Goal: Information Seeking & Learning: Learn about a topic

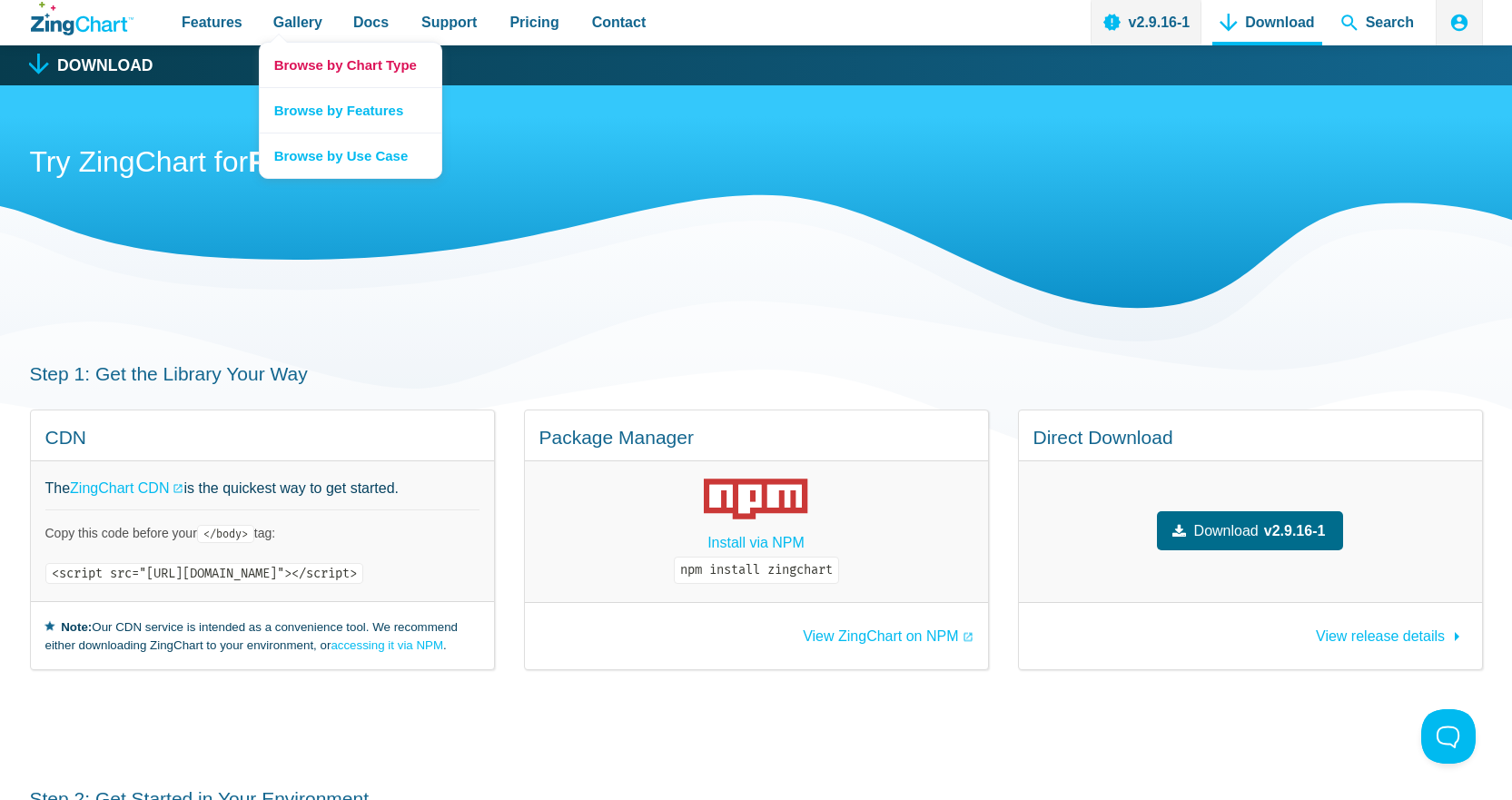
click at [313, 67] on link "Browse by Chart Type" at bounding box center [350, 65] width 181 height 45
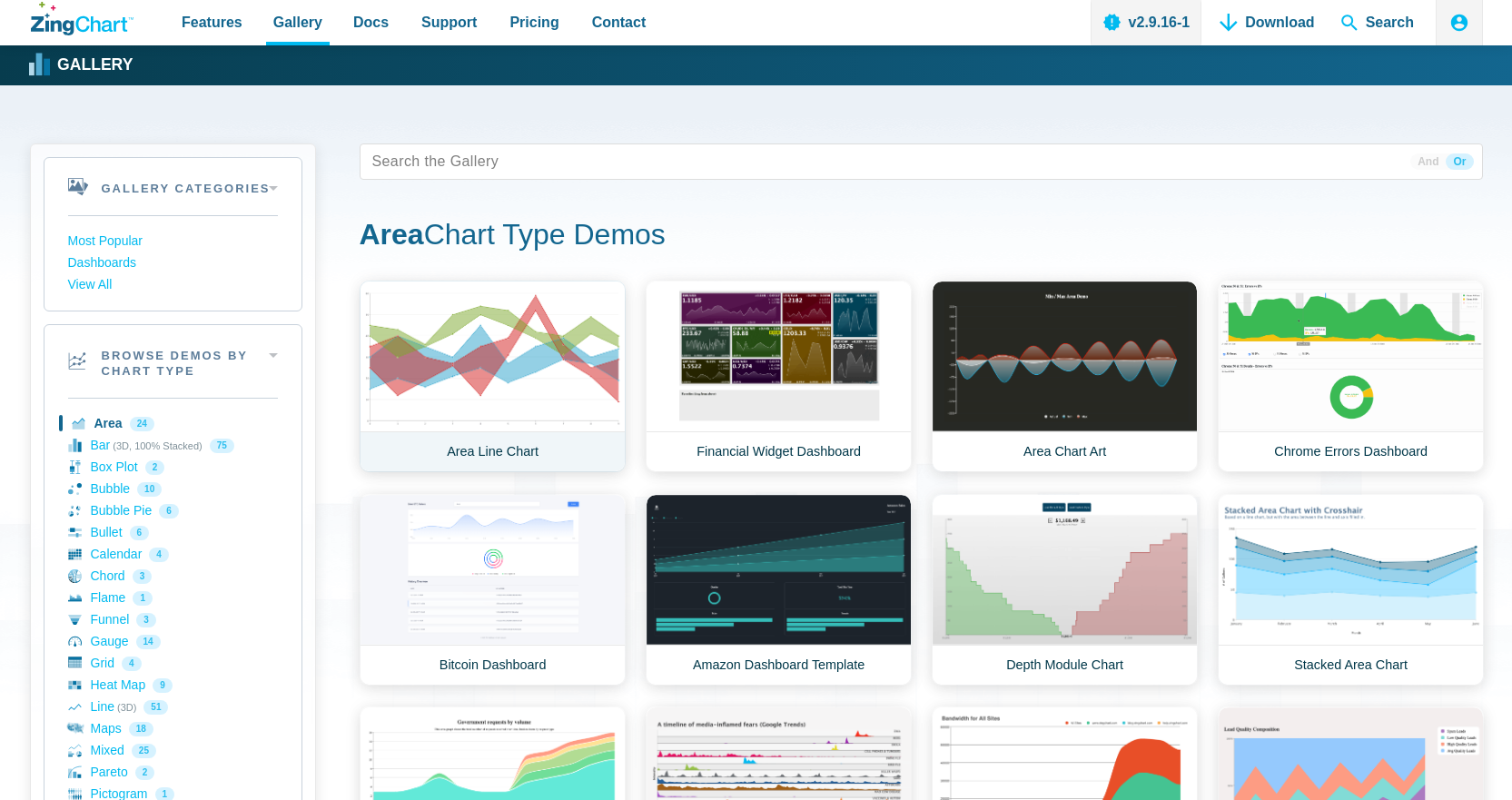
click at [543, 398] on link "Area Line Chart" at bounding box center [492, 376] width 266 height 192
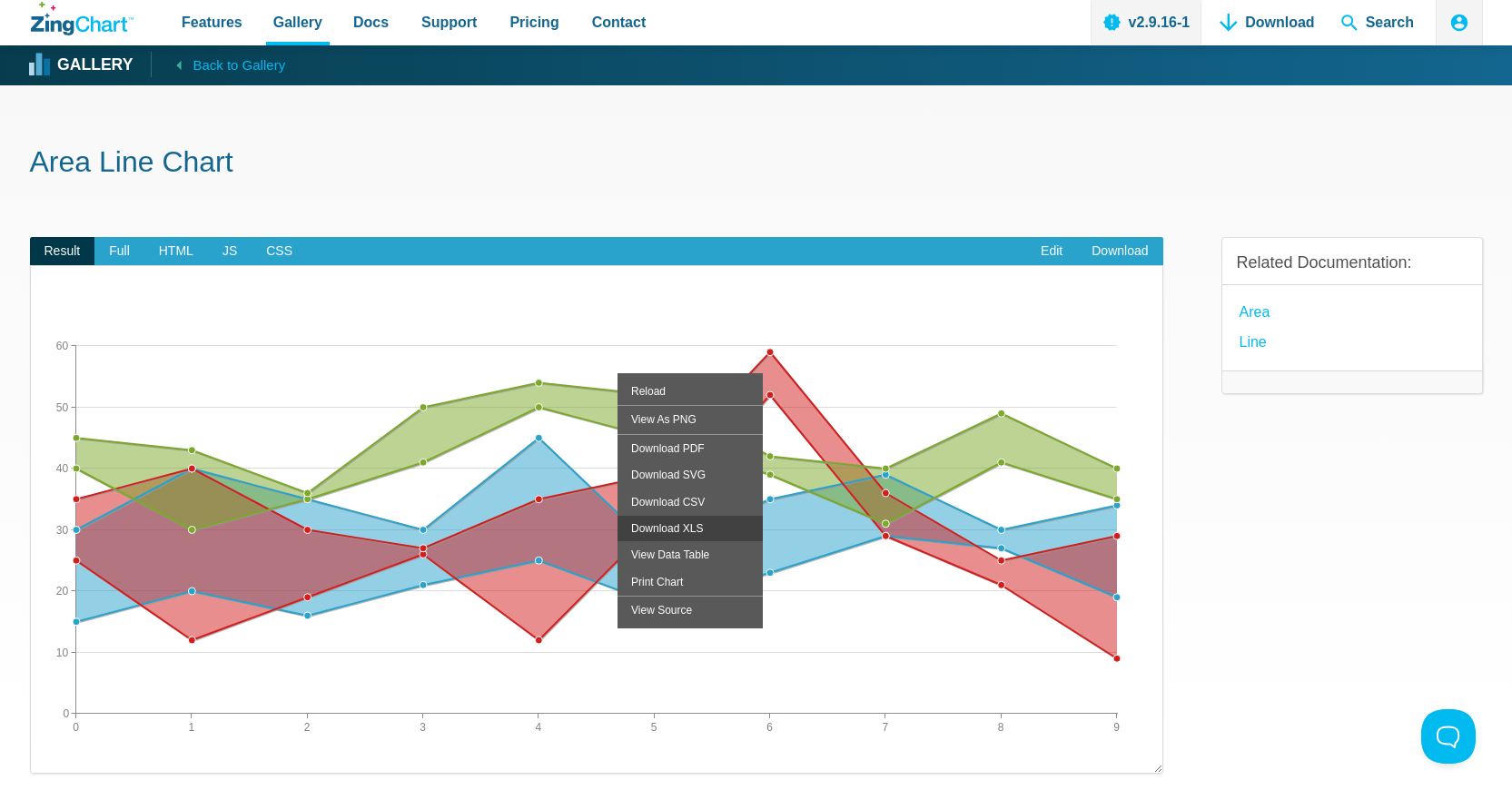
click at [678, 532] on div "Download XLS" at bounding box center [690, 527] width 145 height 26
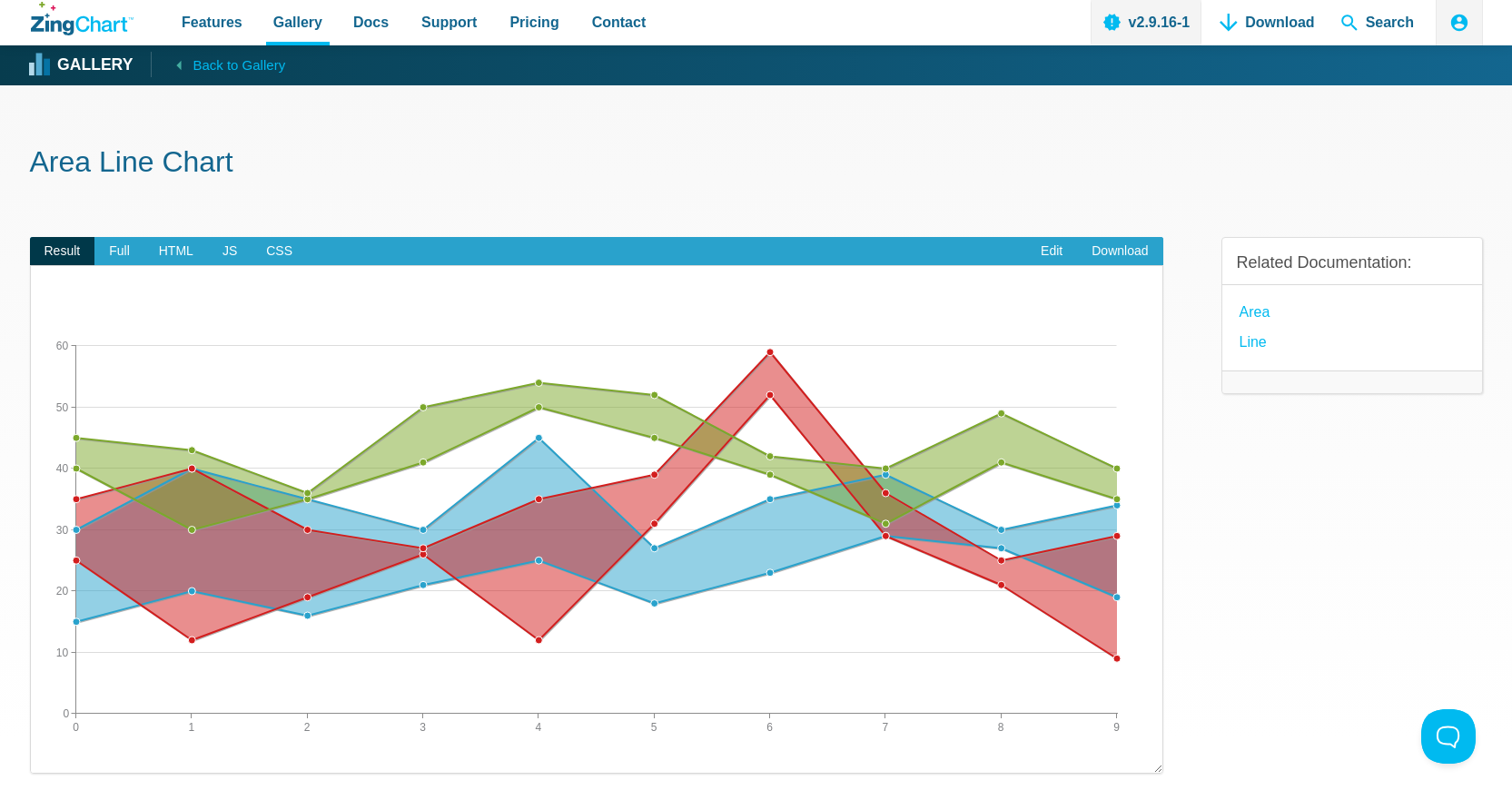
click at [1249, 557] on div "Related Documentation: Area Line" at bounding box center [1352, 519] width 261 height 624
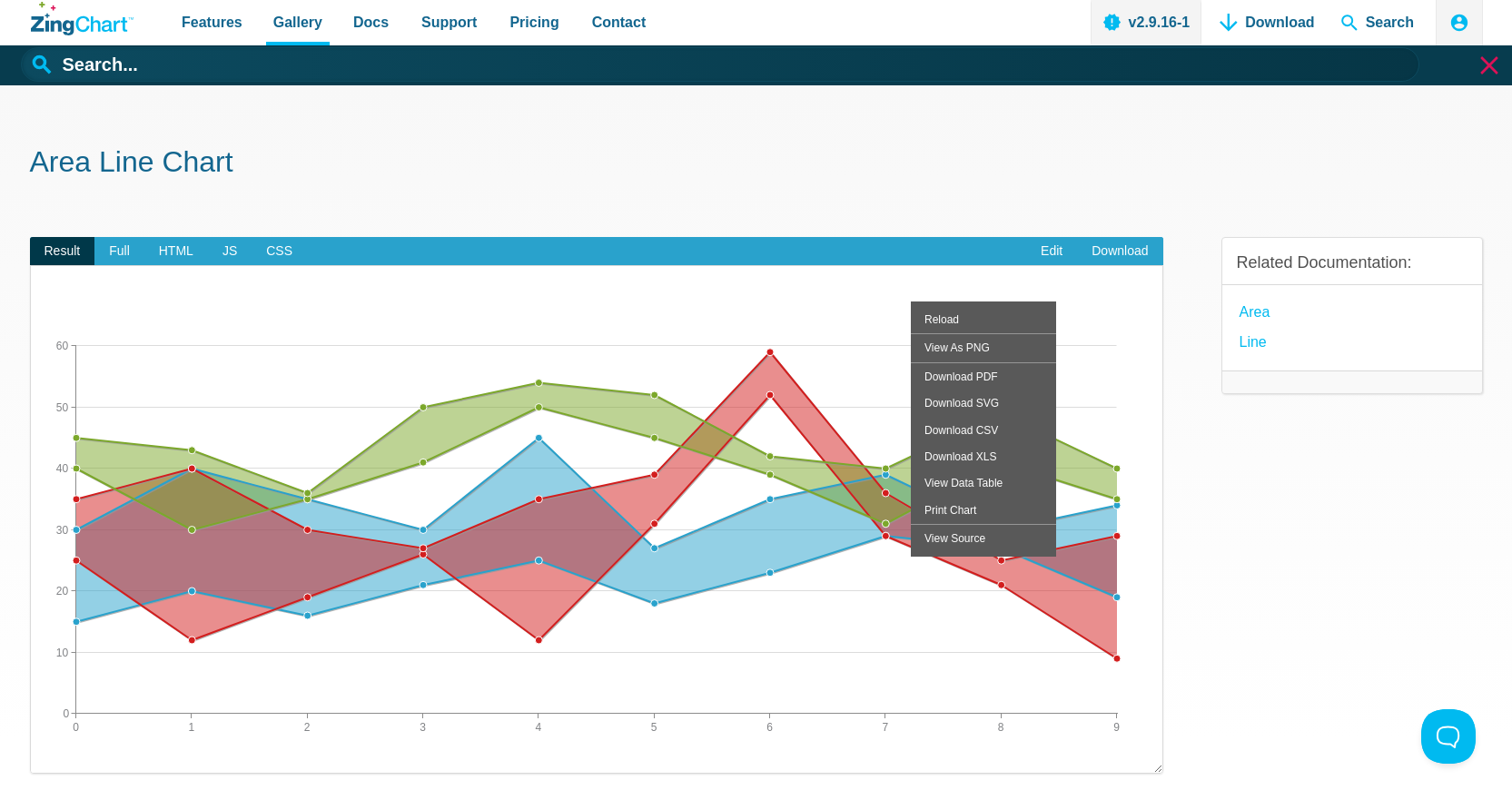
click at [1314, 153] on h1 "Area Line Chart" at bounding box center [756, 164] width 1454 height 41
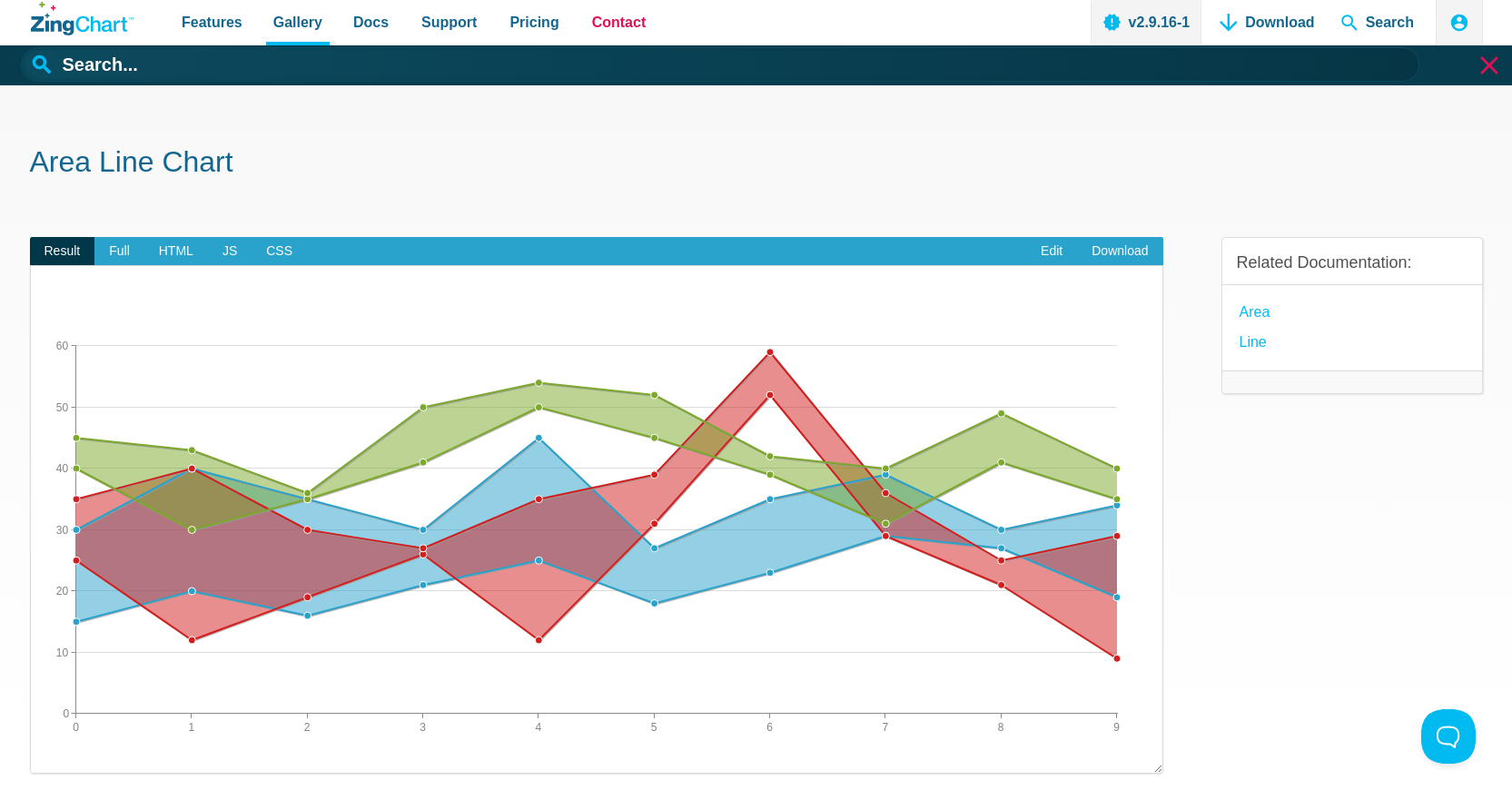
click at [593, 19] on span "Contact" at bounding box center [620, 21] width 55 height 24
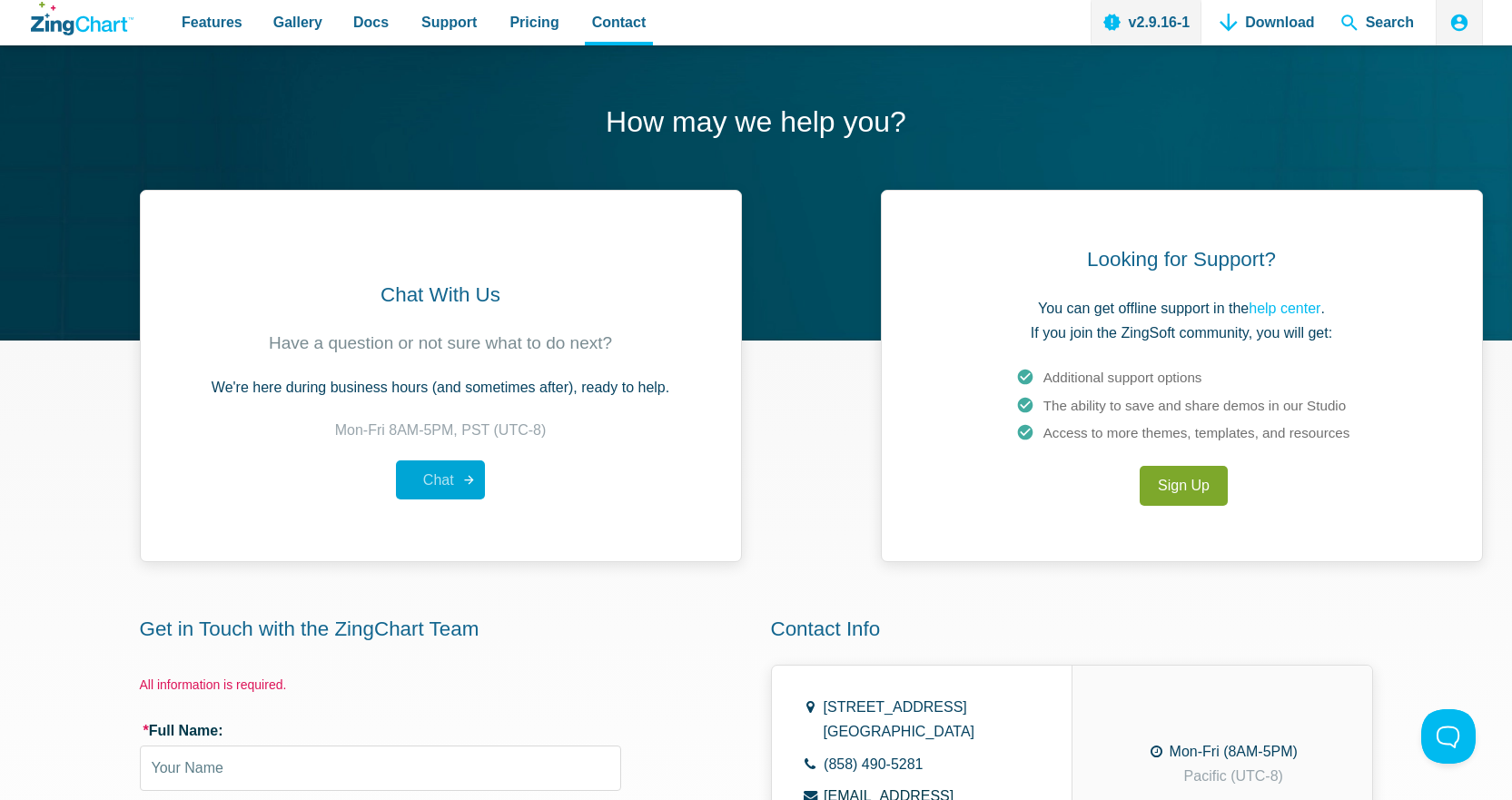
click at [442, 477] on span "Chat" at bounding box center [439, 480] width 31 height 16
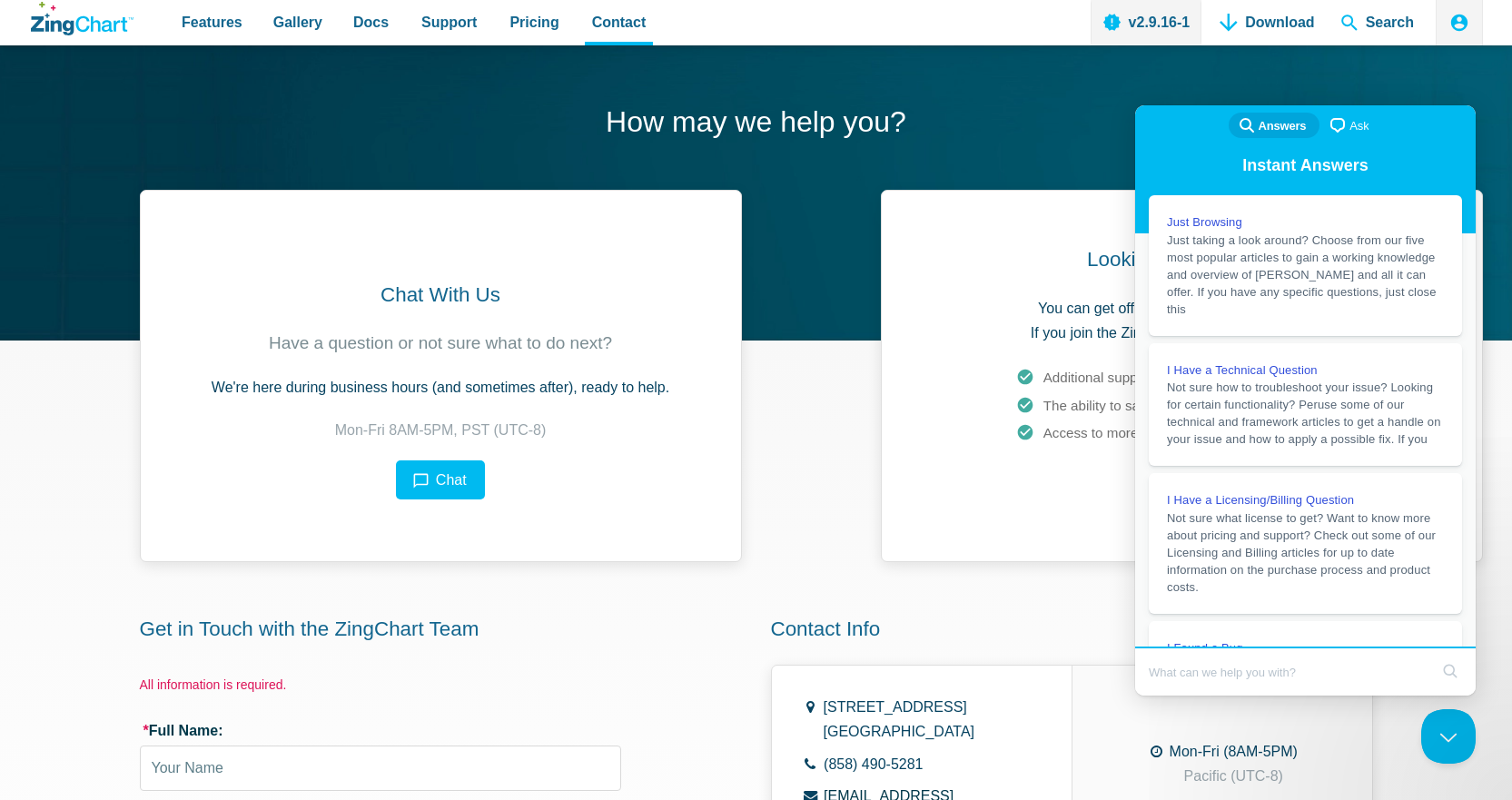
click at [1258, 677] on input "Search Doc articles" at bounding box center [1289, 671] width 280 height 38
click at [779, 130] on h1 "How may we help you?" at bounding box center [756, 124] width 1454 height 41
click at [924, 589] on div "Chat With Us Have a question or not sure what to do next? We're here during bus…" at bounding box center [756, 723] width 1454 height 1067
click at [1435, 740] on button "Close Beacon popover" at bounding box center [1445, 733] width 55 height 55
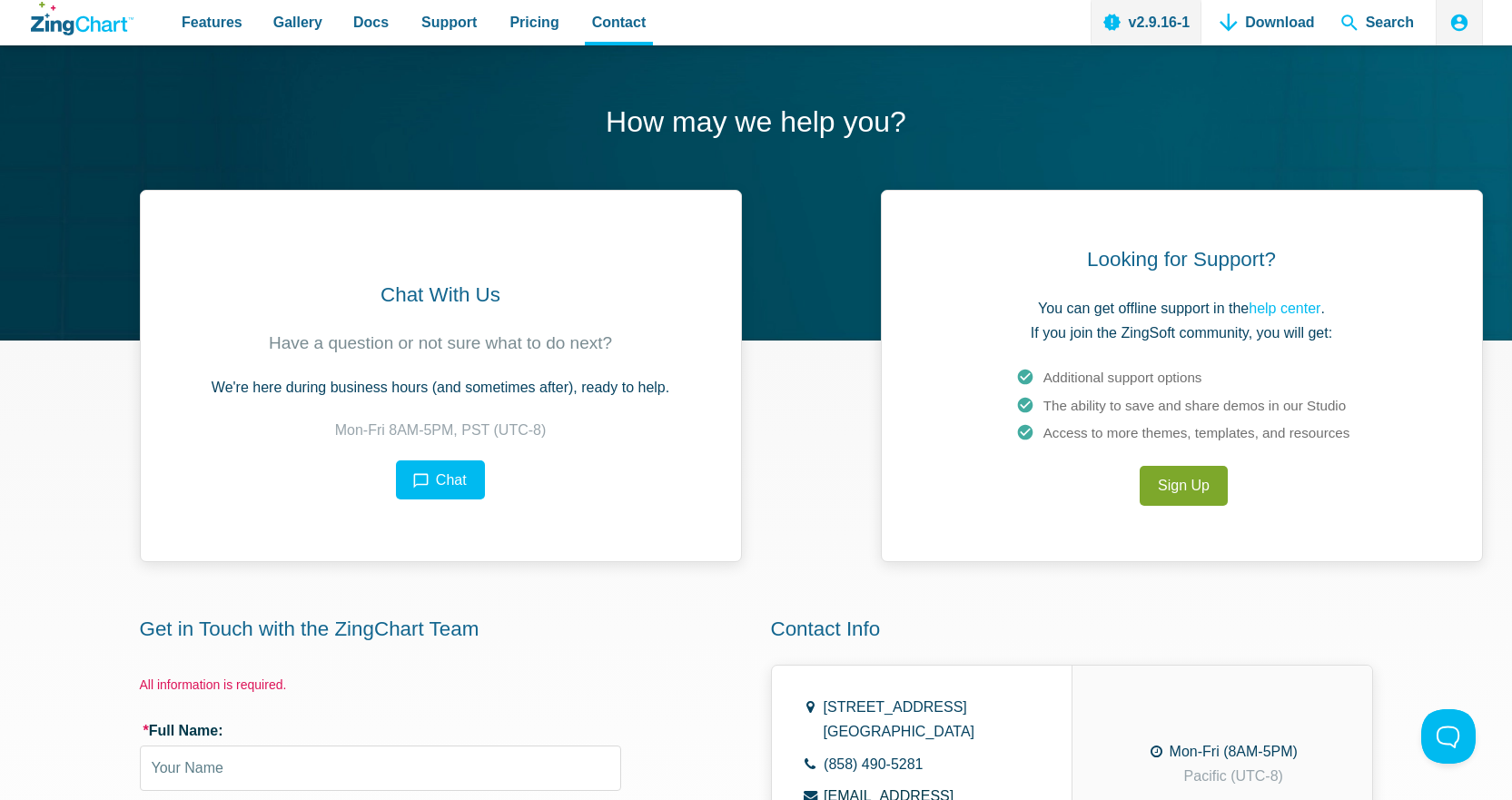
click at [1213, 597] on div "Chat With Us Have a question or not sure what to do next? We're here during bus…" at bounding box center [756, 723] width 1454 height 1067
click at [1287, 306] on link "help center" at bounding box center [1285, 308] width 72 height 16
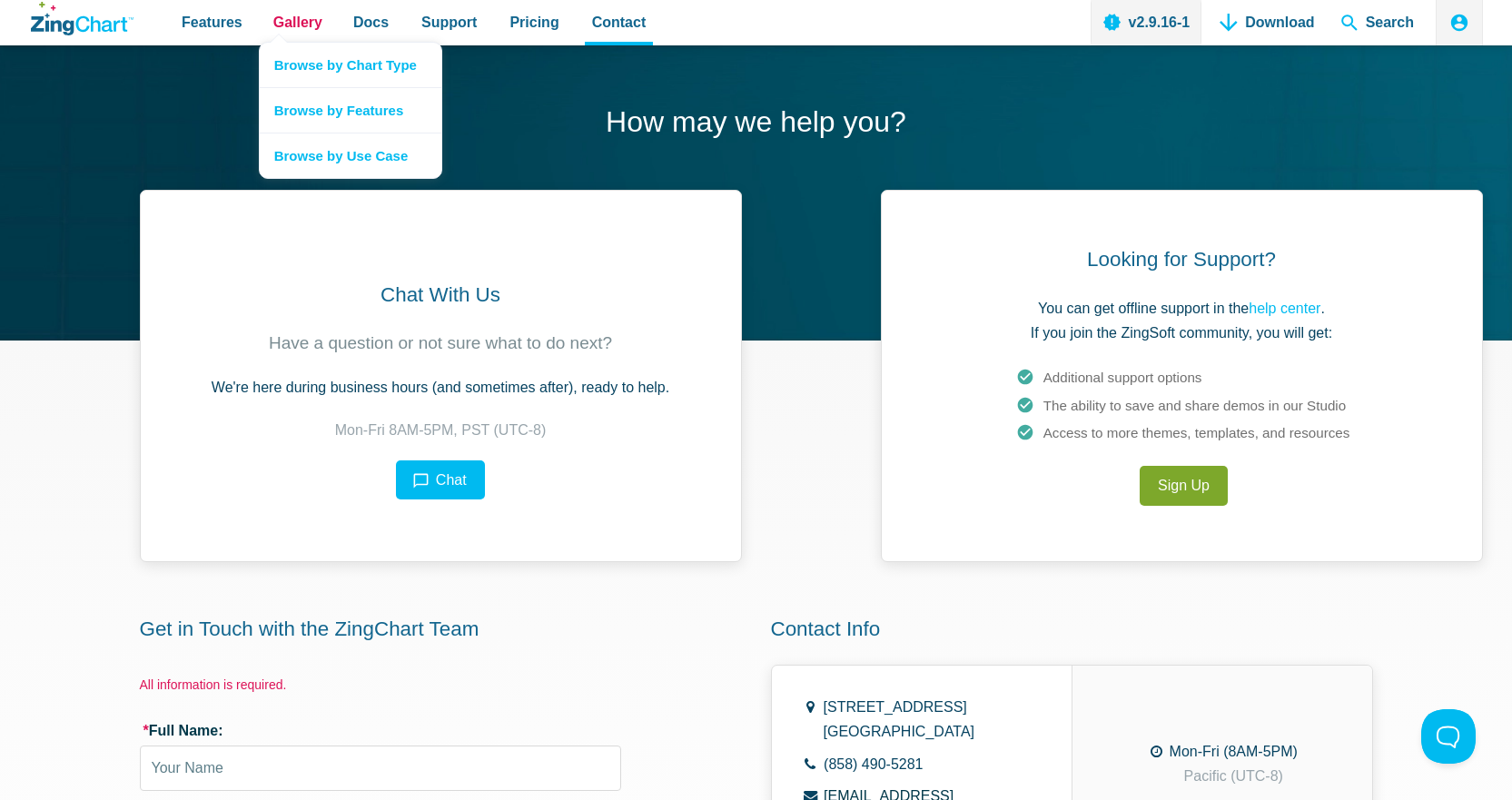
click at [300, 31] on span "Gallery" at bounding box center [297, 21] width 49 height 24
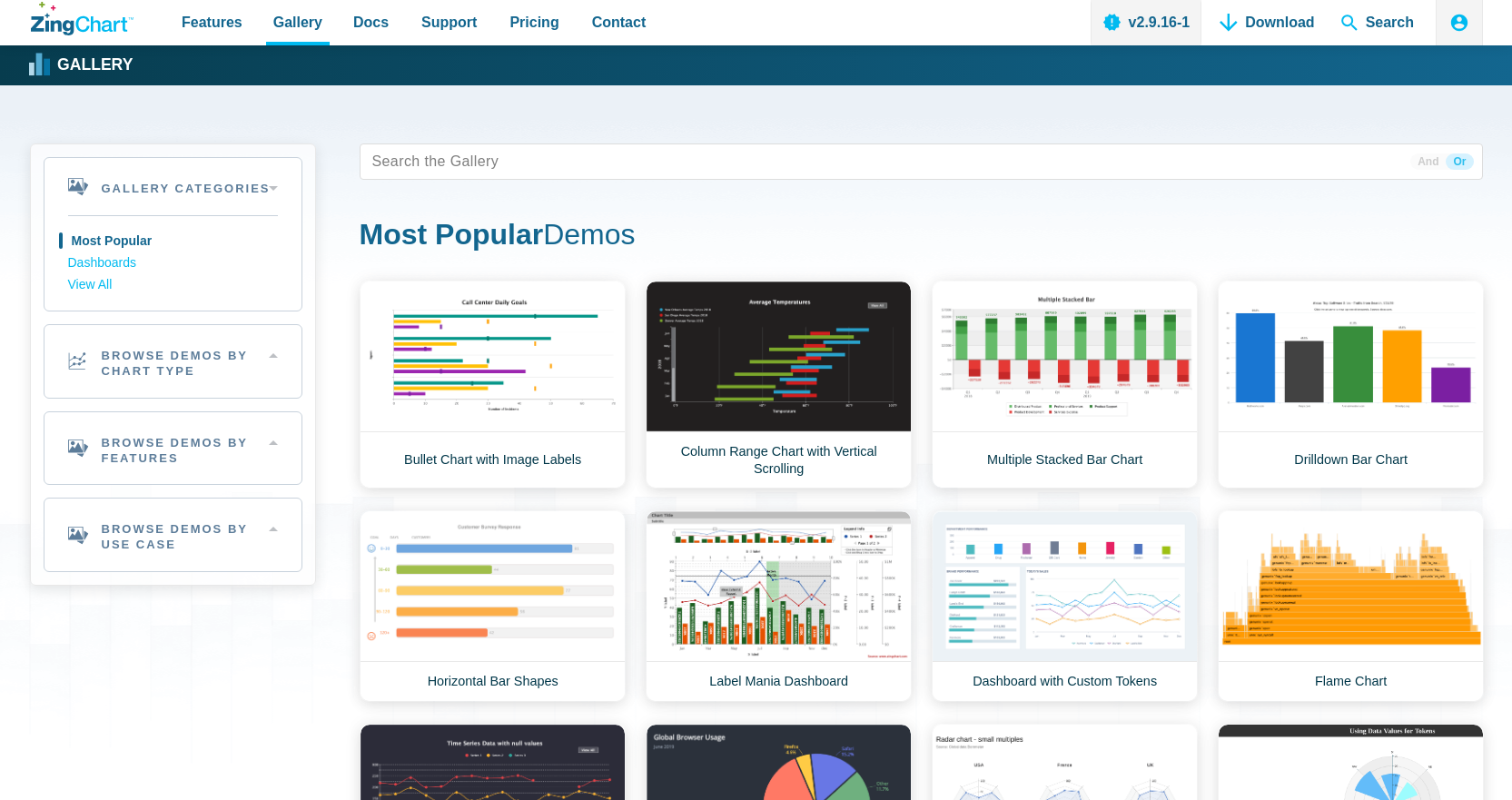
click at [306, 58] on link "Browse by Chart Type" at bounding box center [350, 68] width 181 height 45
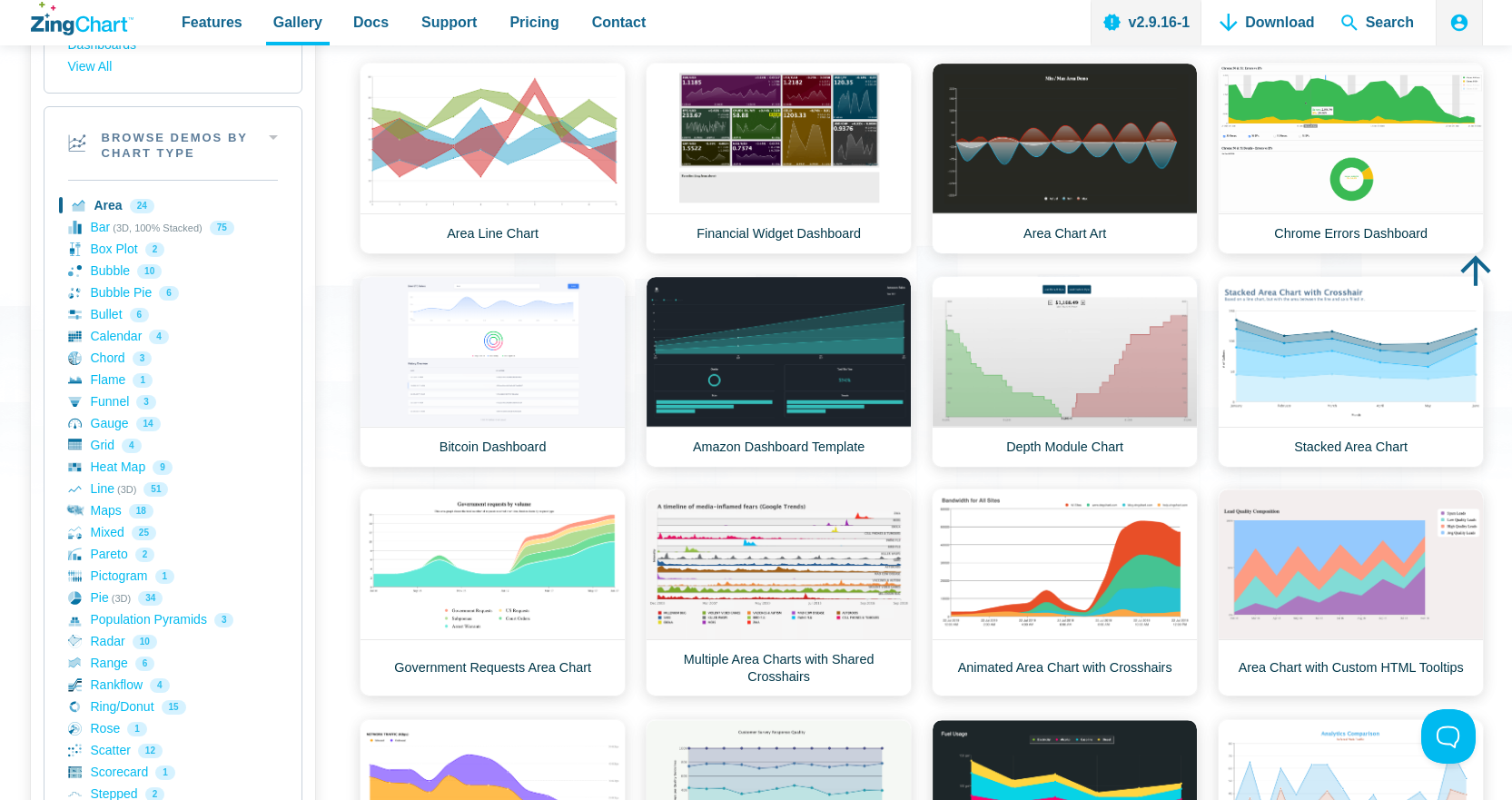
scroll to position [181, 0]
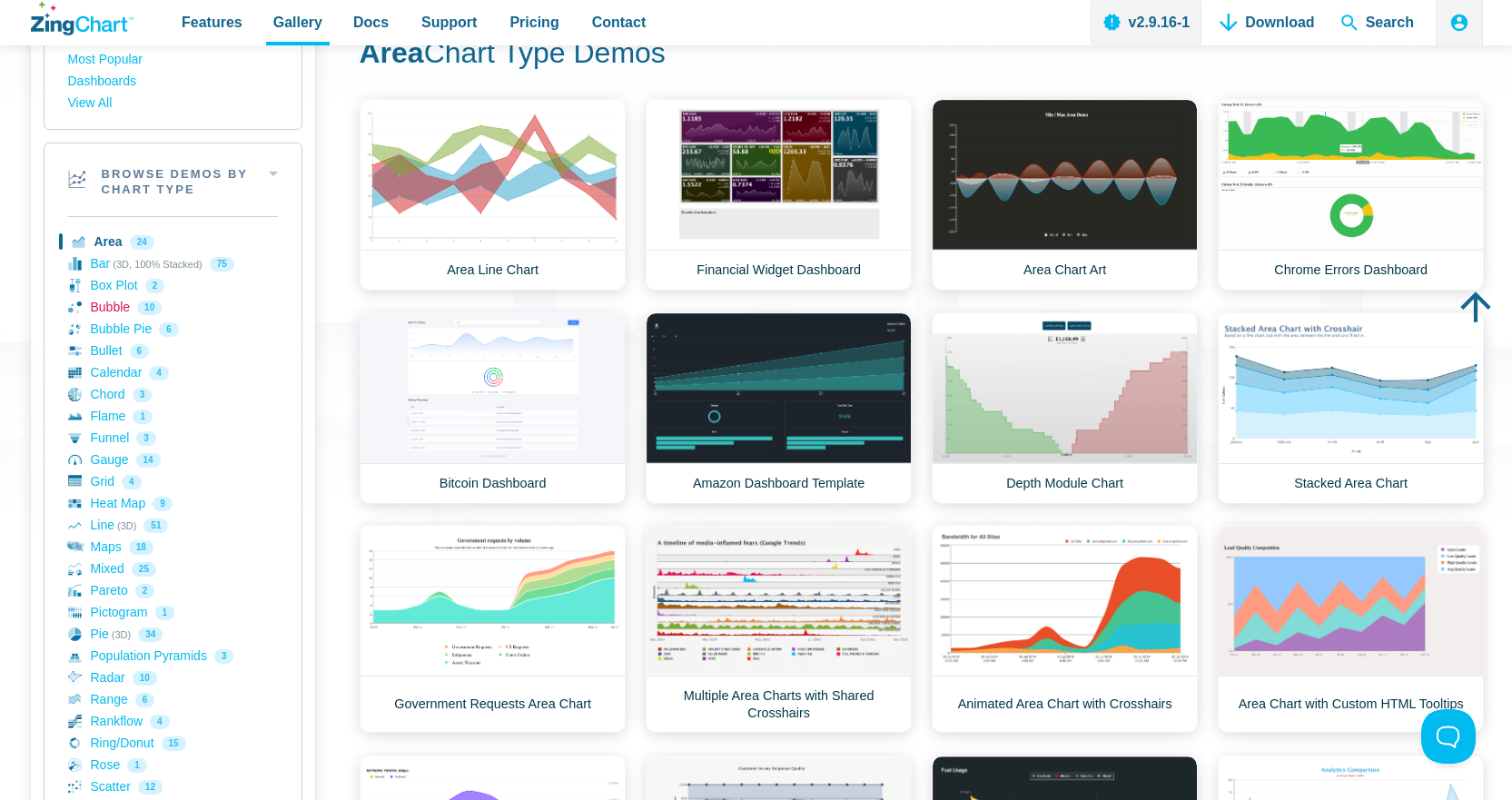
click at [99, 306] on link "Bubble 10" at bounding box center [173, 308] width 210 height 21
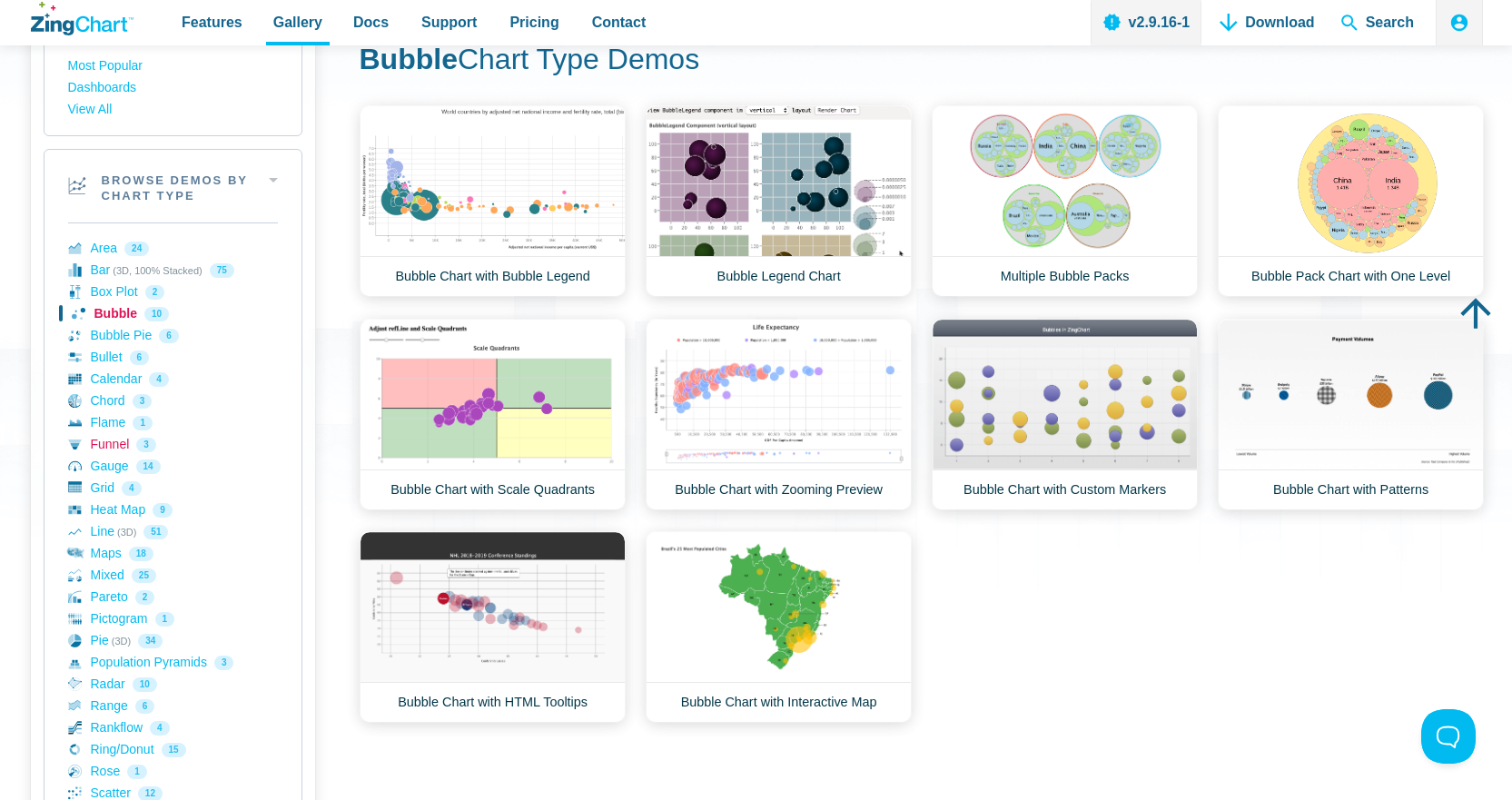
scroll to position [181, 0]
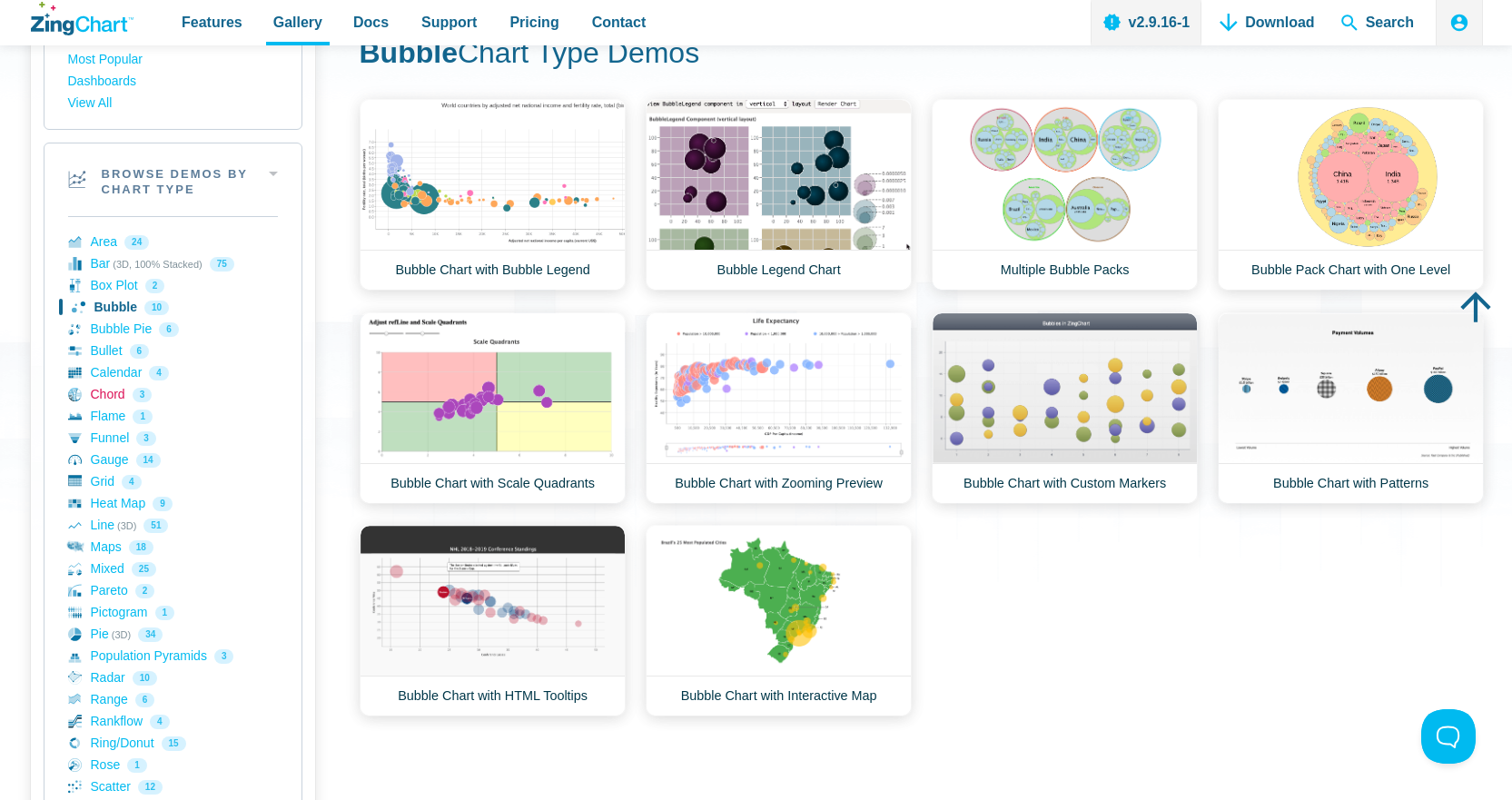
click at [120, 395] on link "Chord 3" at bounding box center [173, 395] width 210 height 21
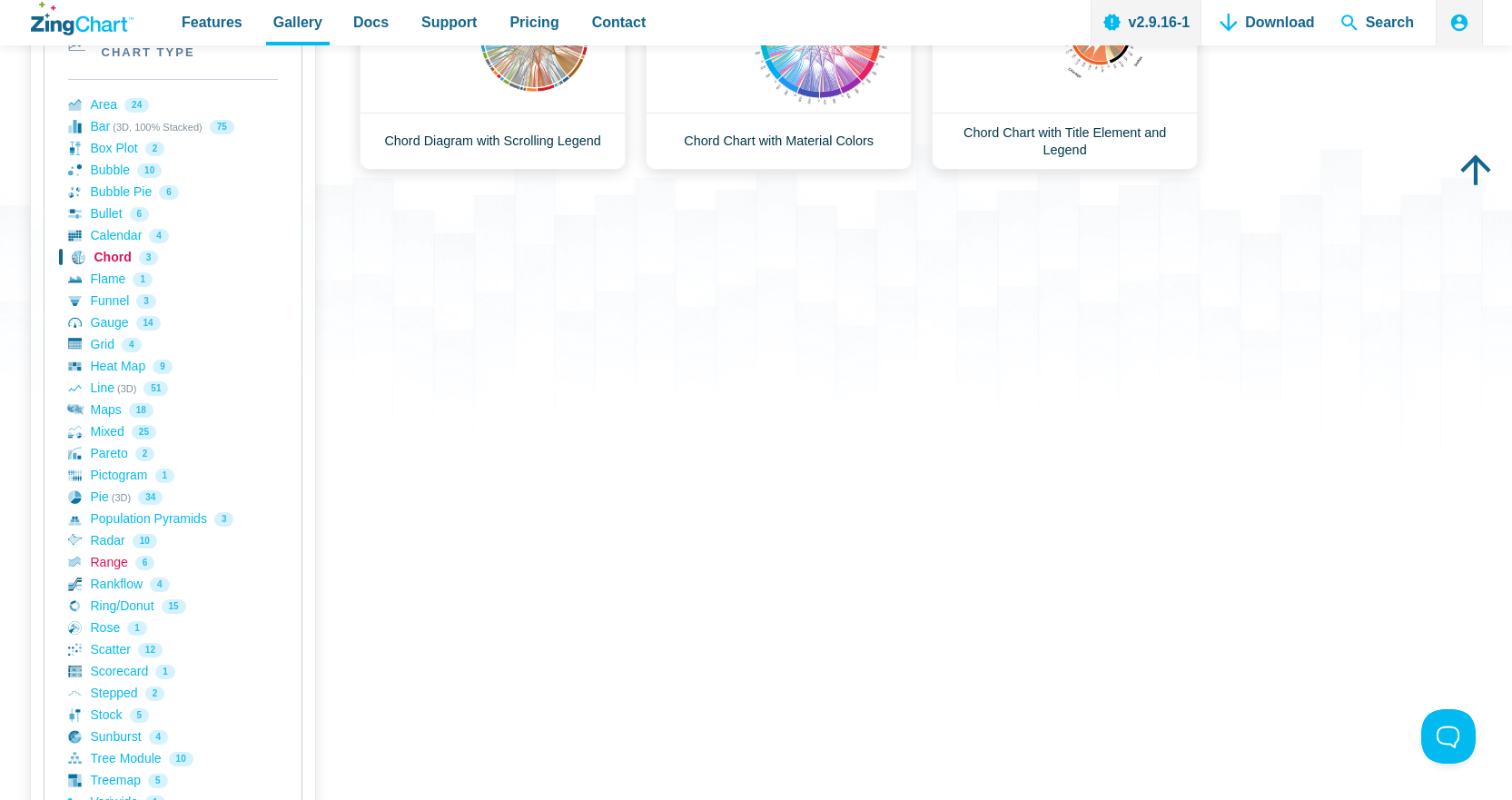
scroll to position [363, 0]
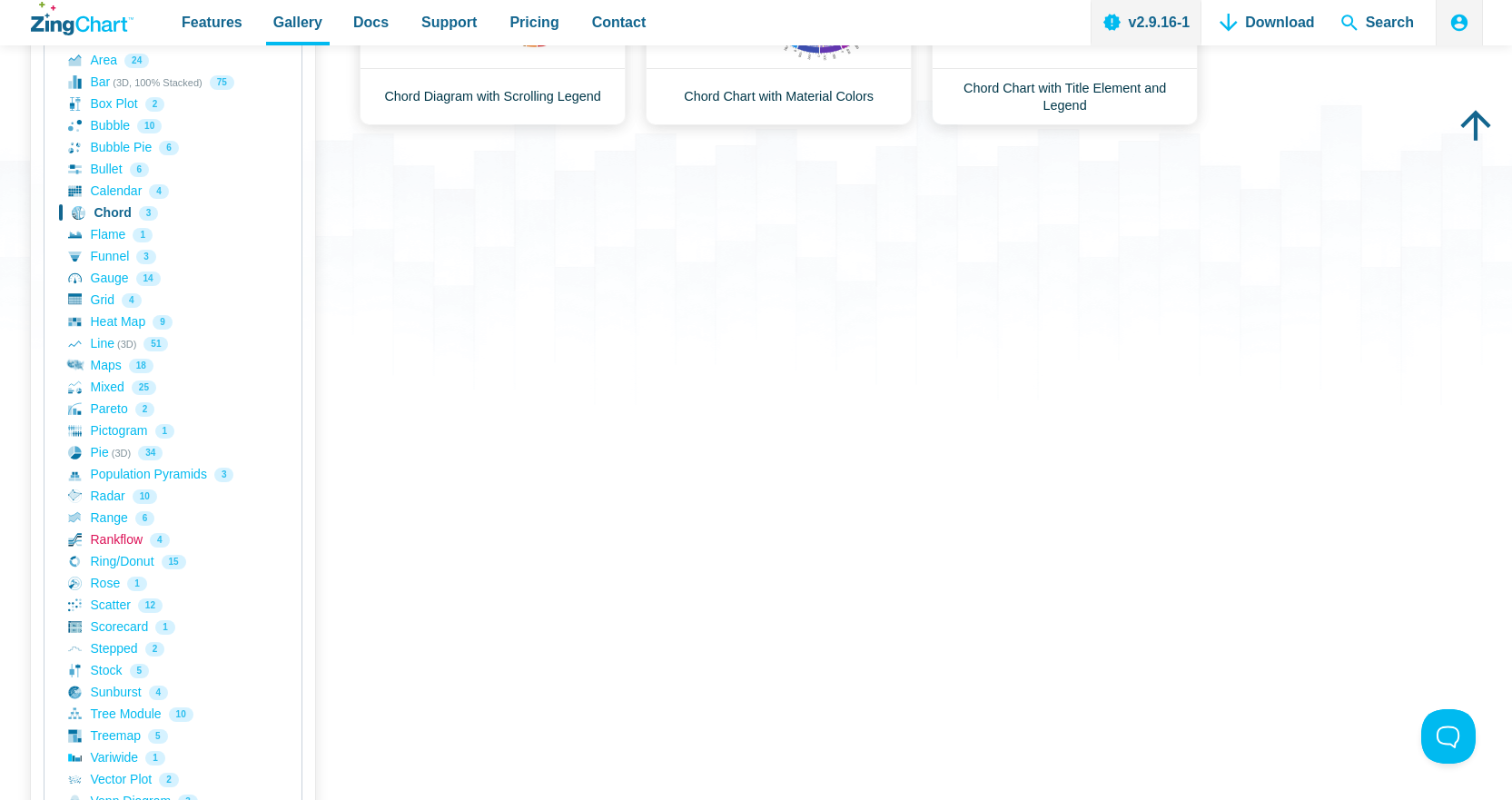
click at [125, 544] on link "Rankflow 4" at bounding box center [173, 540] width 210 height 21
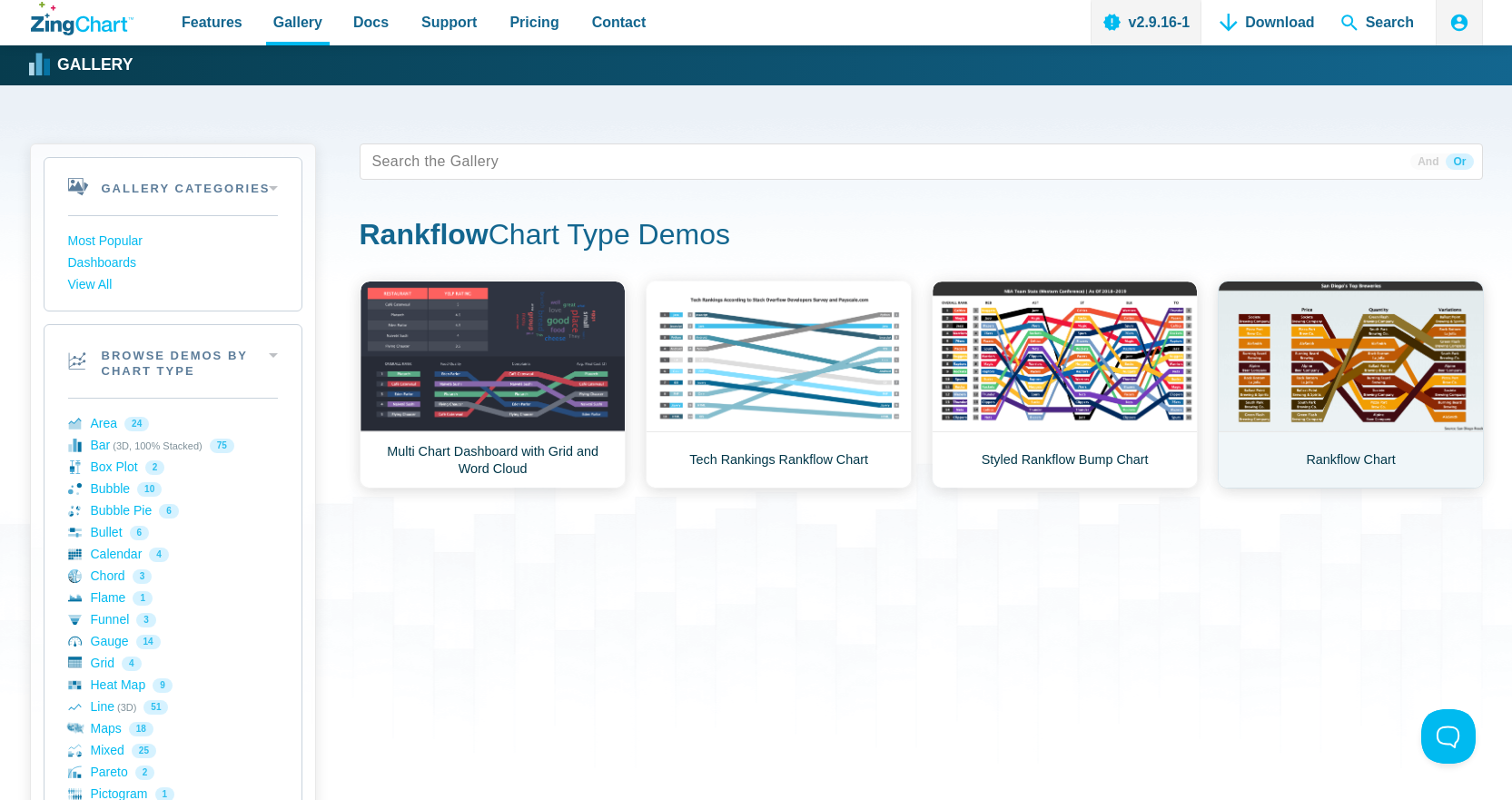
click at [1350, 405] on link "Rankflow Chart" at bounding box center [1350, 384] width 266 height 208
click at [1361, 374] on link "Rankflow Chart" at bounding box center [1350, 384] width 266 height 208
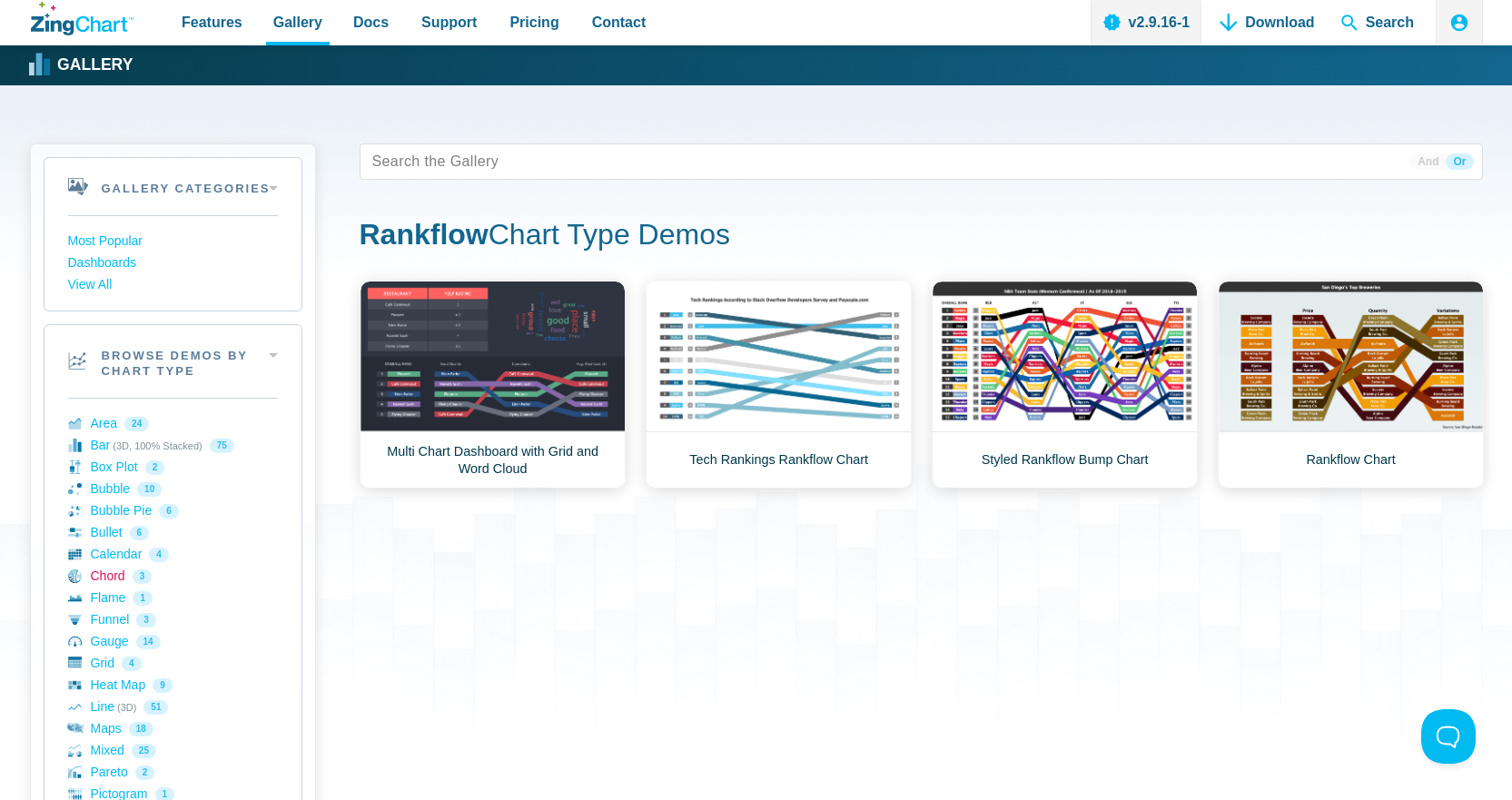
click at [136, 576] on link "Chord 3" at bounding box center [173, 576] width 210 height 21
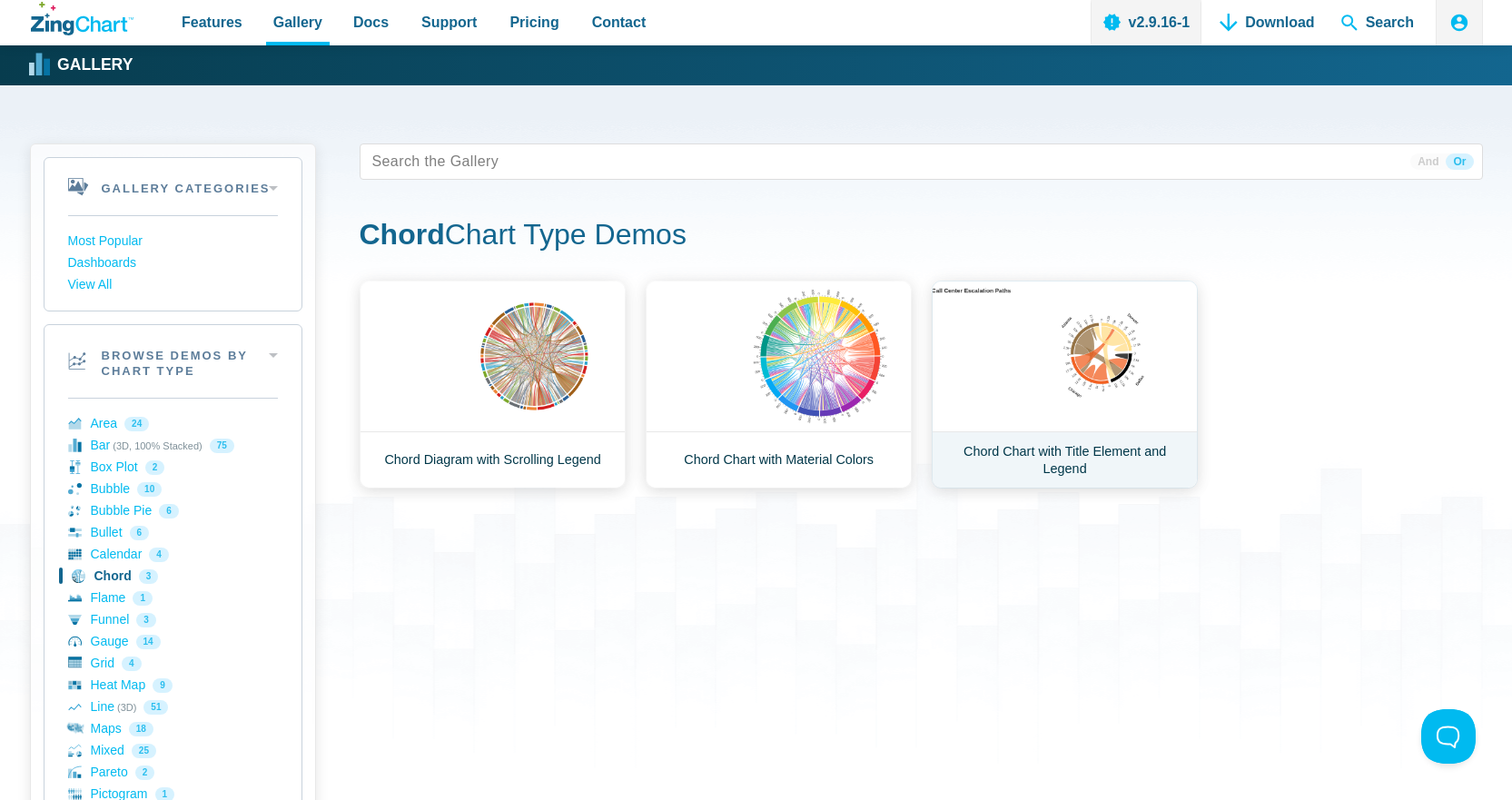
click at [1066, 386] on link "Chord Chart with Title Element and Legend" at bounding box center [1065, 384] width 266 height 208
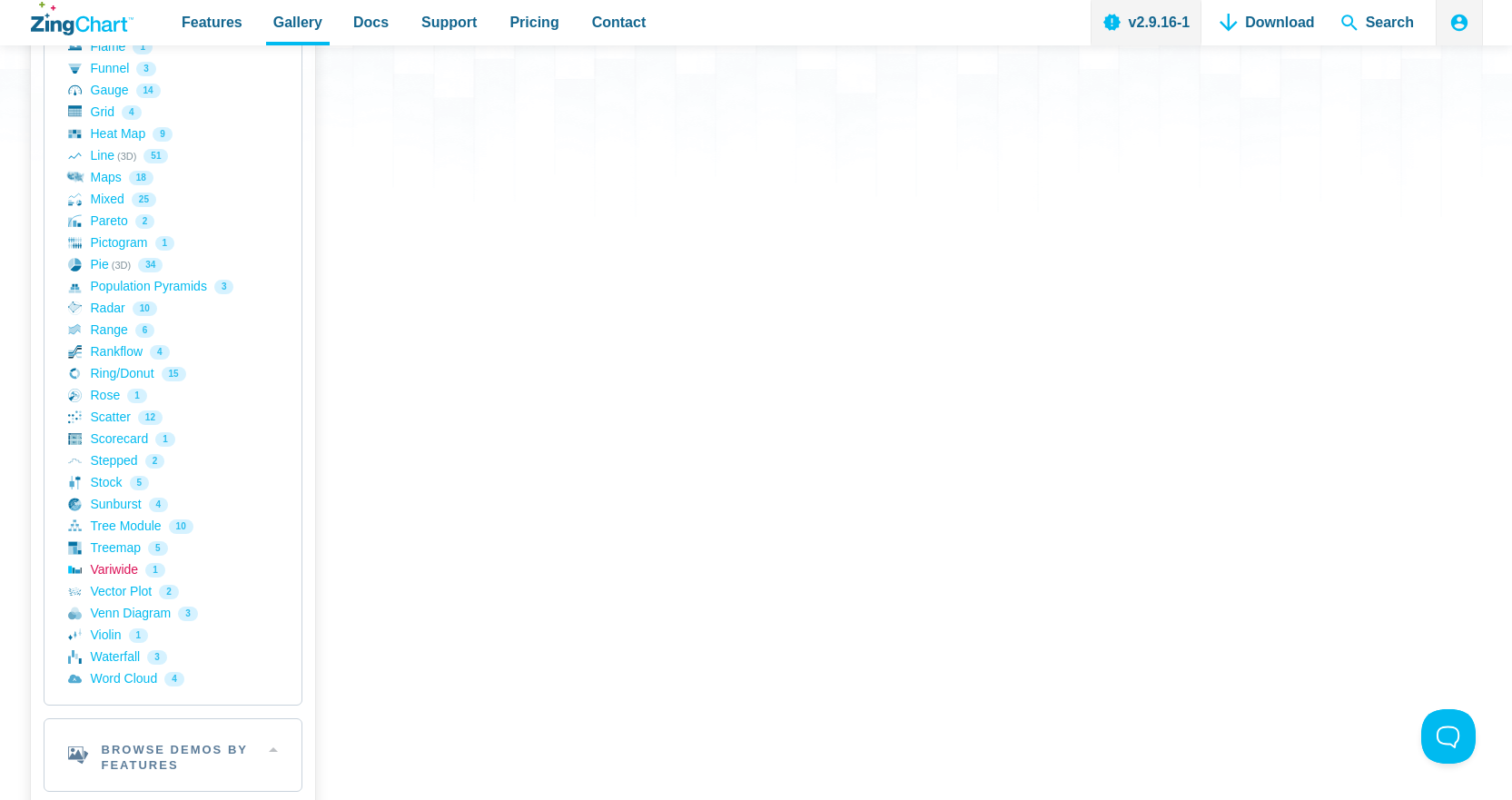
scroll to position [545, 0]
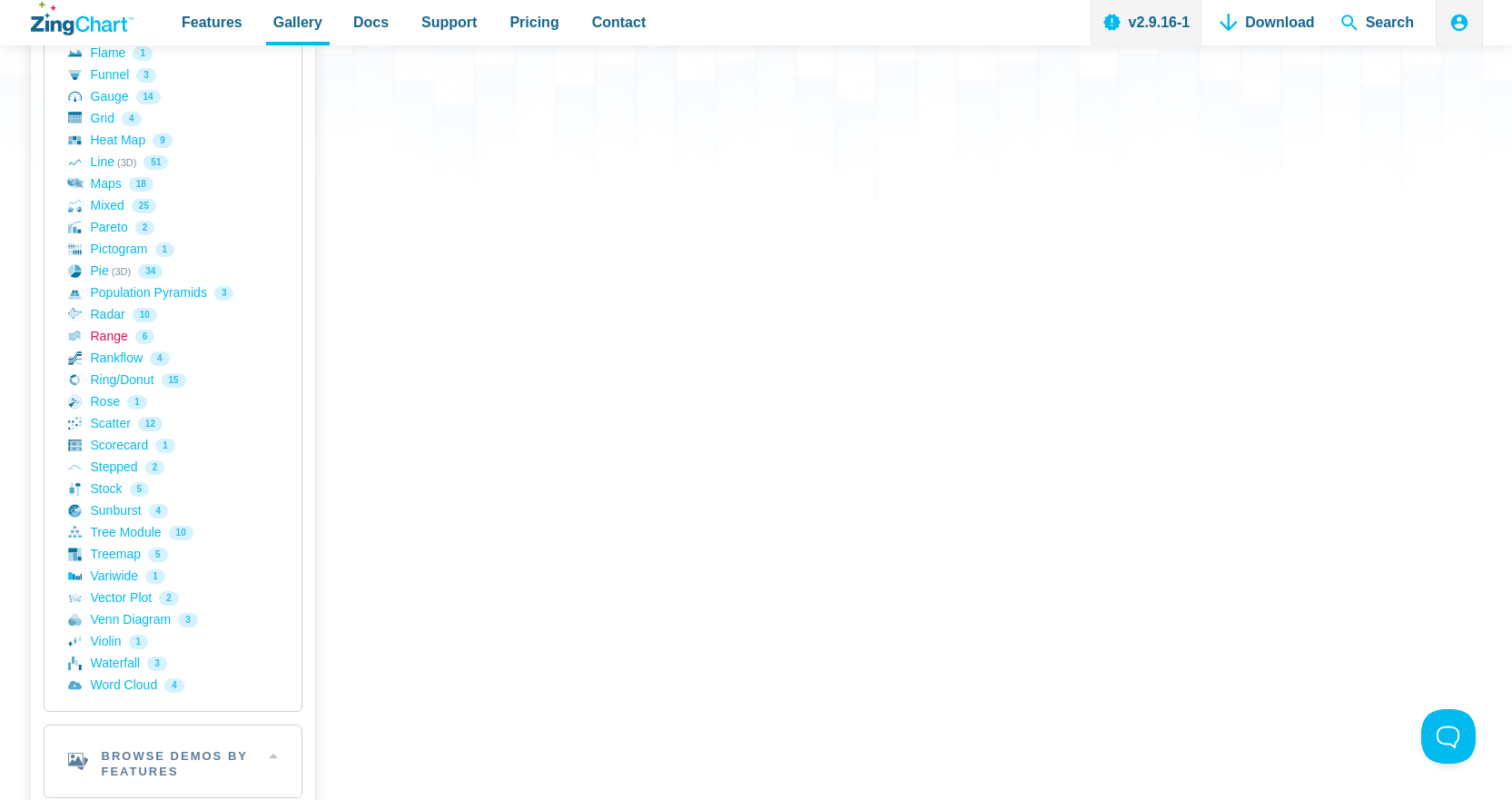
click at [97, 342] on link "Range 6" at bounding box center [173, 337] width 210 height 21
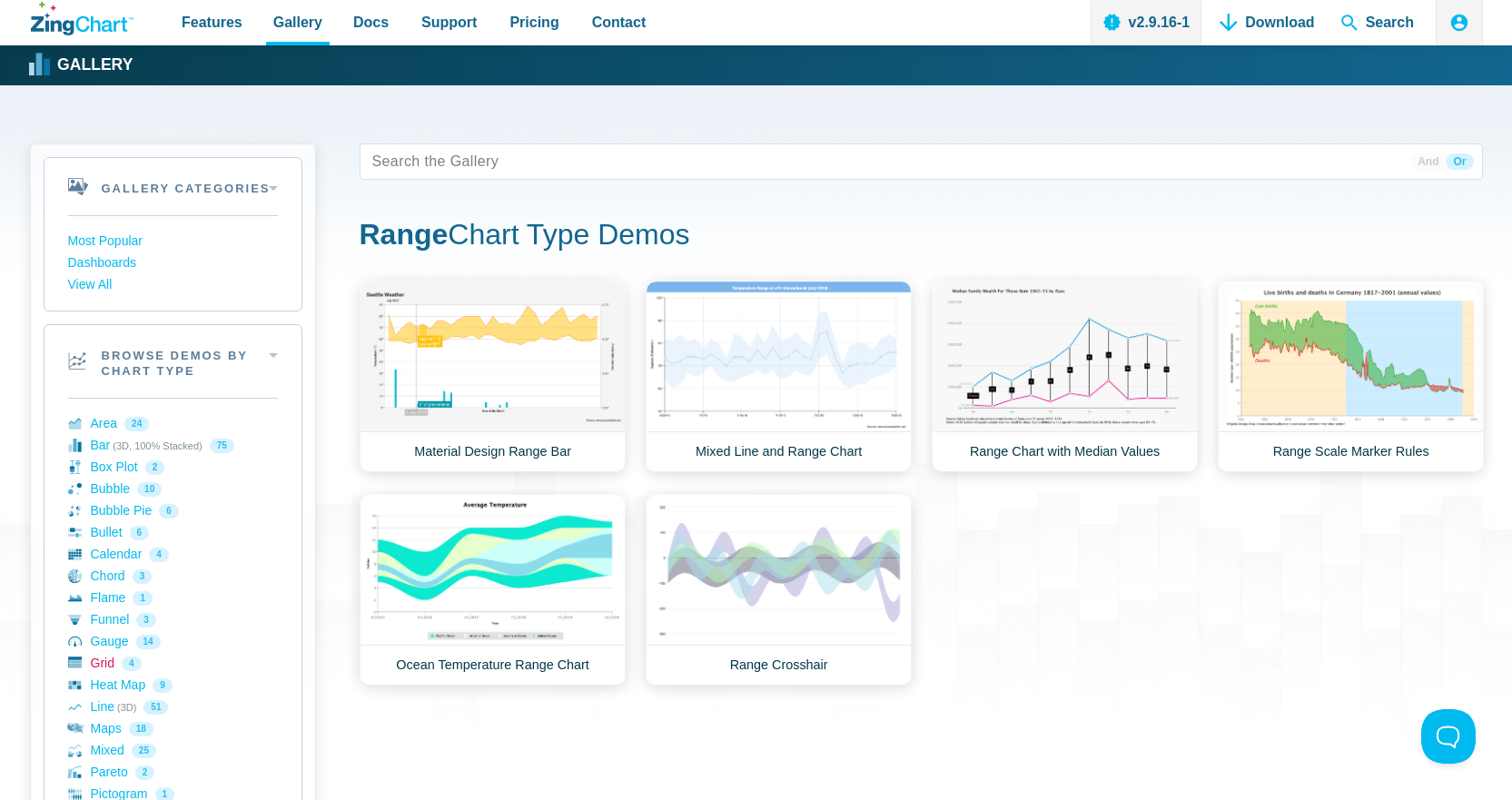
scroll to position [91, 0]
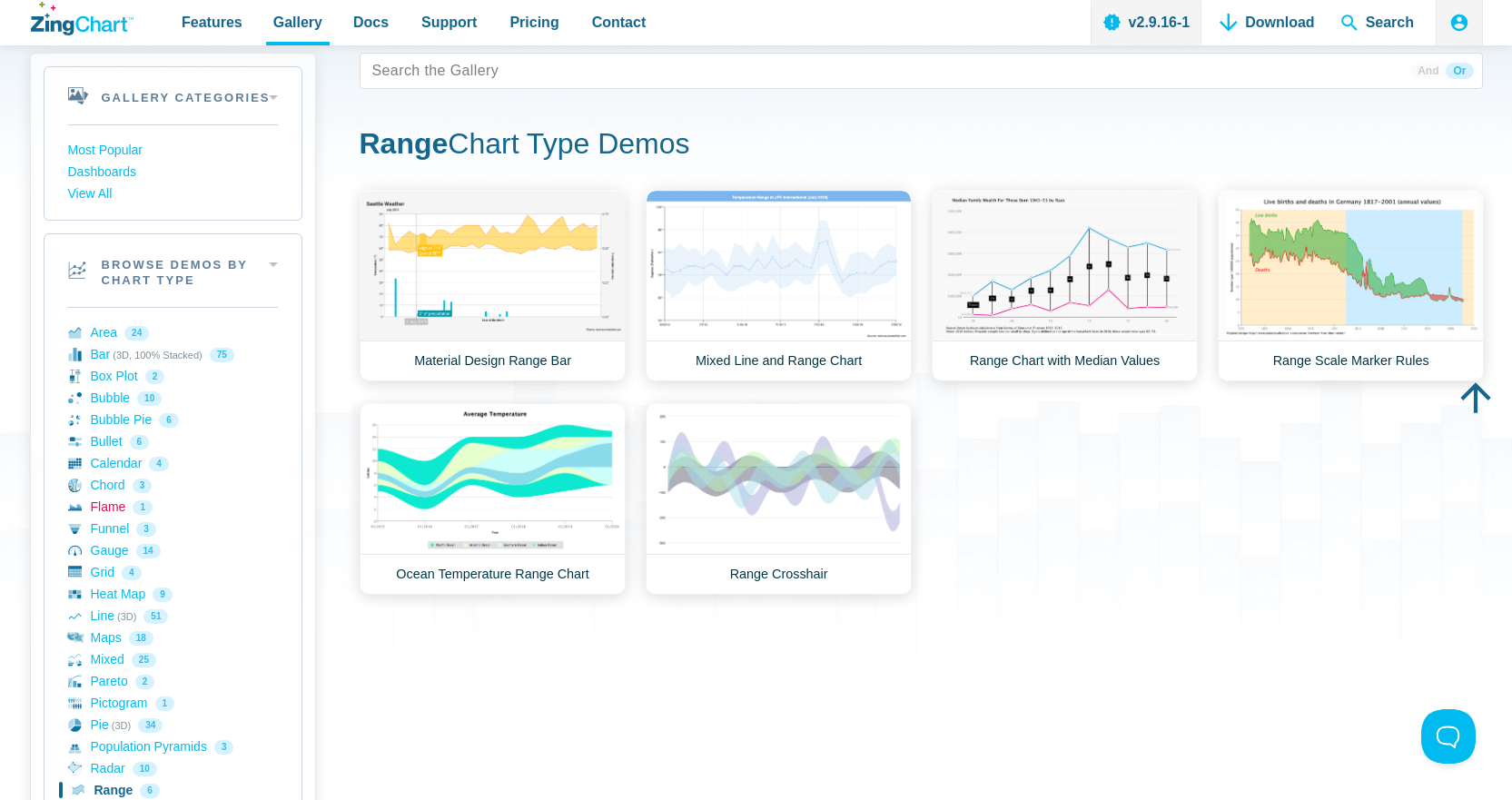
click at [117, 512] on link "Flame 1" at bounding box center [173, 508] width 210 height 21
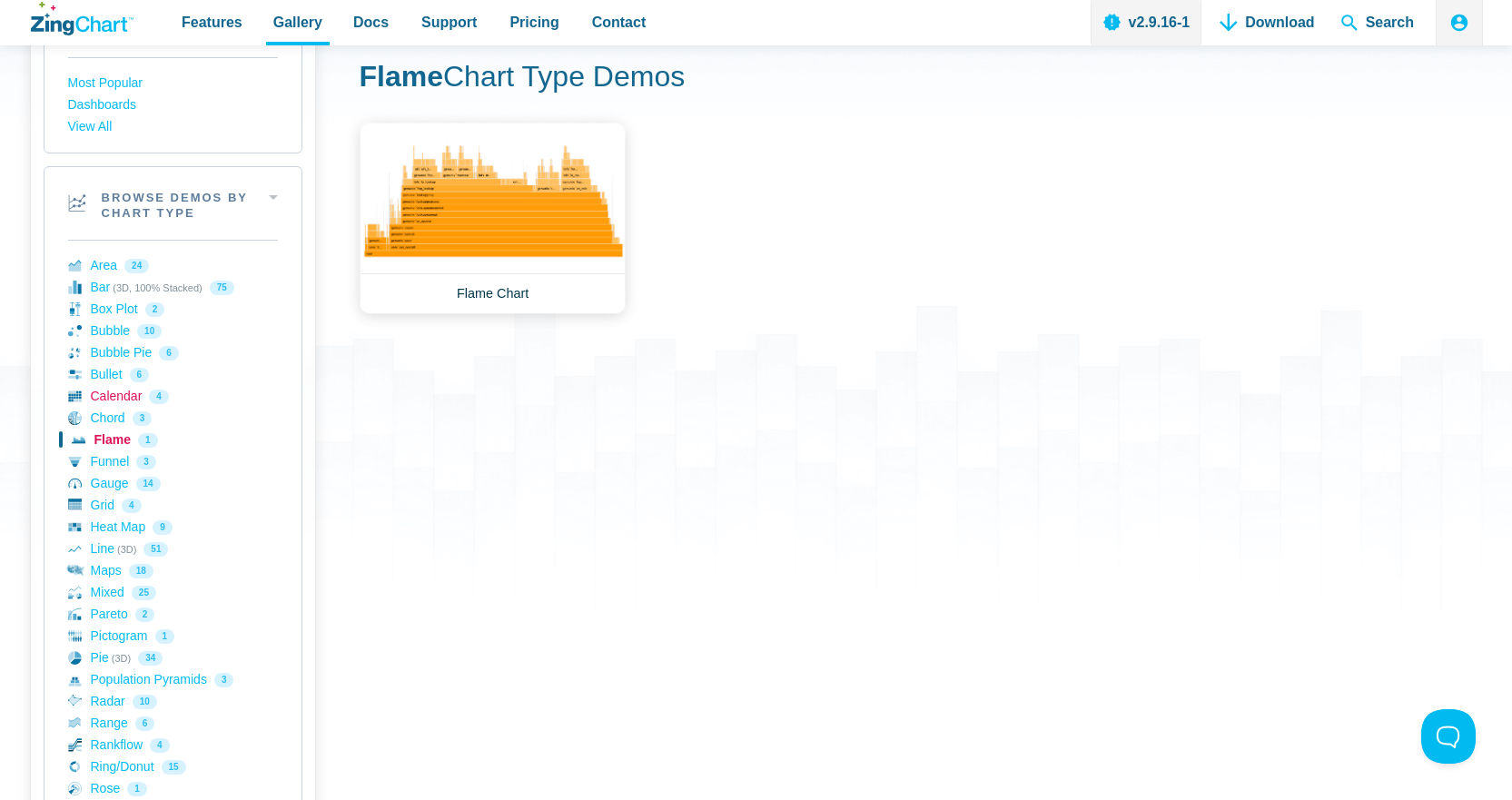
scroll to position [181, 0]
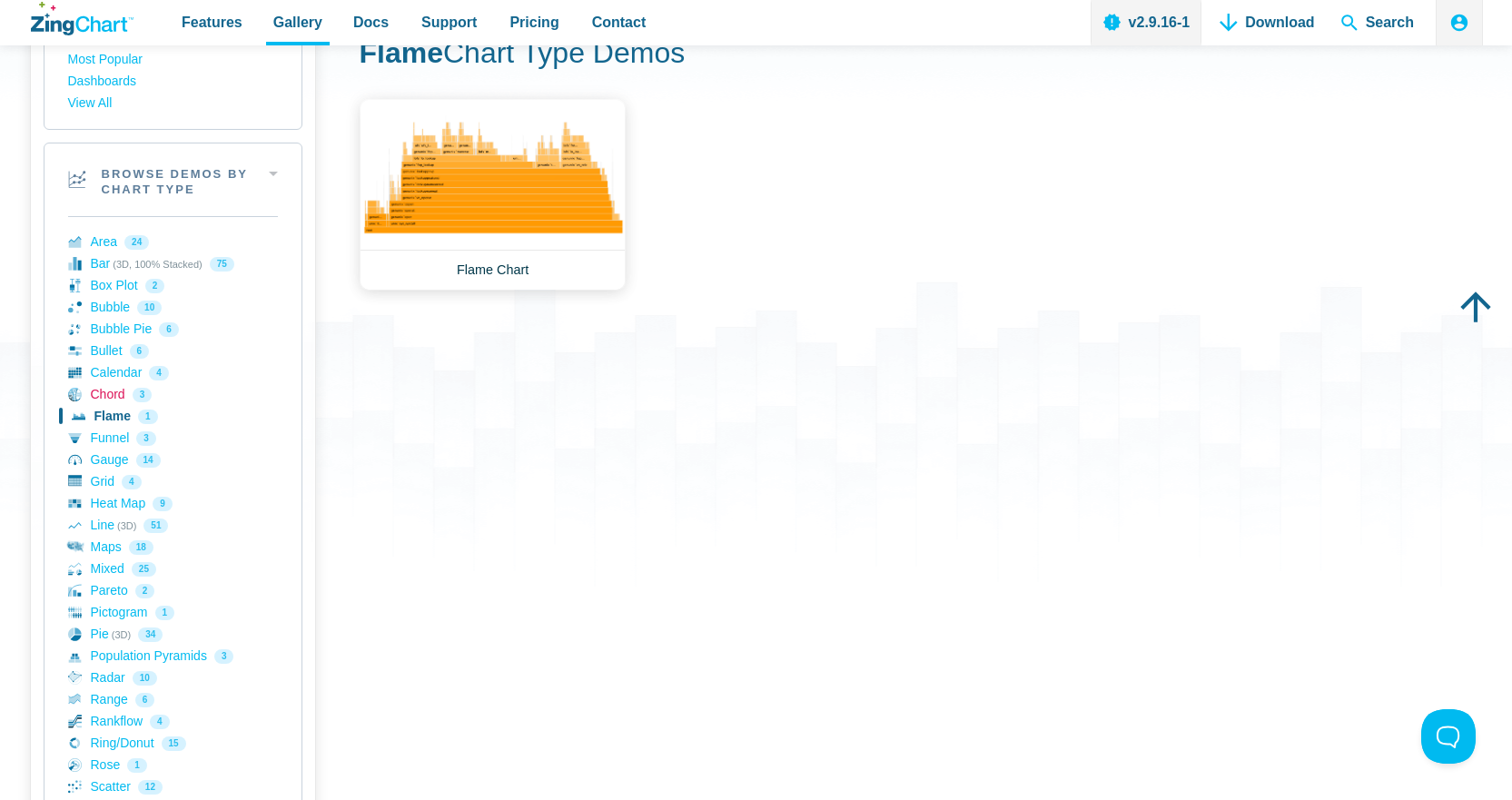
click at [99, 396] on link "Chord 3" at bounding box center [173, 395] width 210 height 21
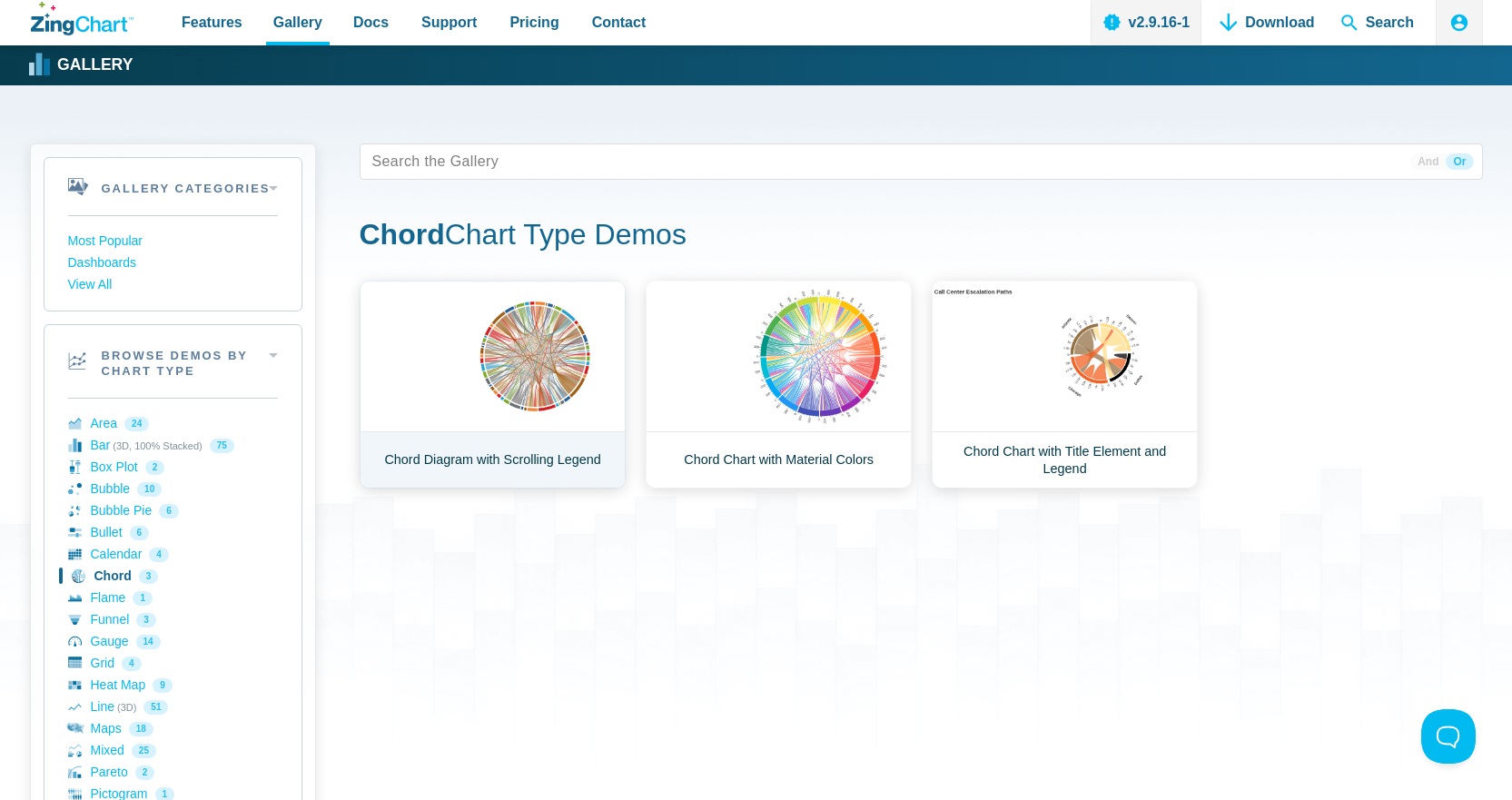
click at [506, 367] on link "Chord Diagram with Scrolling Legend" at bounding box center [492, 384] width 266 height 208
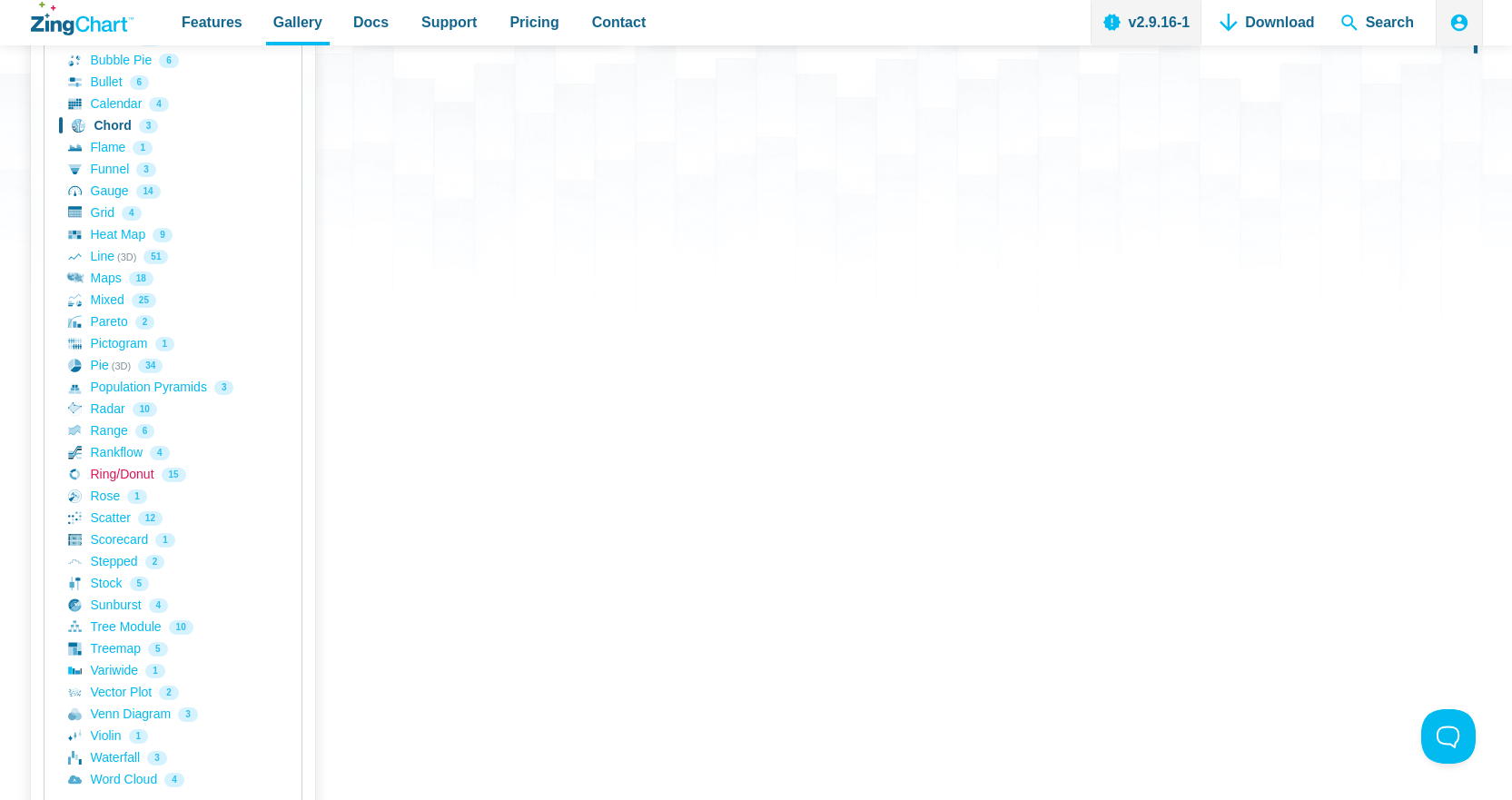
scroll to position [454, 0]
click at [118, 559] on link "Stepped 2" at bounding box center [173, 558] width 210 height 21
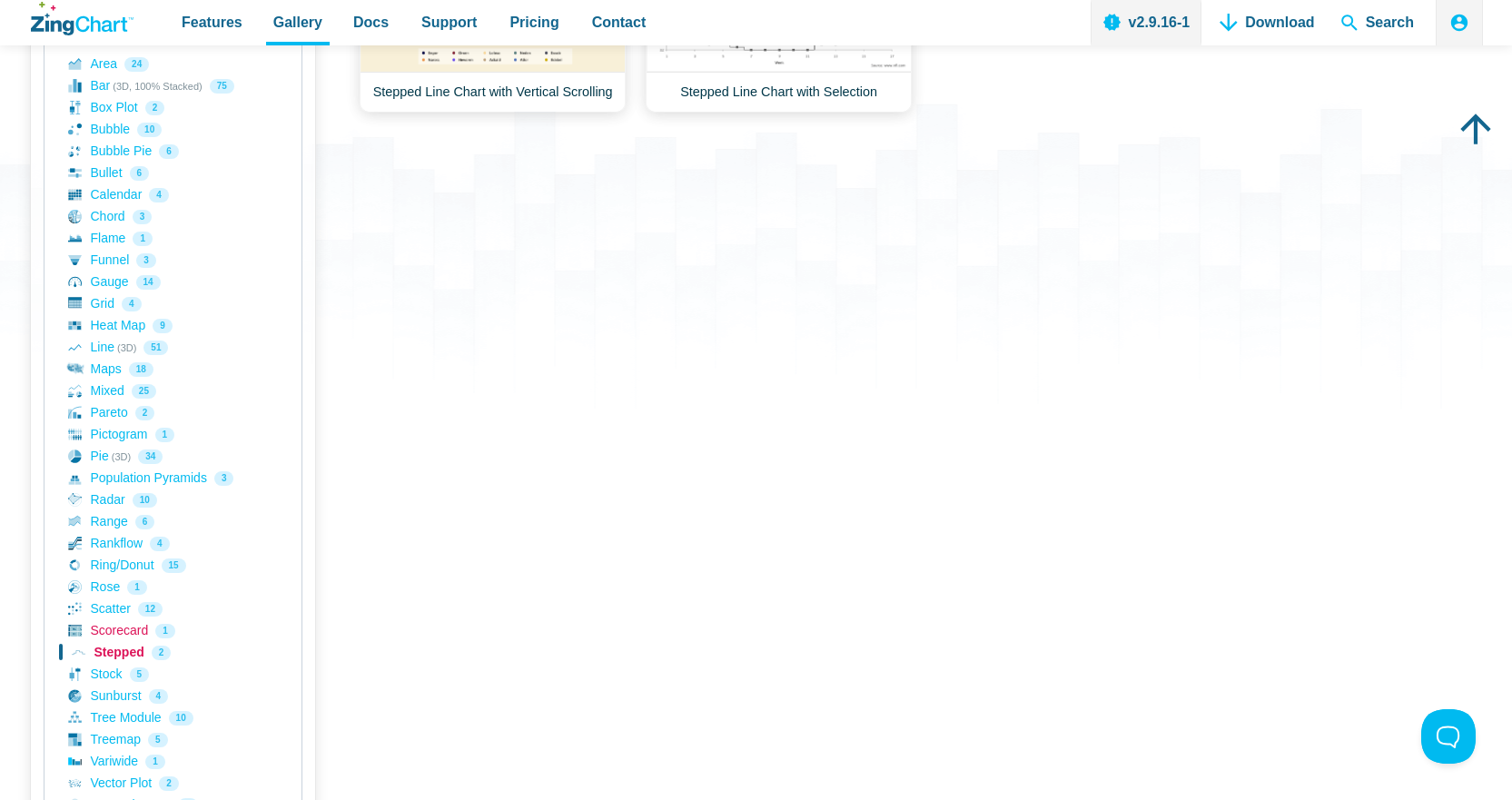
scroll to position [363, 0]
click at [130, 627] on link "Scorecard 1" at bounding box center [173, 628] width 210 height 21
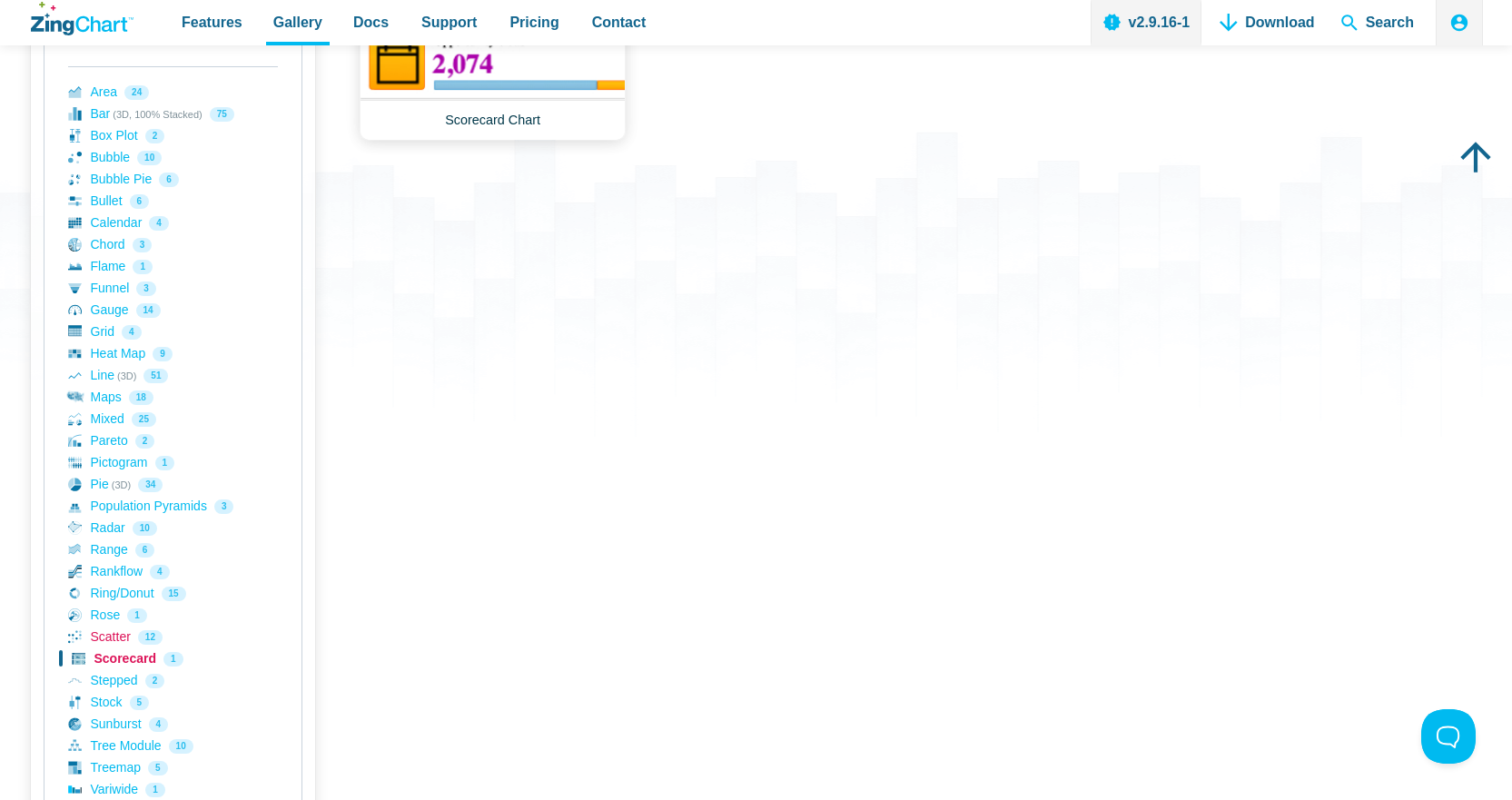
scroll to position [363, 0]
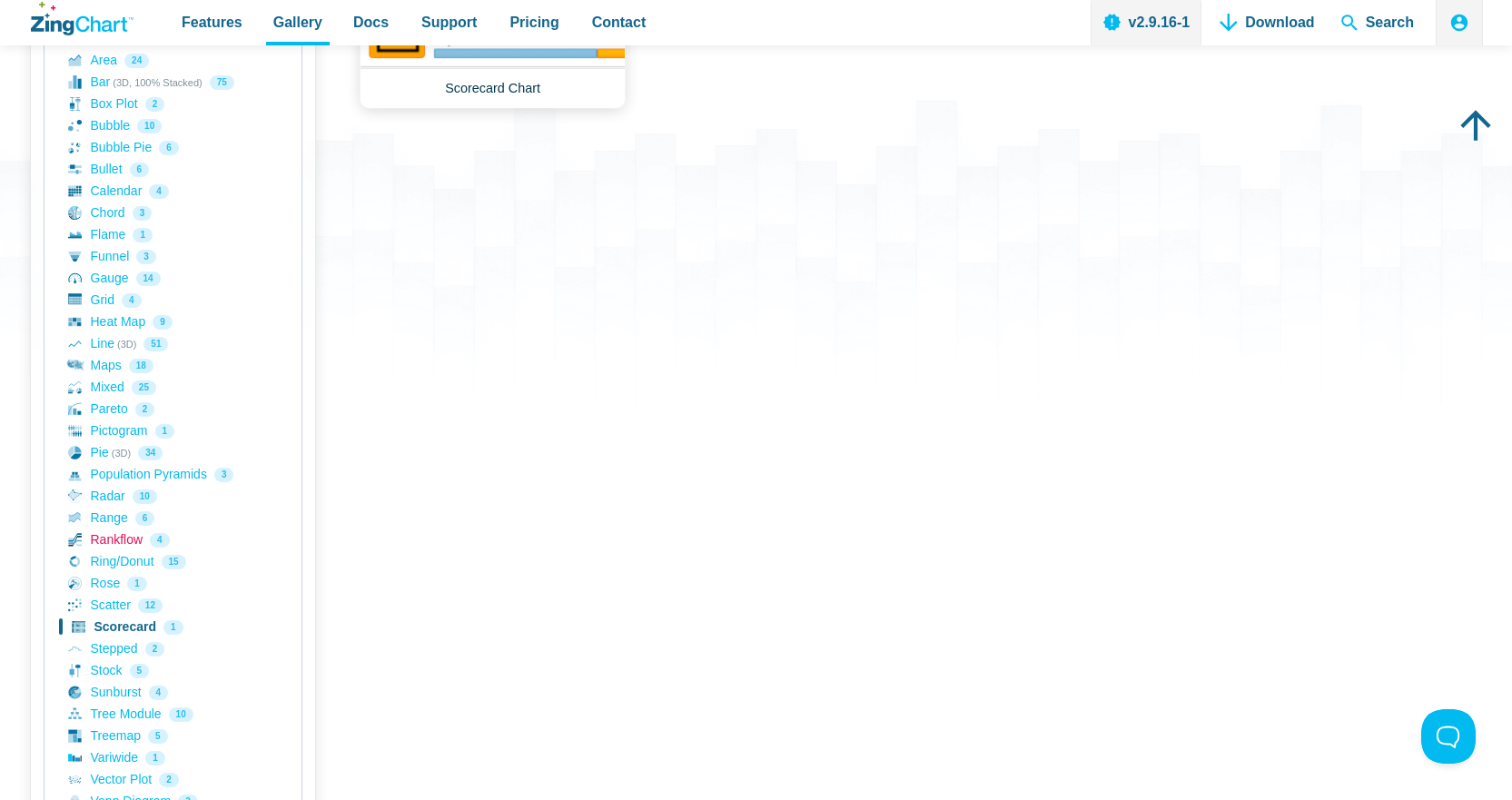
click at [187, 541] on link "Rankflow 4" at bounding box center [173, 540] width 210 height 21
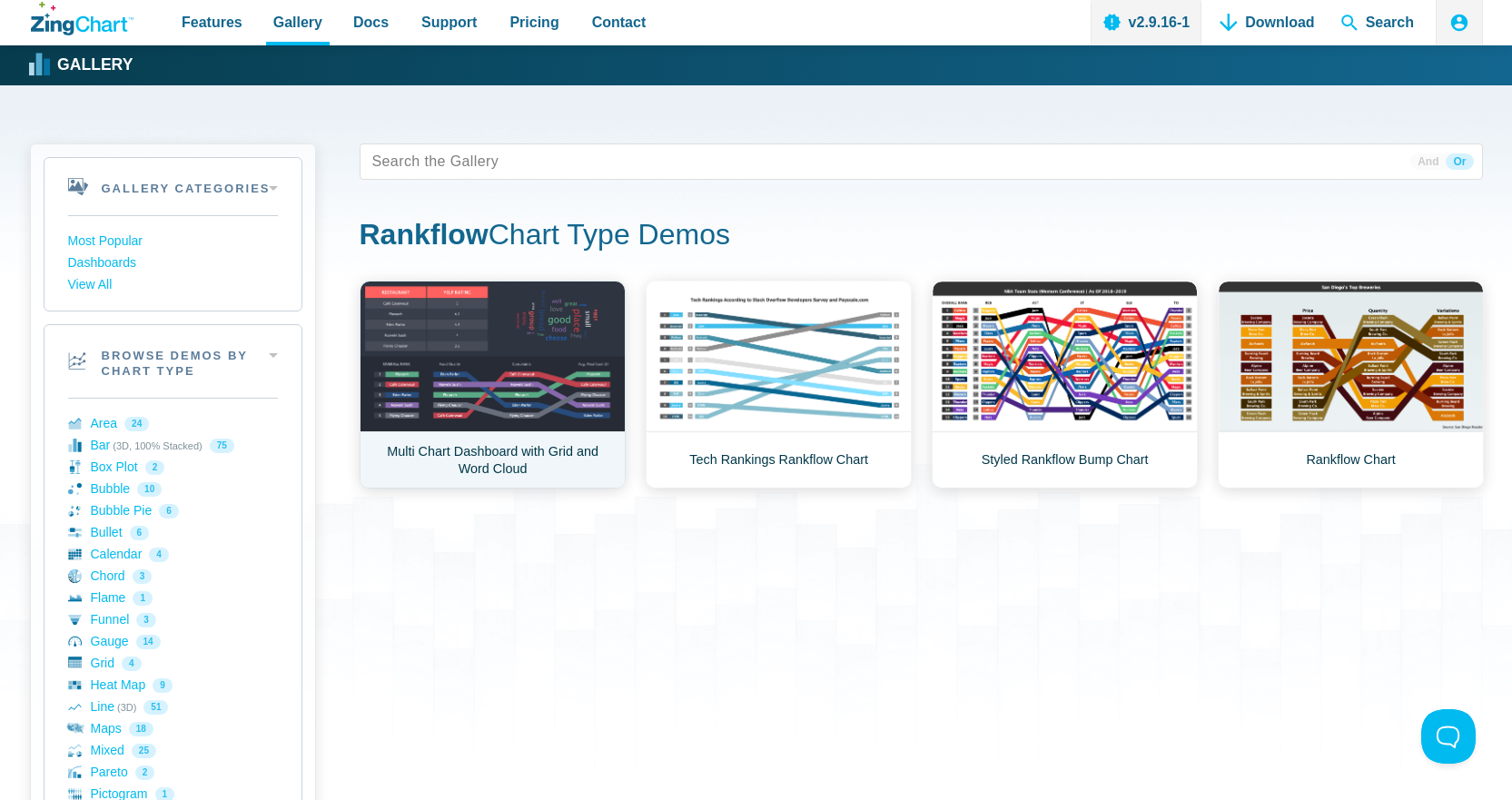
click at [517, 386] on link "Multi Chart Dashboard with Grid and Word Cloud" at bounding box center [492, 384] width 266 height 208
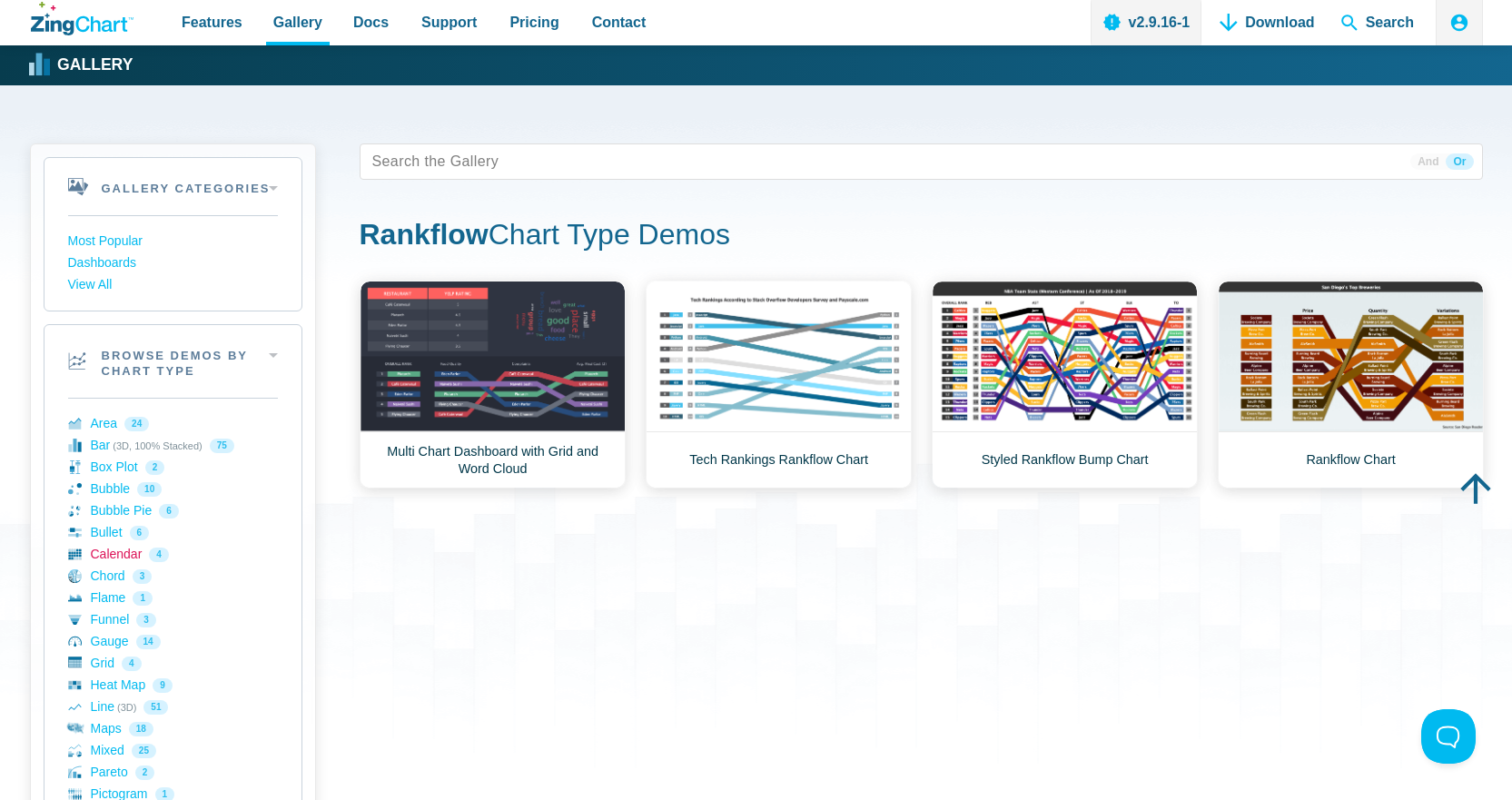
click at [108, 559] on link "Calendar 4" at bounding box center [173, 554] width 210 height 21
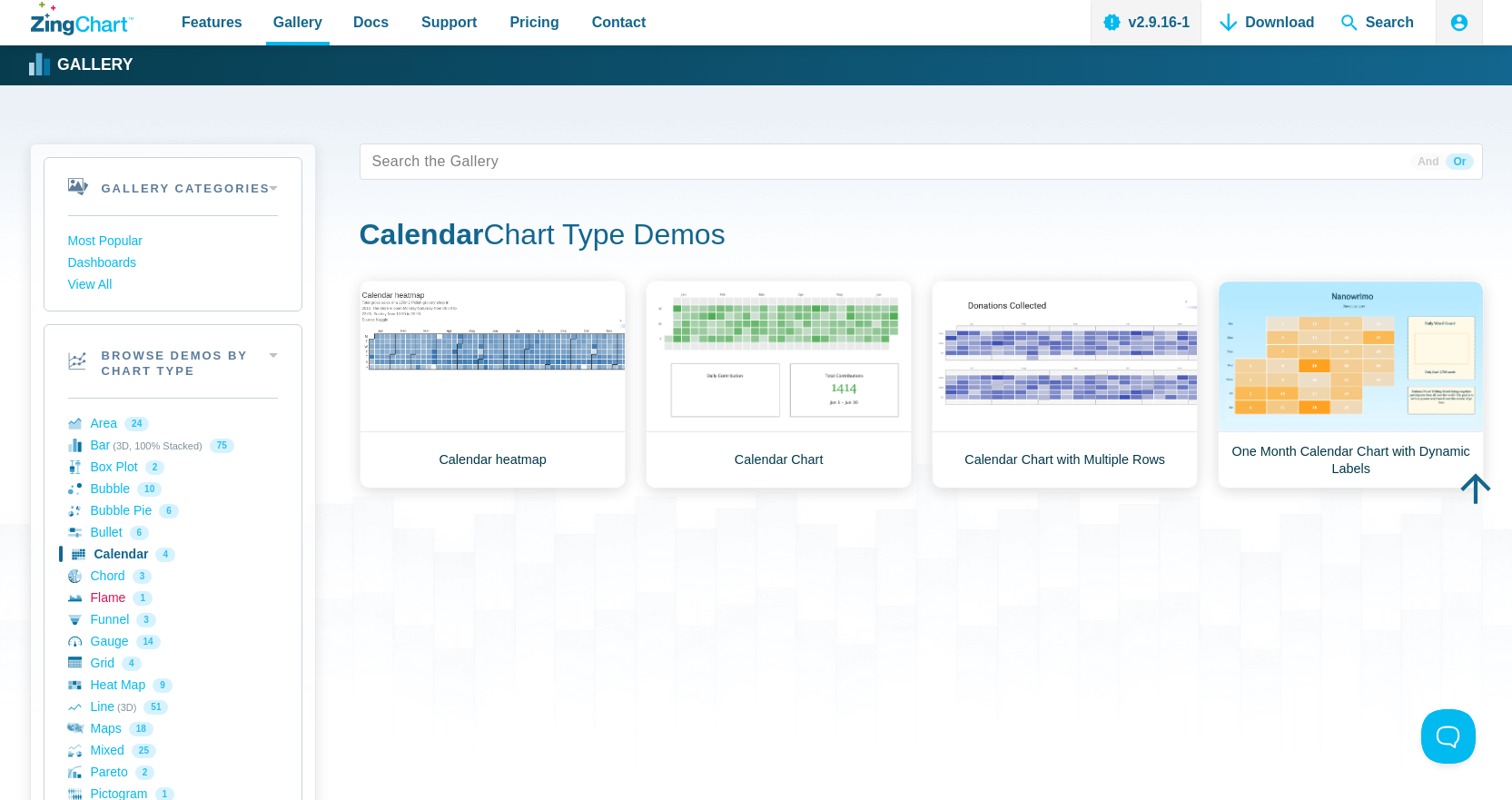
click at [113, 592] on link "Flame 1" at bounding box center [173, 598] width 210 height 21
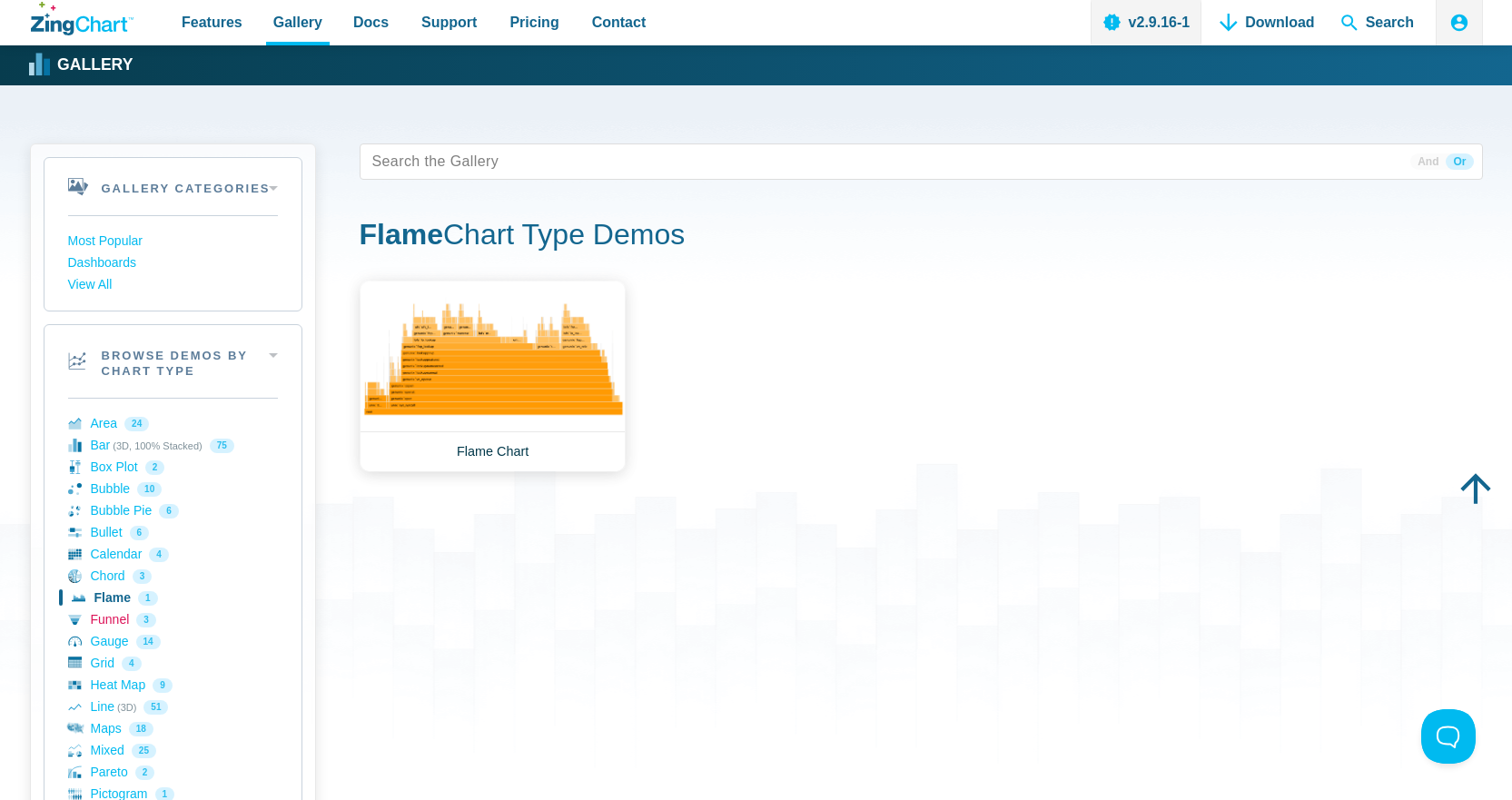
click at [116, 627] on link "Funnel 3" at bounding box center [173, 620] width 210 height 21
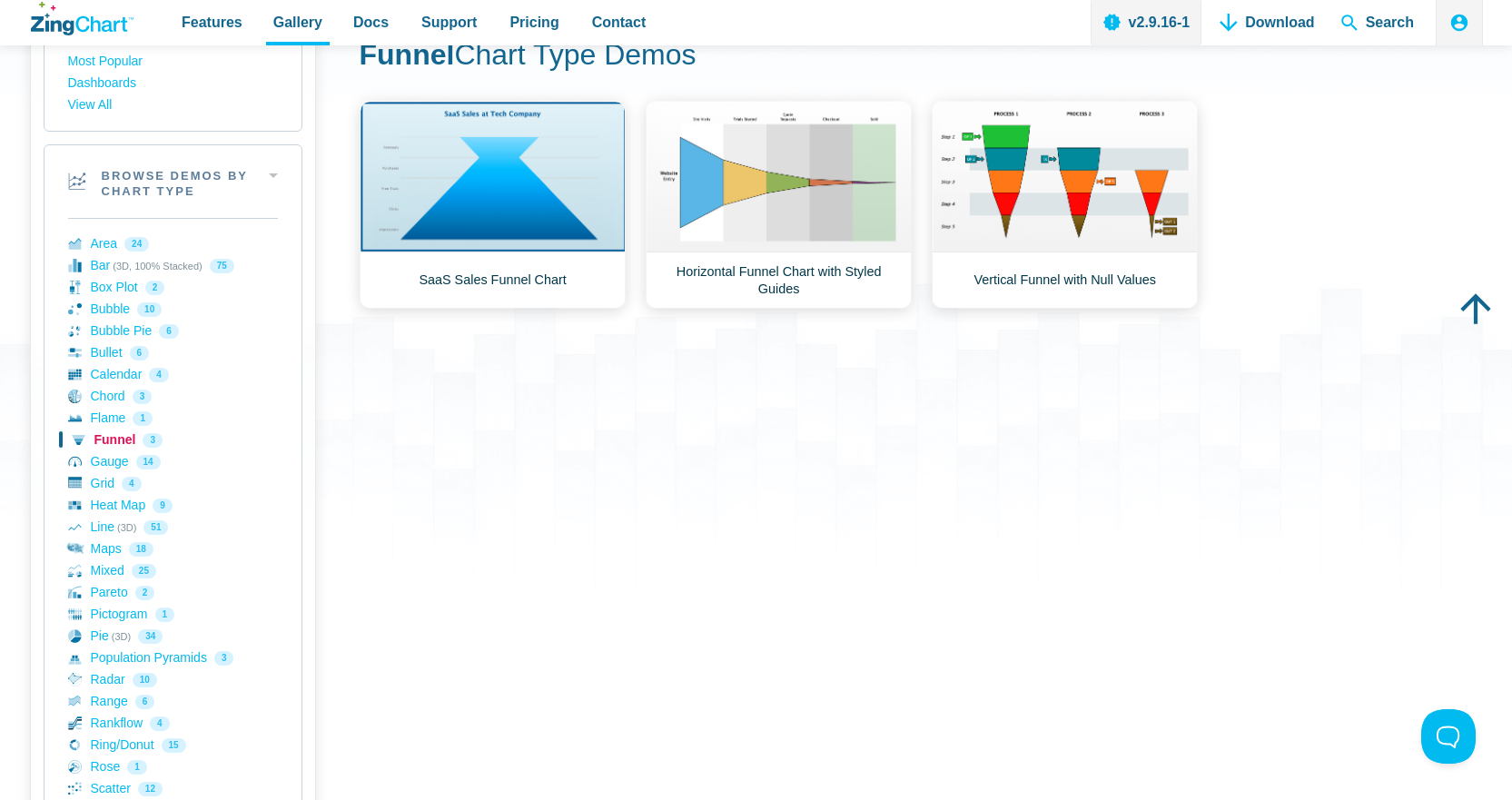
scroll to position [181, 0]
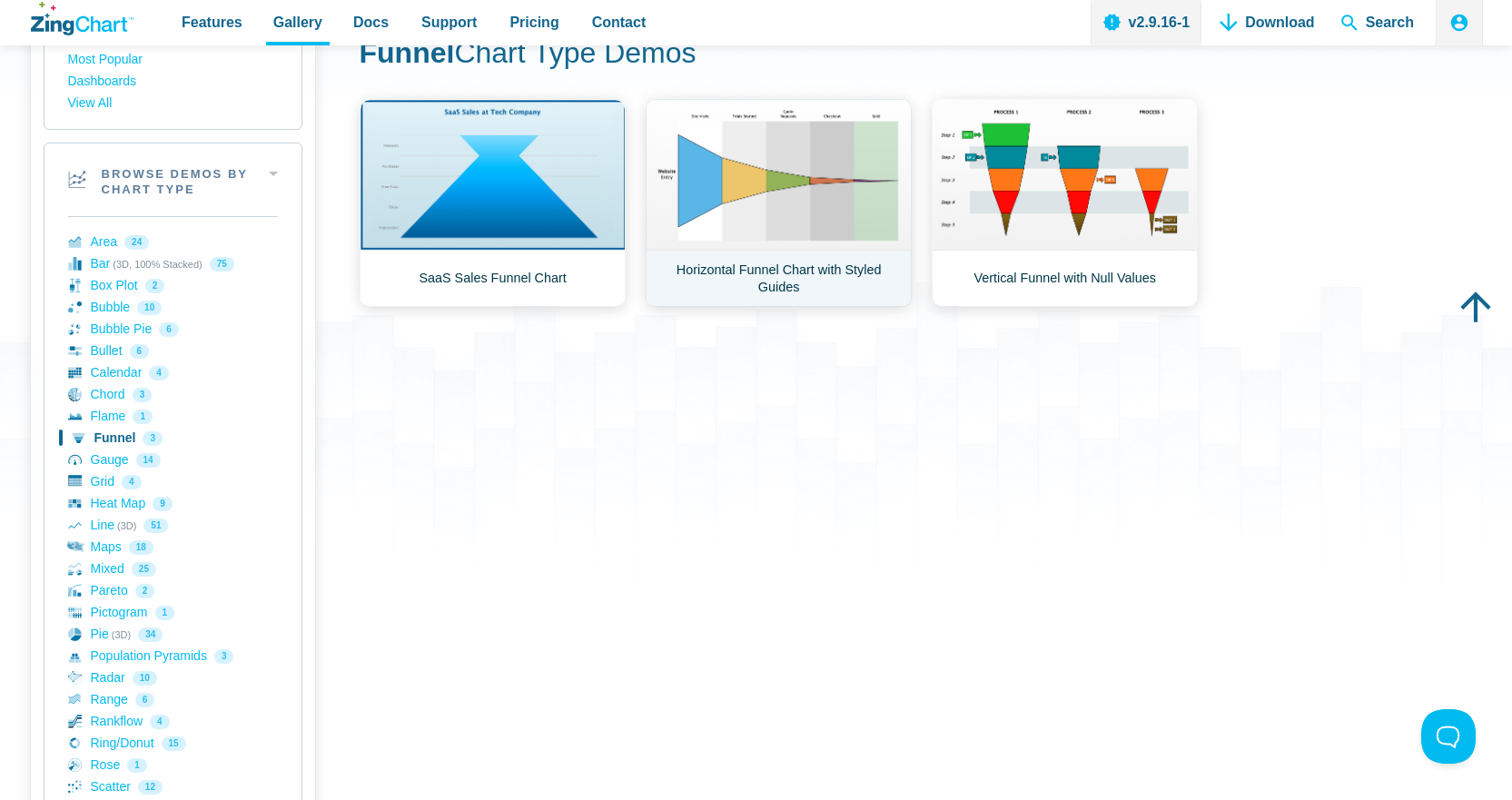
click at [752, 225] on link "Horizontal Funnel Chart with Styled Guides" at bounding box center [778, 203] width 266 height 208
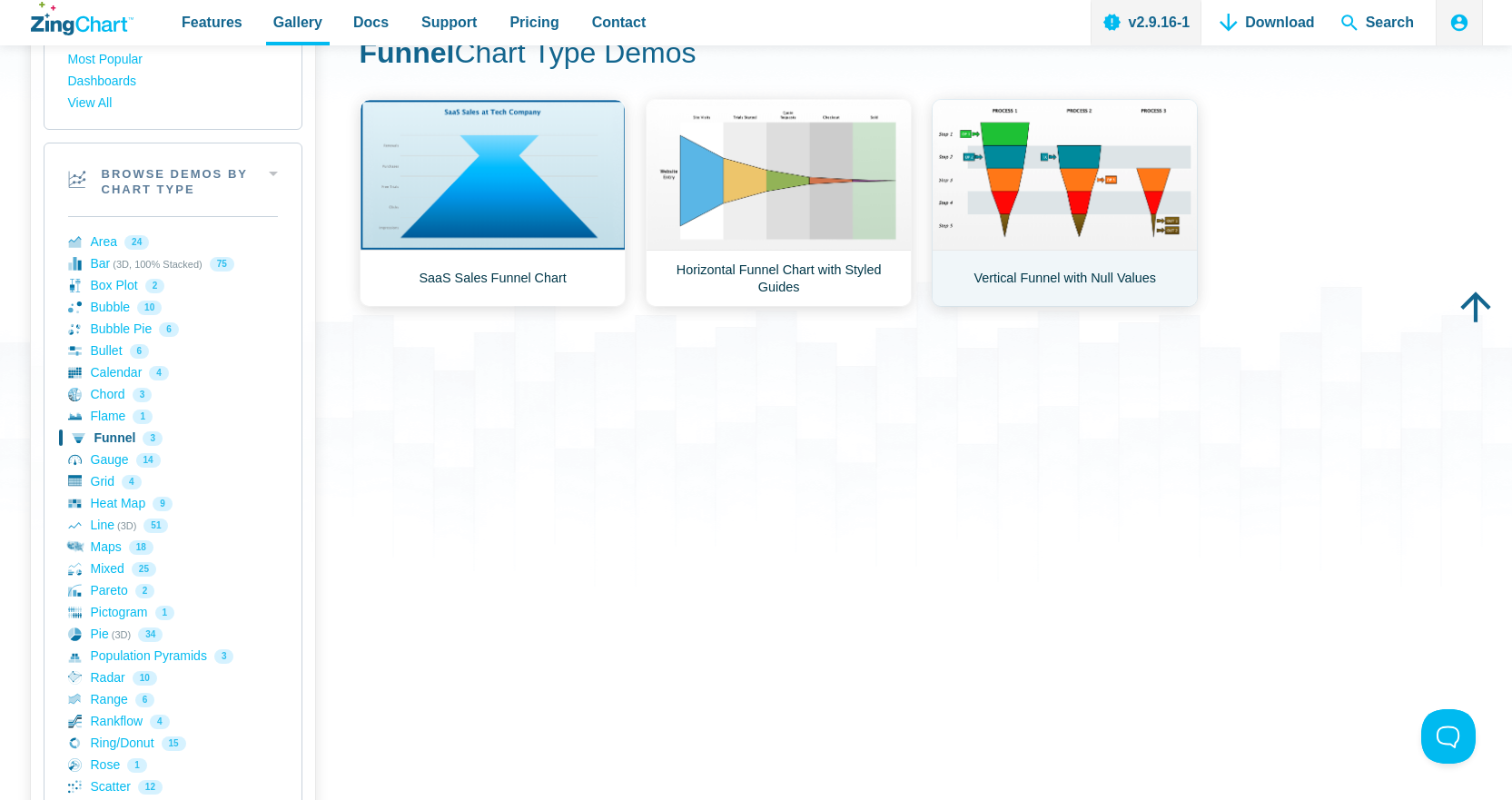
click at [1042, 209] on link "Vertical Funnel with Null Values" at bounding box center [1065, 203] width 266 height 208
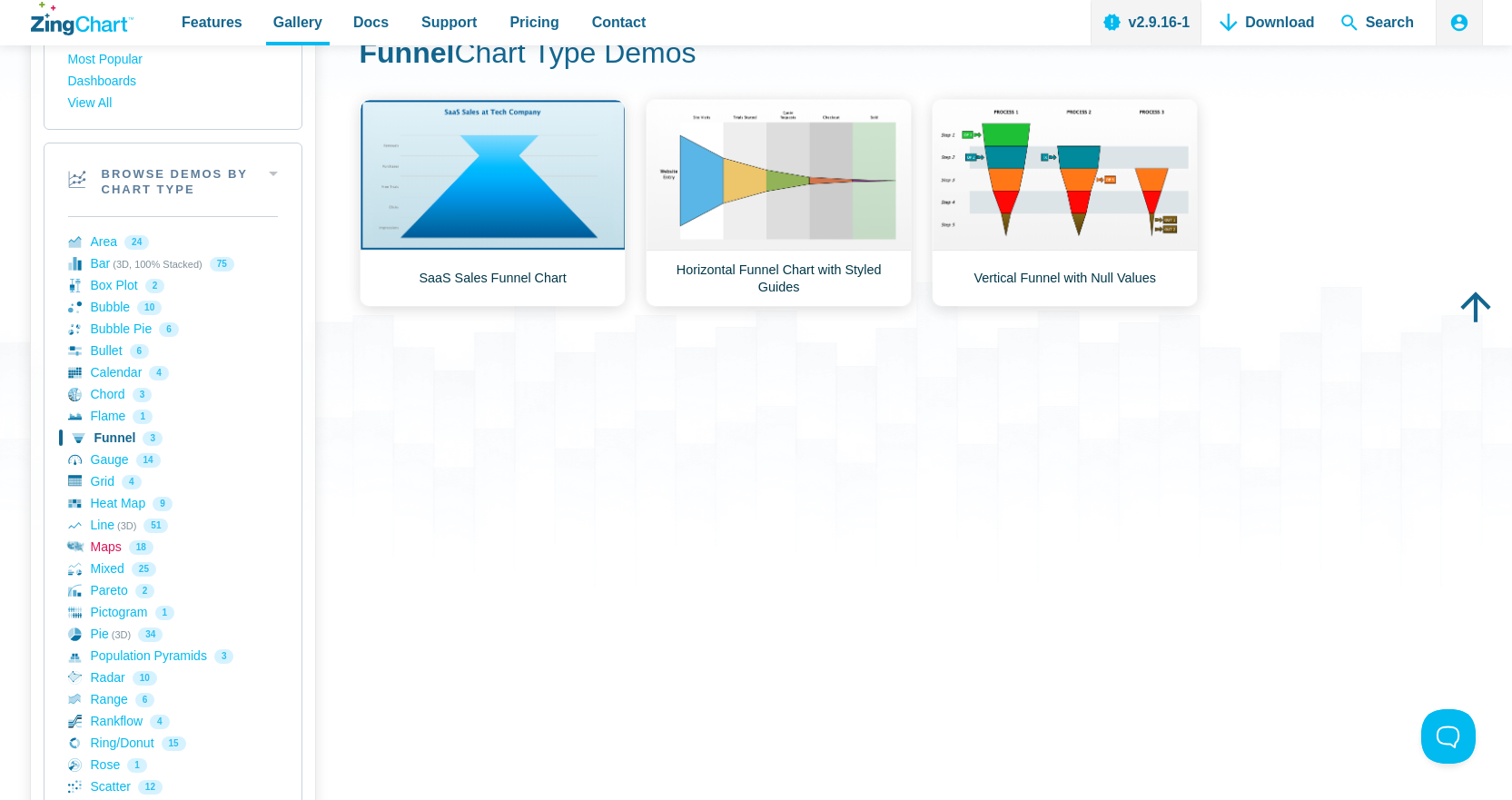
click at [111, 551] on link "Maps 18" at bounding box center [173, 548] width 210 height 21
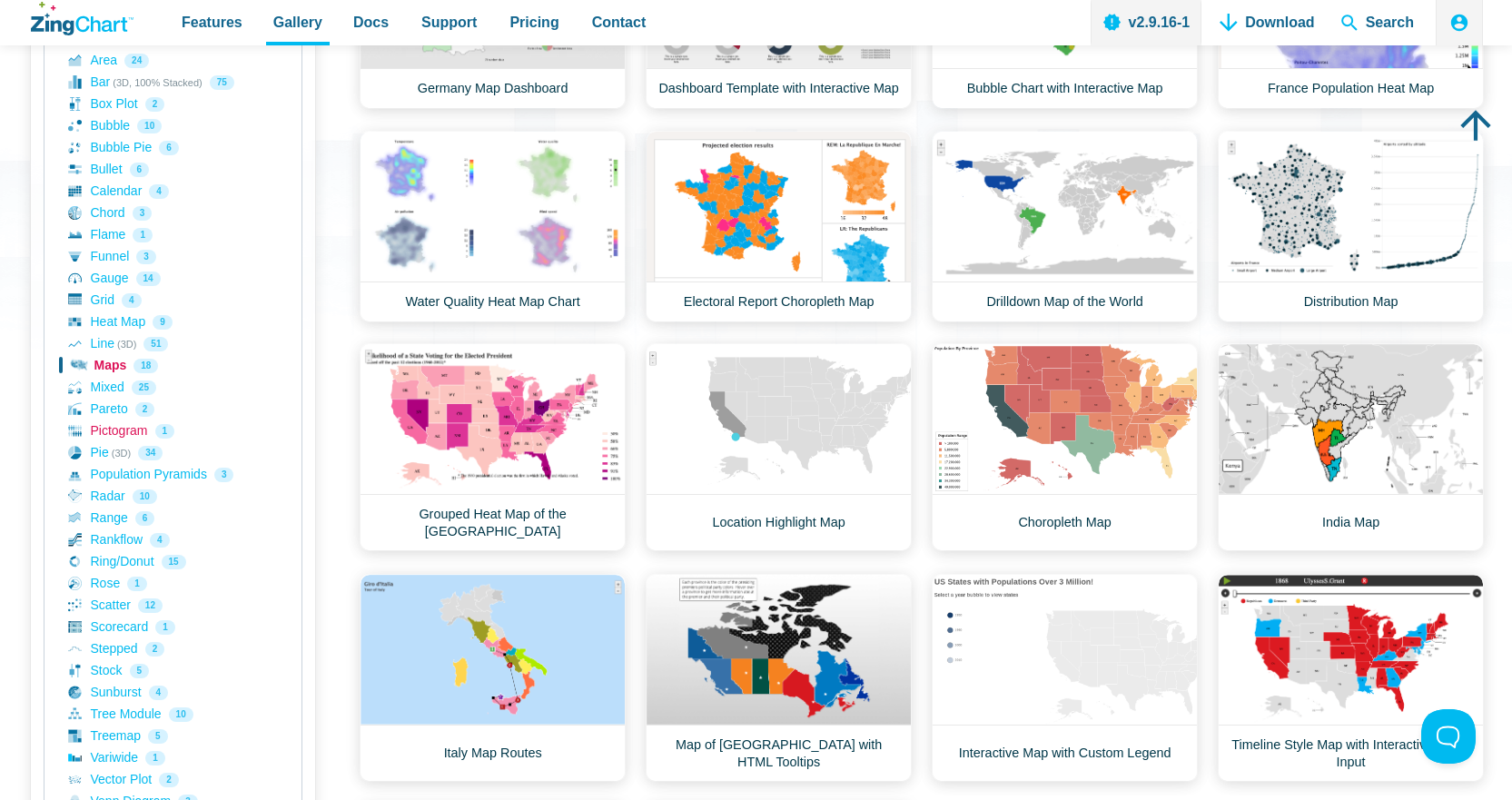
scroll to position [454, 0]
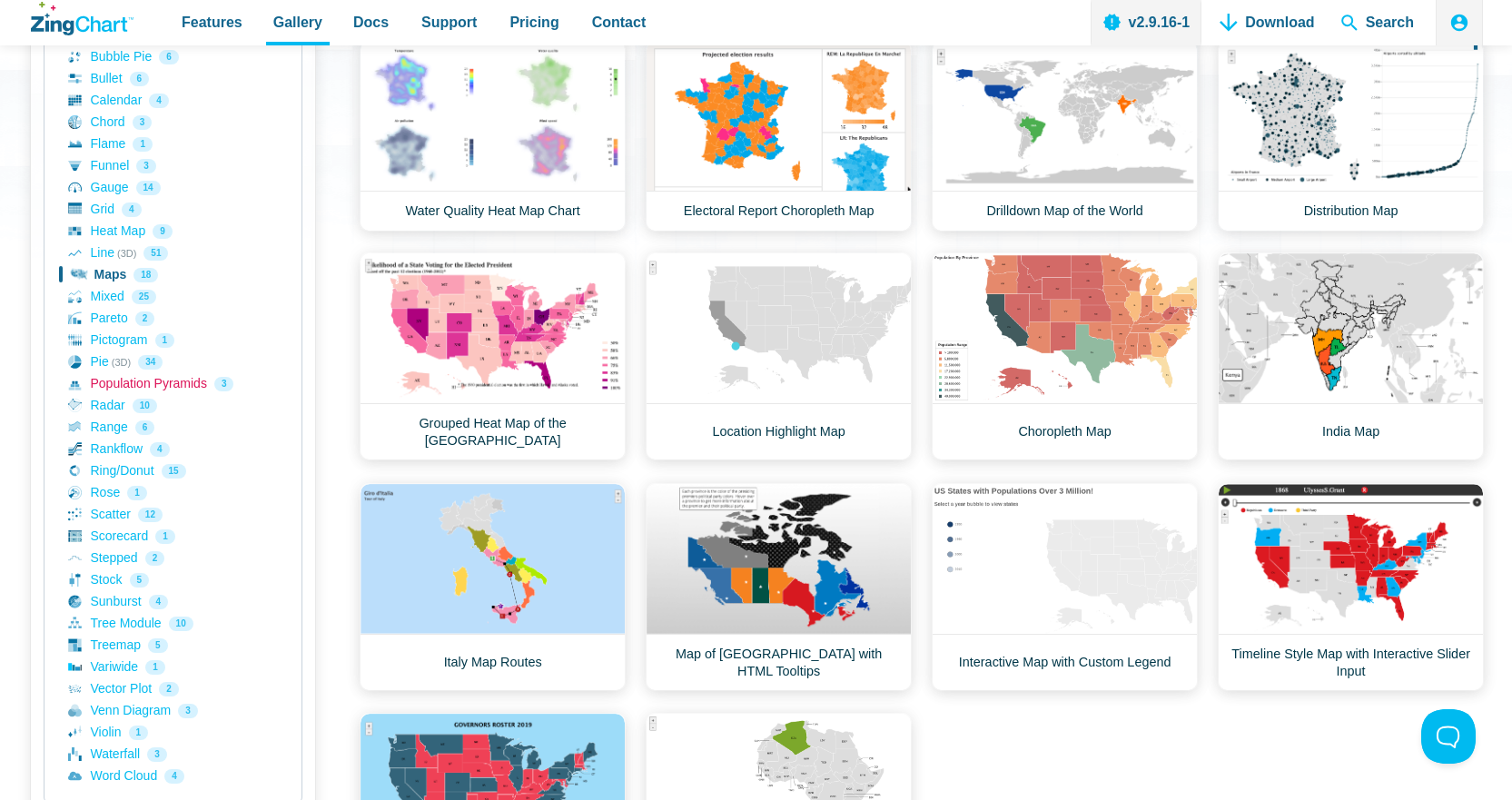
click at [159, 391] on link "Population Pyramids 3" at bounding box center [173, 384] width 210 height 21
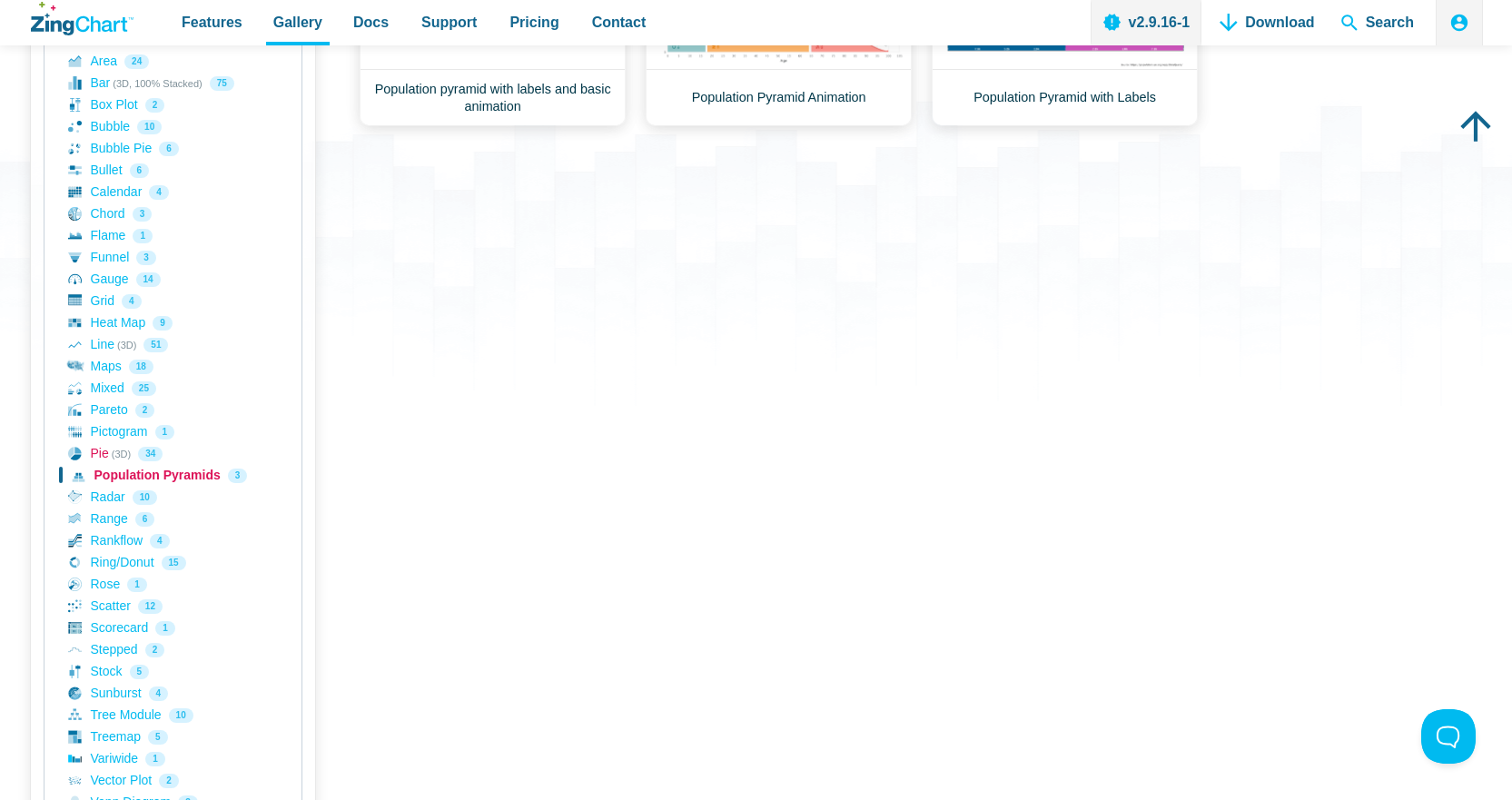
scroll to position [363, 0]
click at [113, 542] on link "Rankflow 4" at bounding box center [173, 540] width 210 height 21
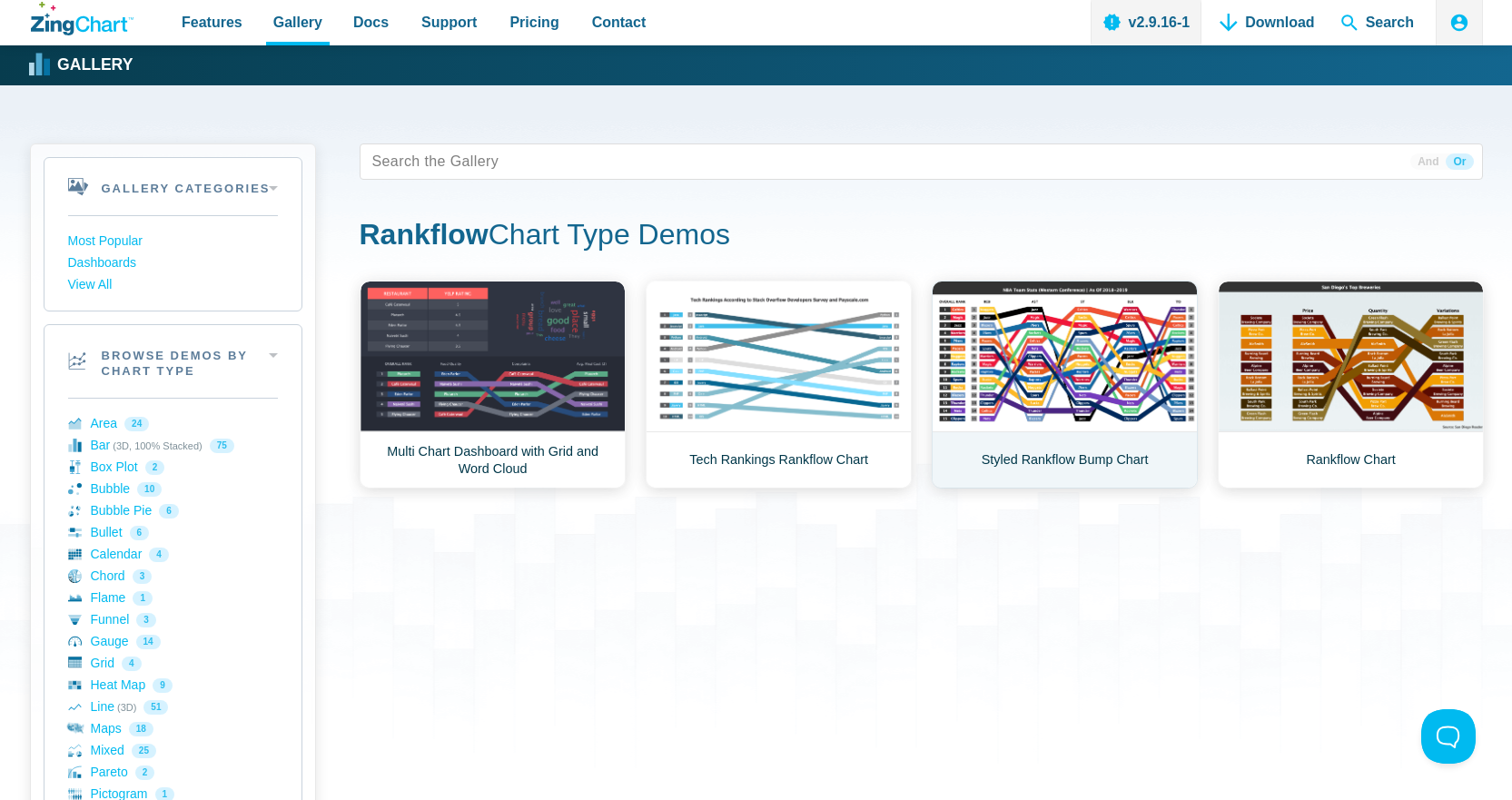
click at [1098, 375] on link "Styled Rankflow Bump Chart" at bounding box center [1065, 384] width 266 height 208
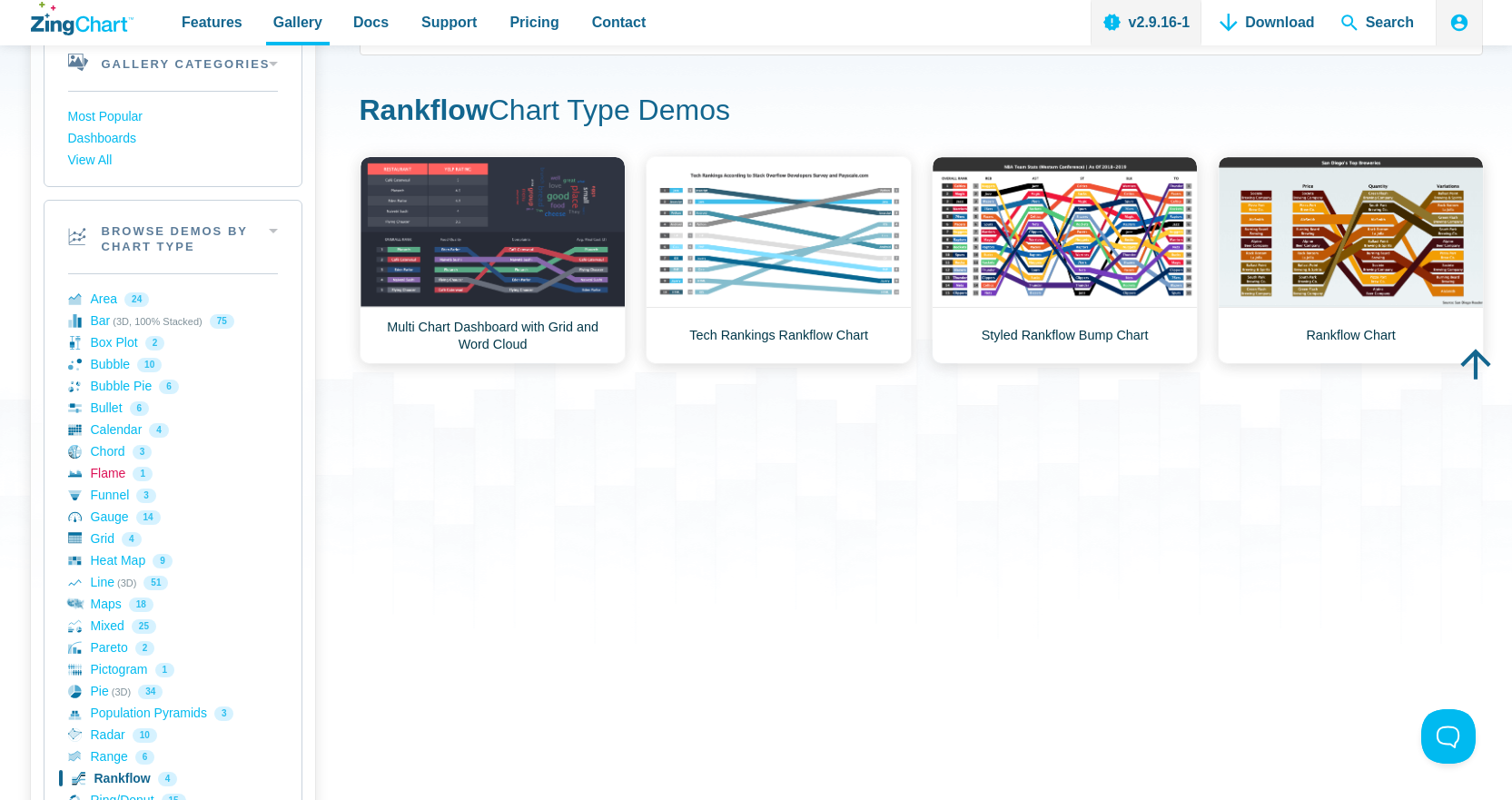
scroll to position [91, 0]
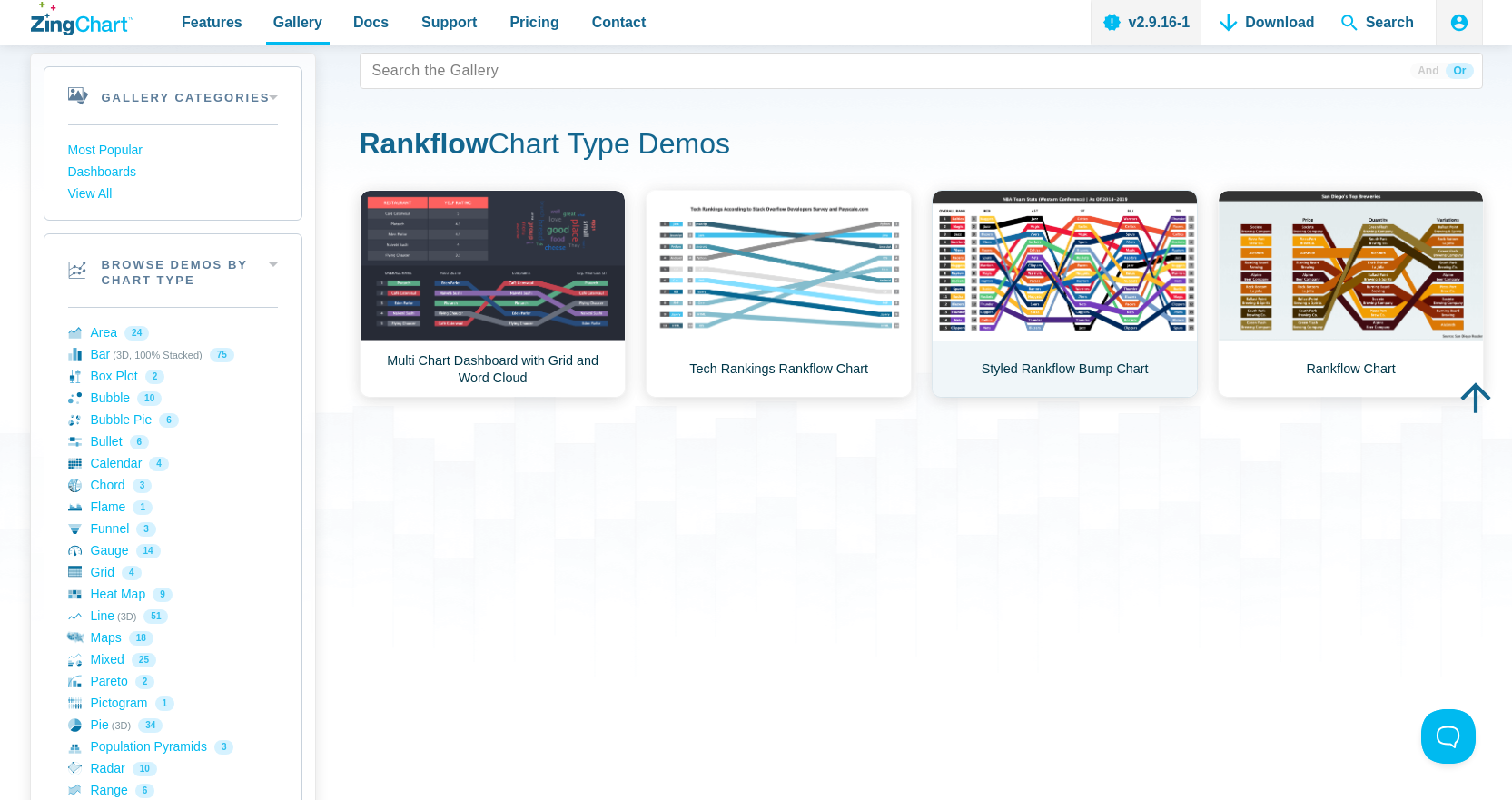
click at [1094, 302] on link "Styled Rankflow Bump Chart" at bounding box center [1065, 293] width 266 height 208
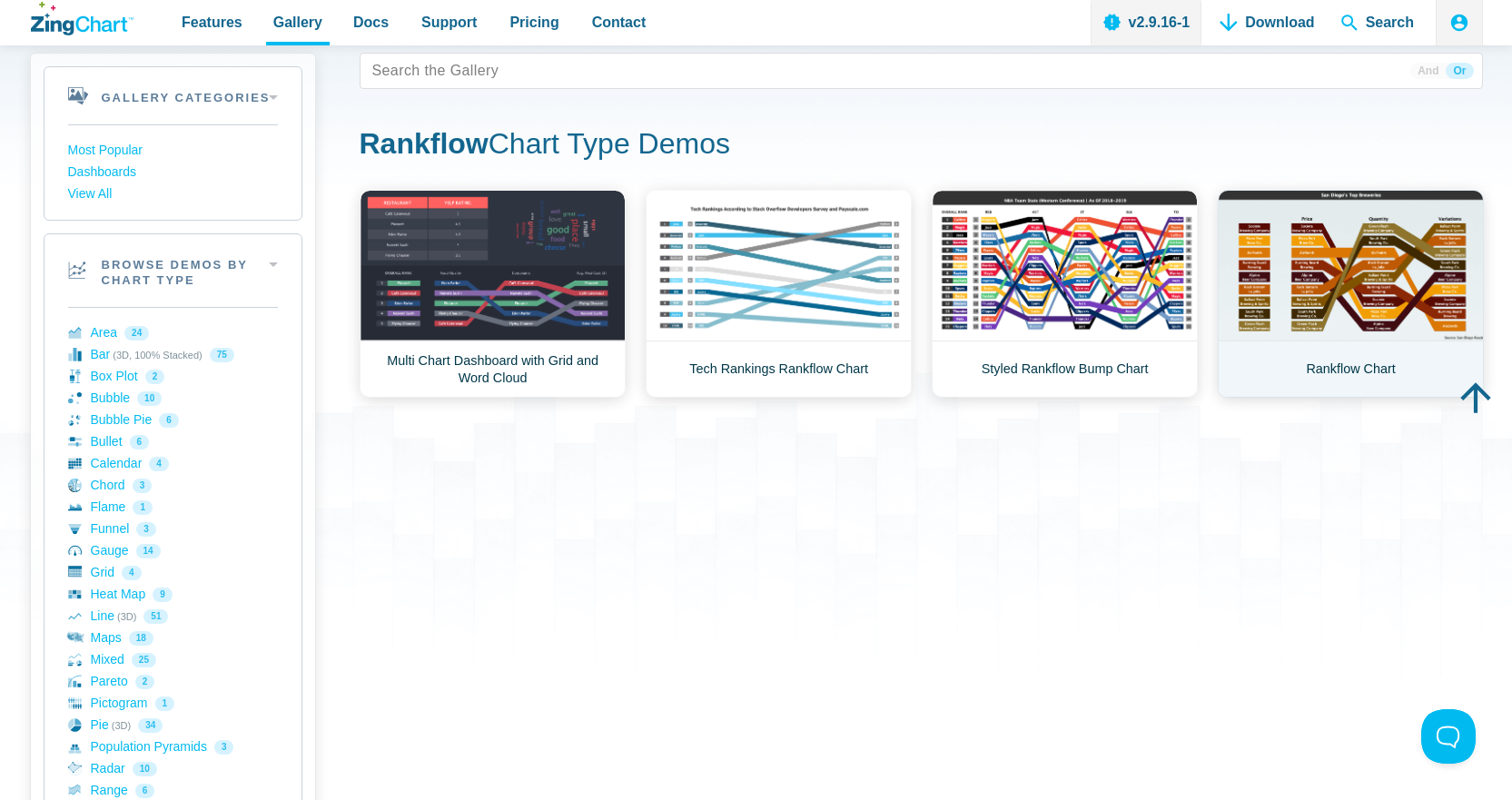
click at [1366, 258] on link "Rankflow Chart" at bounding box center [1350, 293] width 266 height 208
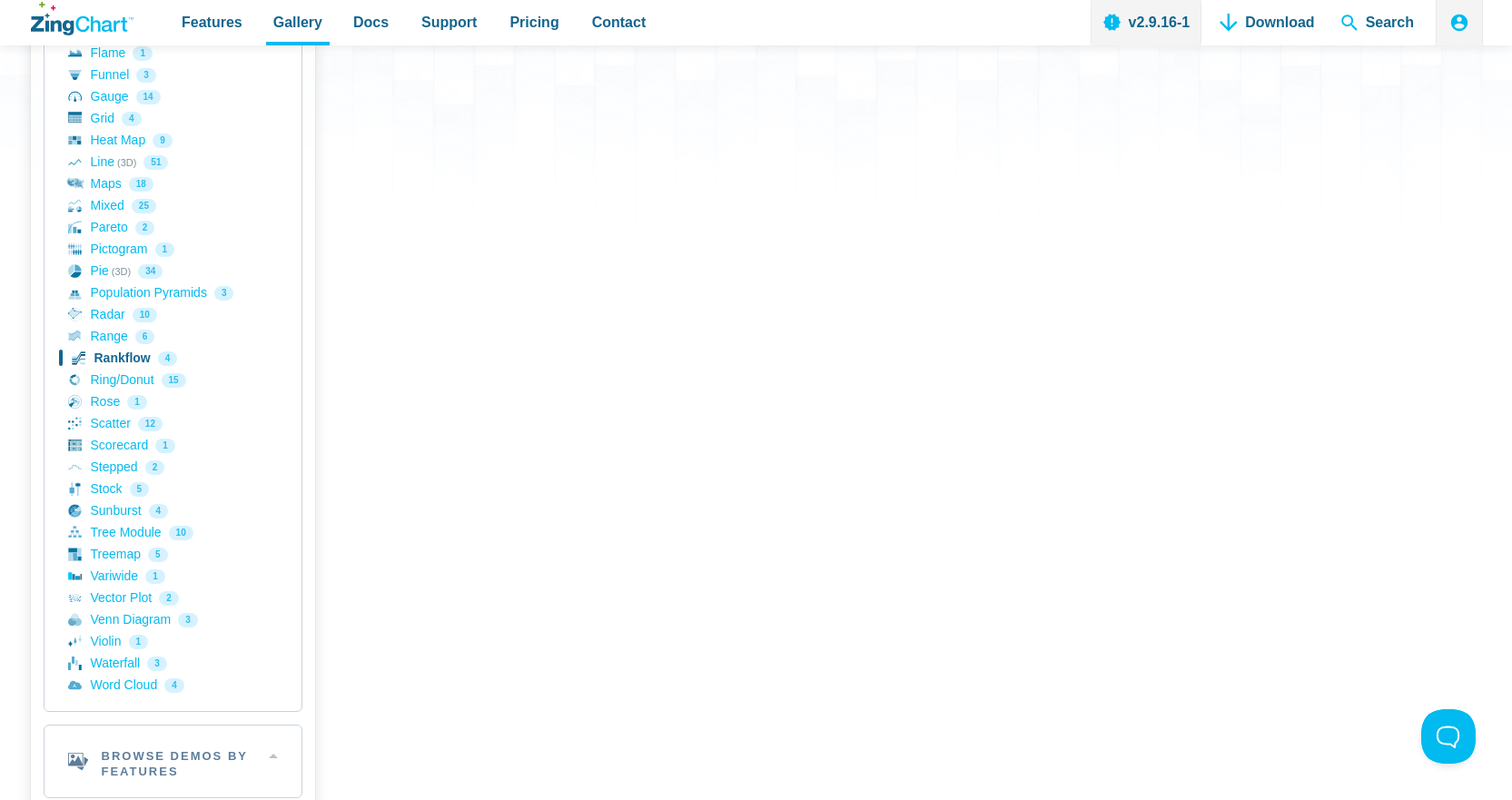
scroll to position [363, 0]
click at [124, 572] on link "Variwide 1" at bounding box center [173, 576] width 210 height 21
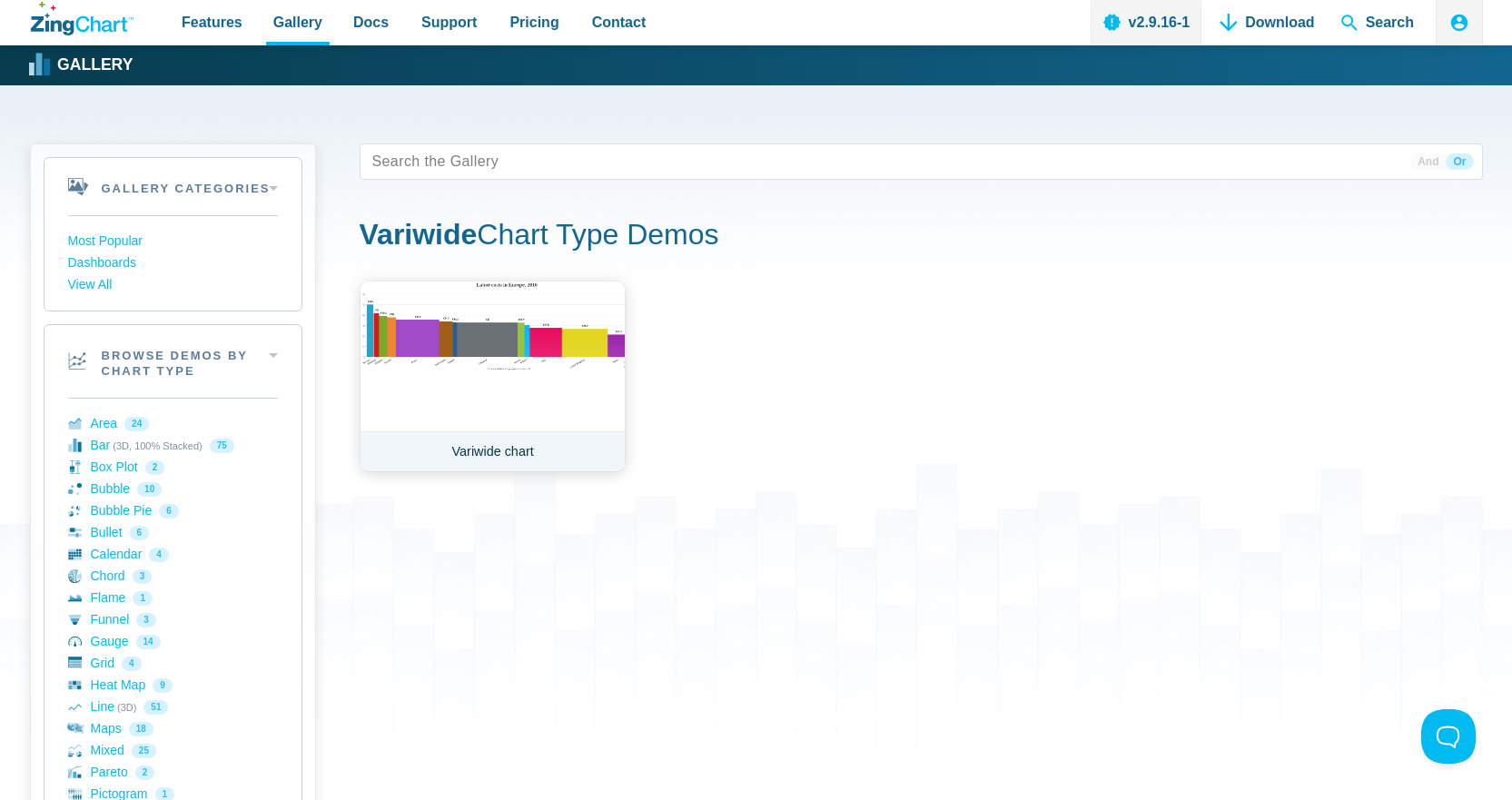
click at [533, 350] on link "Variwide chart" at bounding box center [492, 376] width 266 height 192
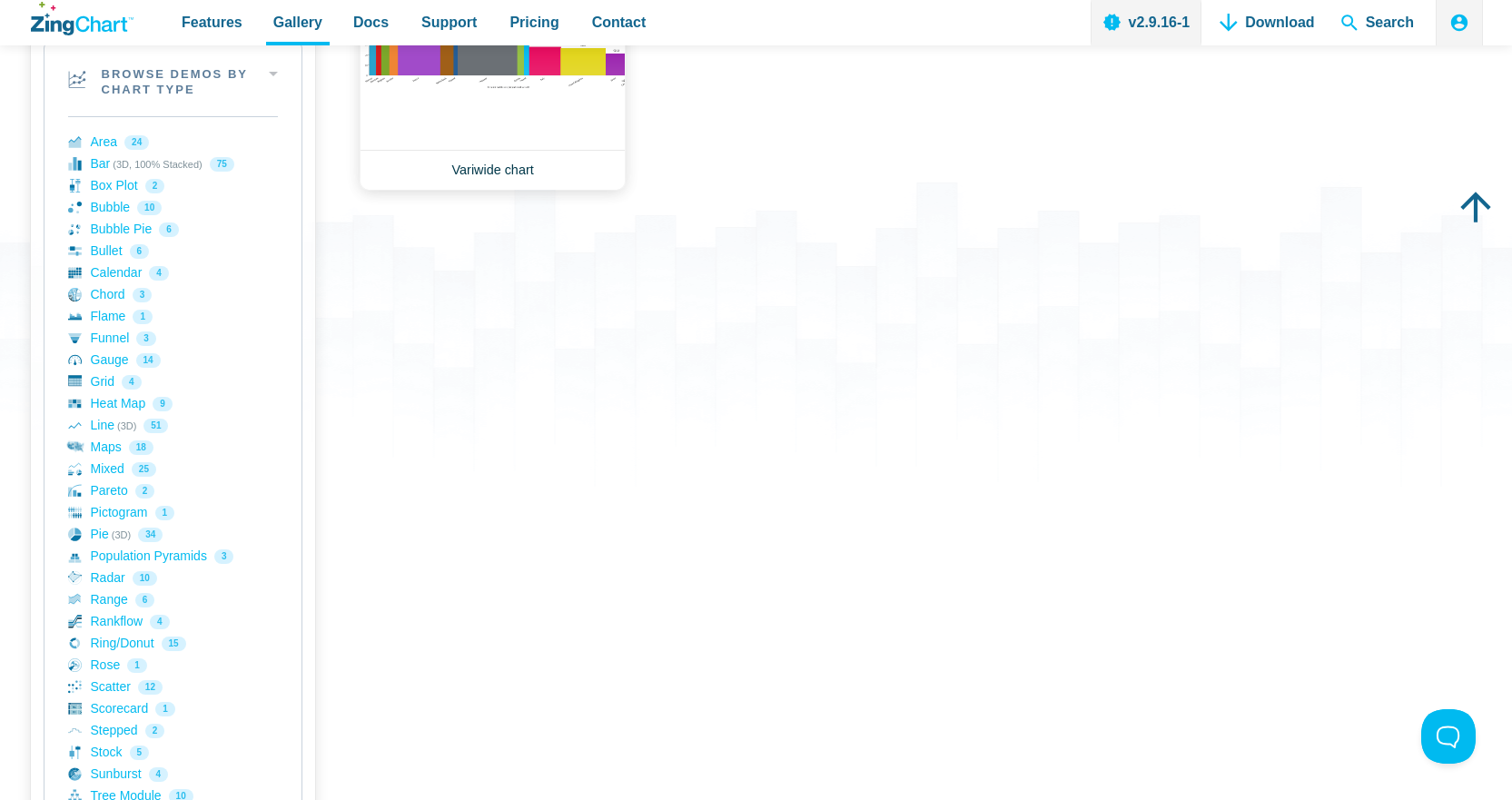
scroll to position [91, 0]
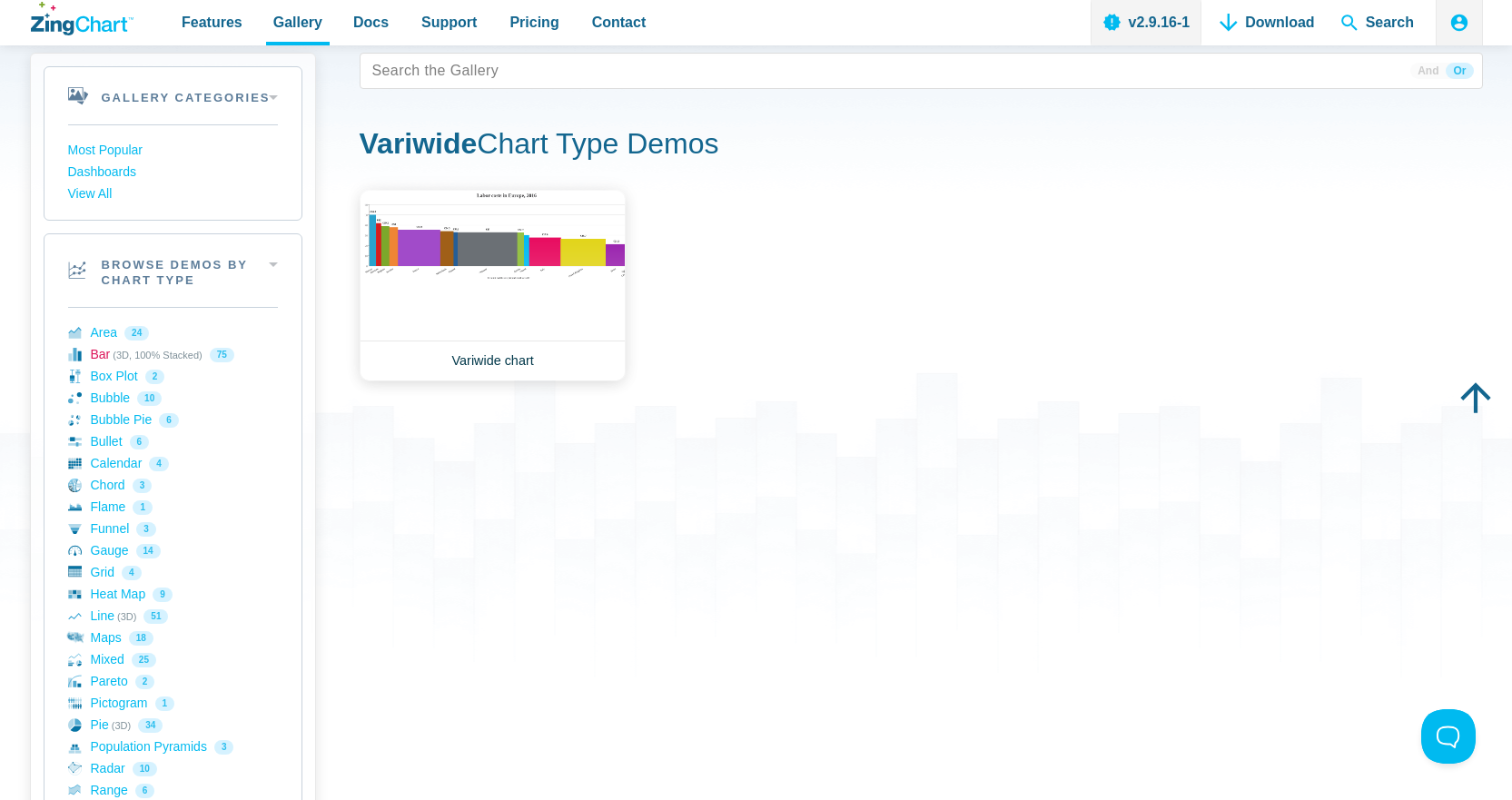
click at [108, 358] on link "Bar (3D, 100% Stacked) 75" at bounding box center [173, 355] width 210 height 21
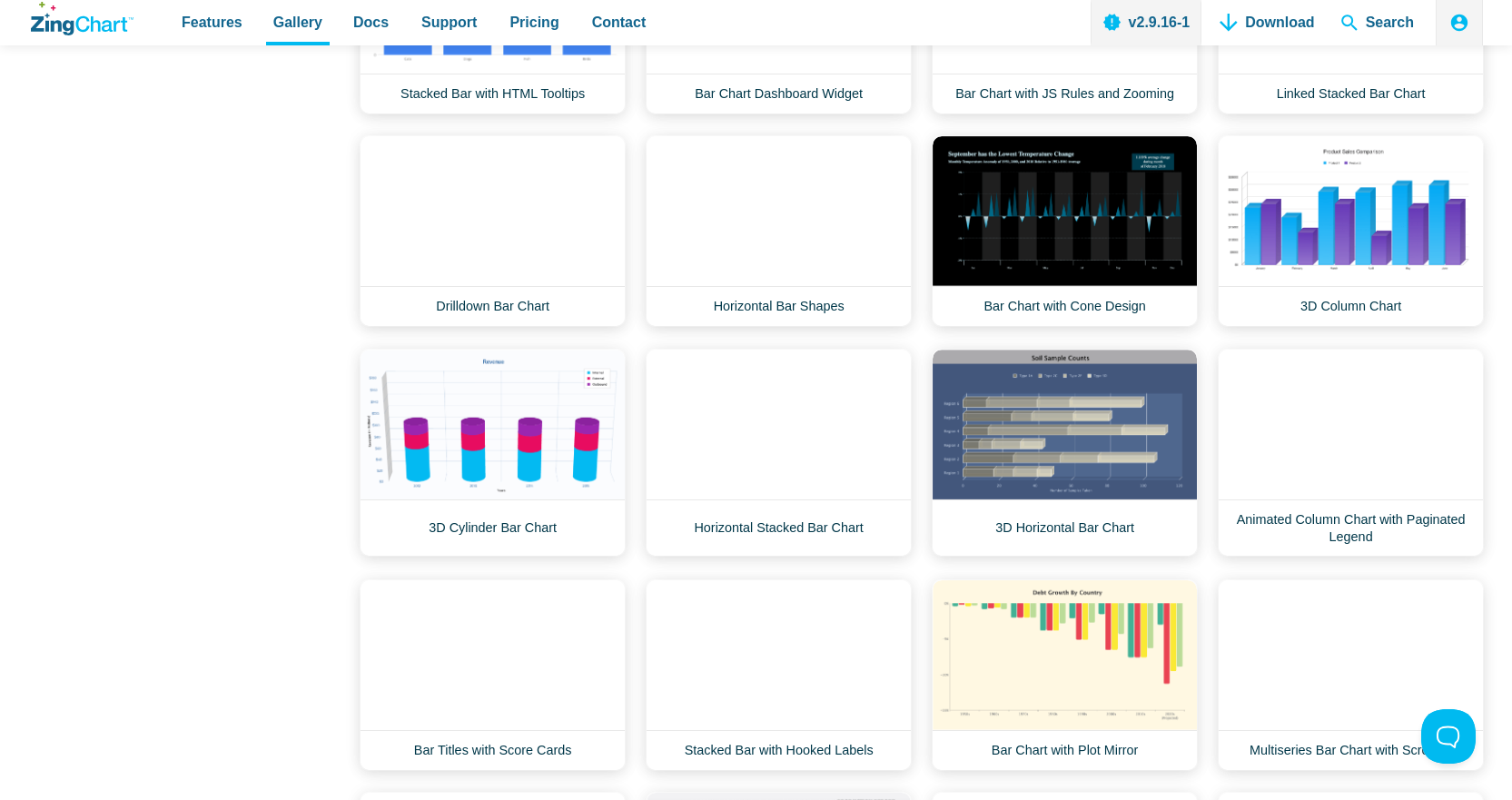
scroll to position [1634, 0]
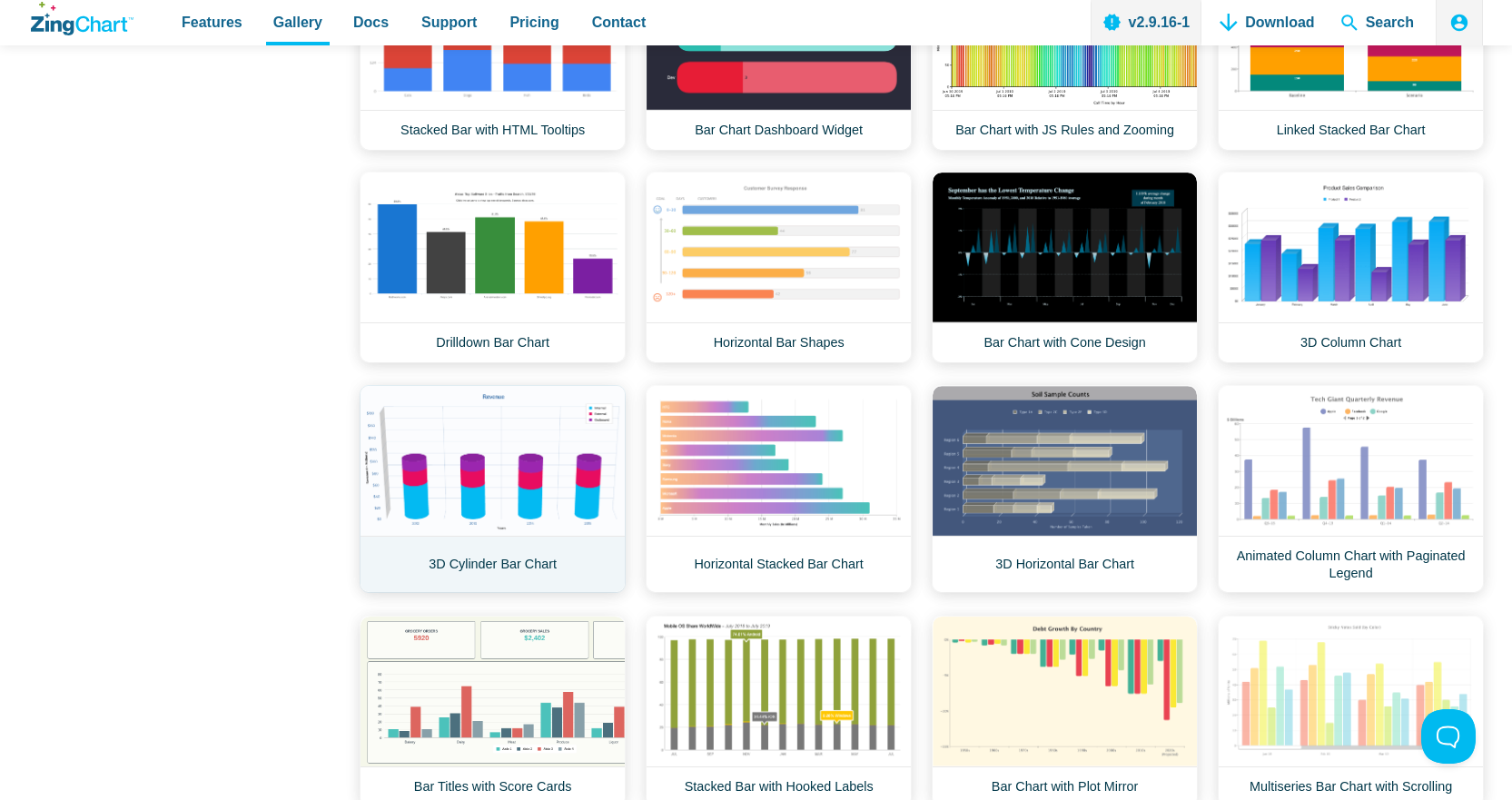
click at [528, 475] on link "3D Cylinder Bar Chart" at bounding box center [492, 488] width 266 height 208
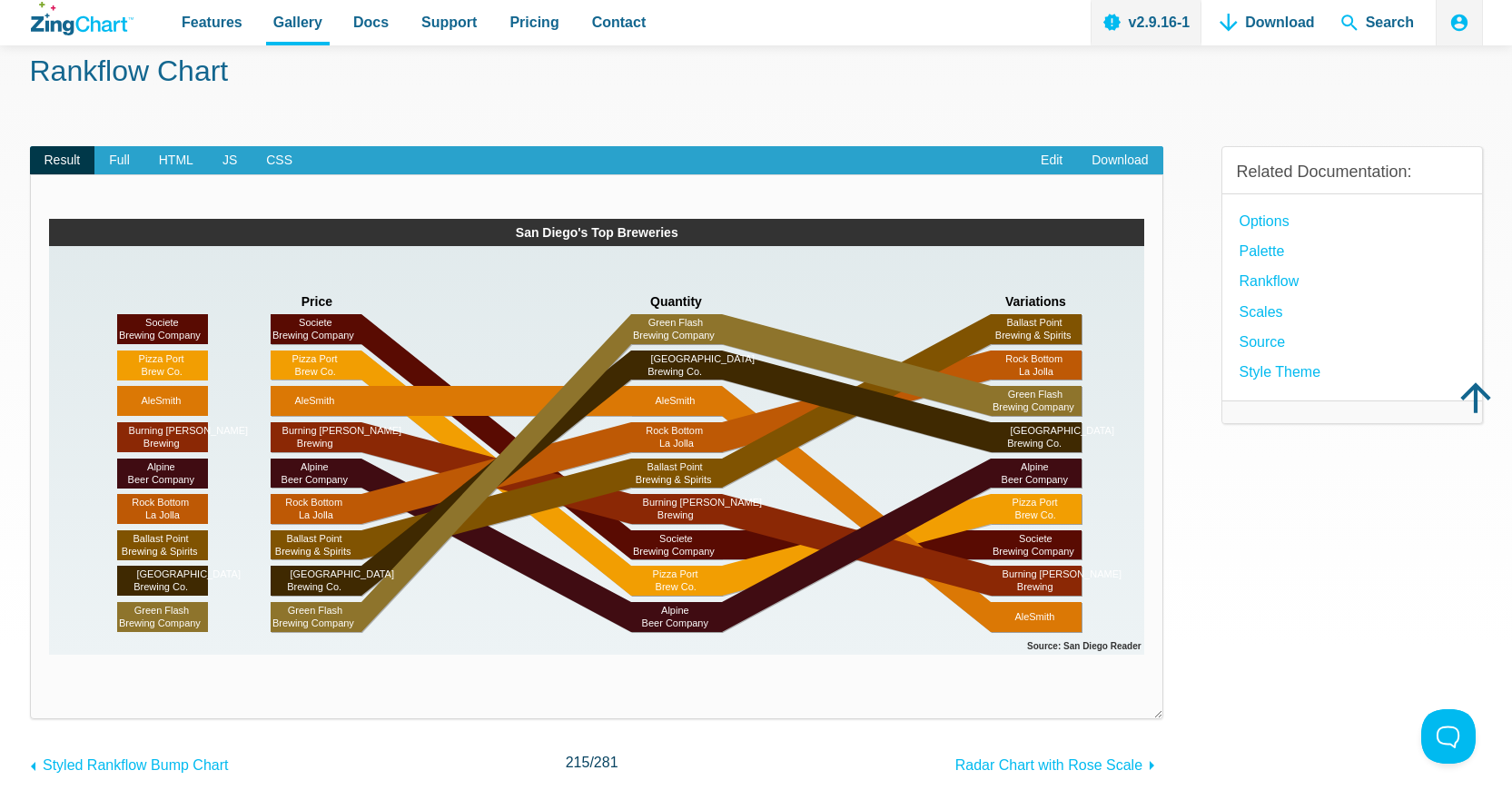
drag, startPoint x: 1260, startPoint y: 576, endPoint x: 1260, endPoint y: 557, distance: 19.0
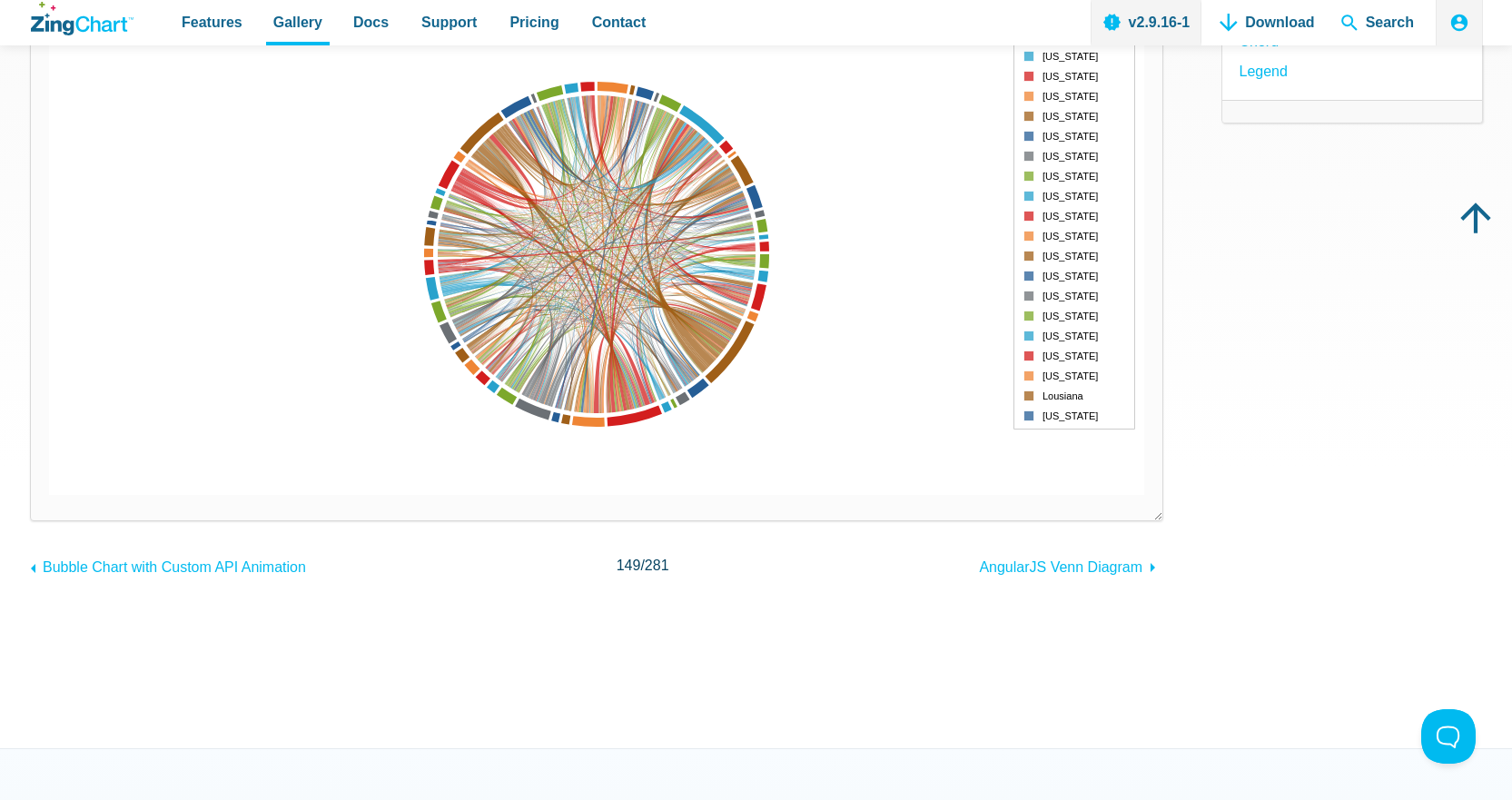
scroll to position [273, 0]
click at [1030, 564] on span "AngularJS Venn Diagram" at bounding box center [1061, 565] width 164 height 16
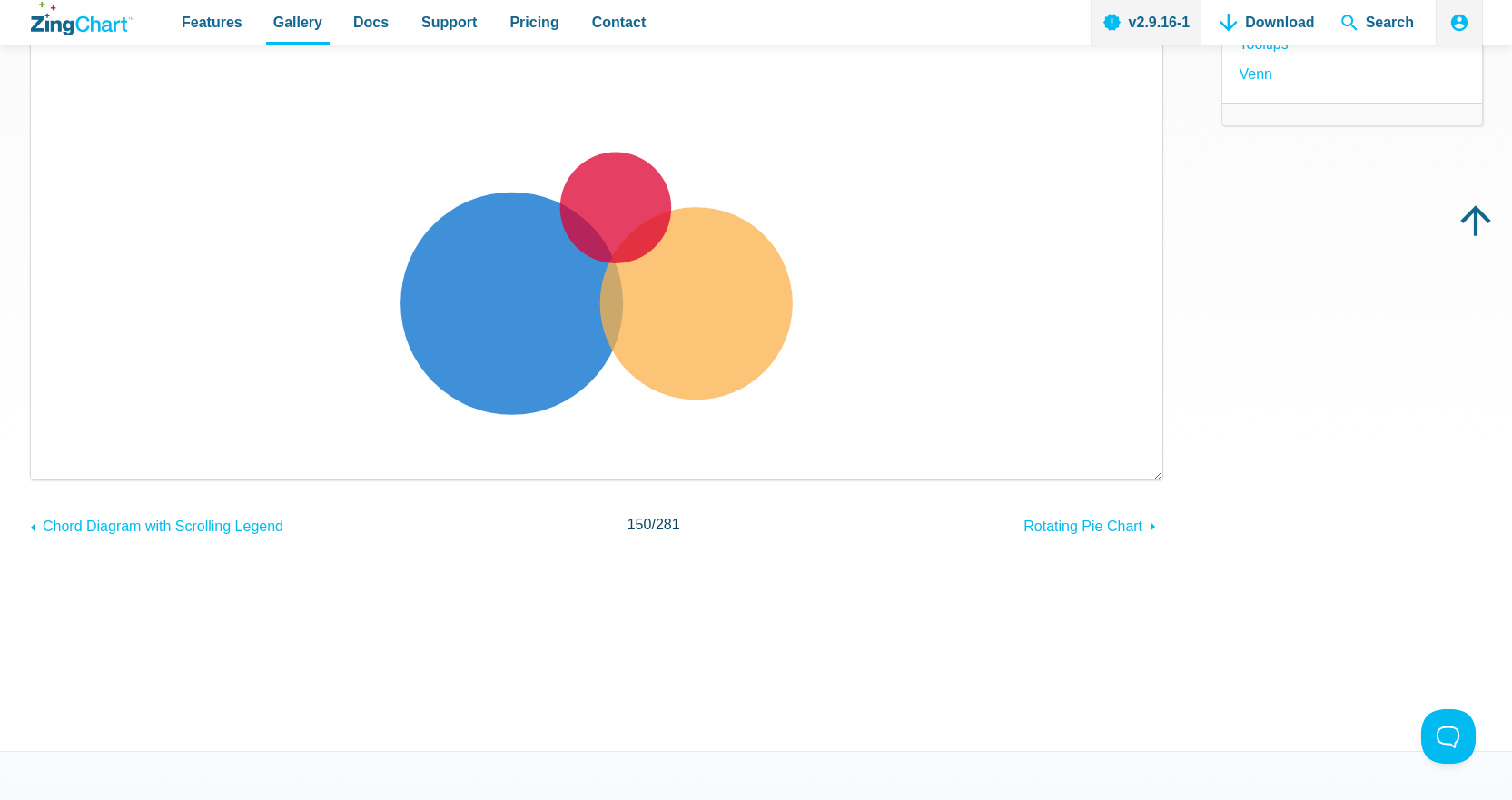
scroll to position [273, 0]
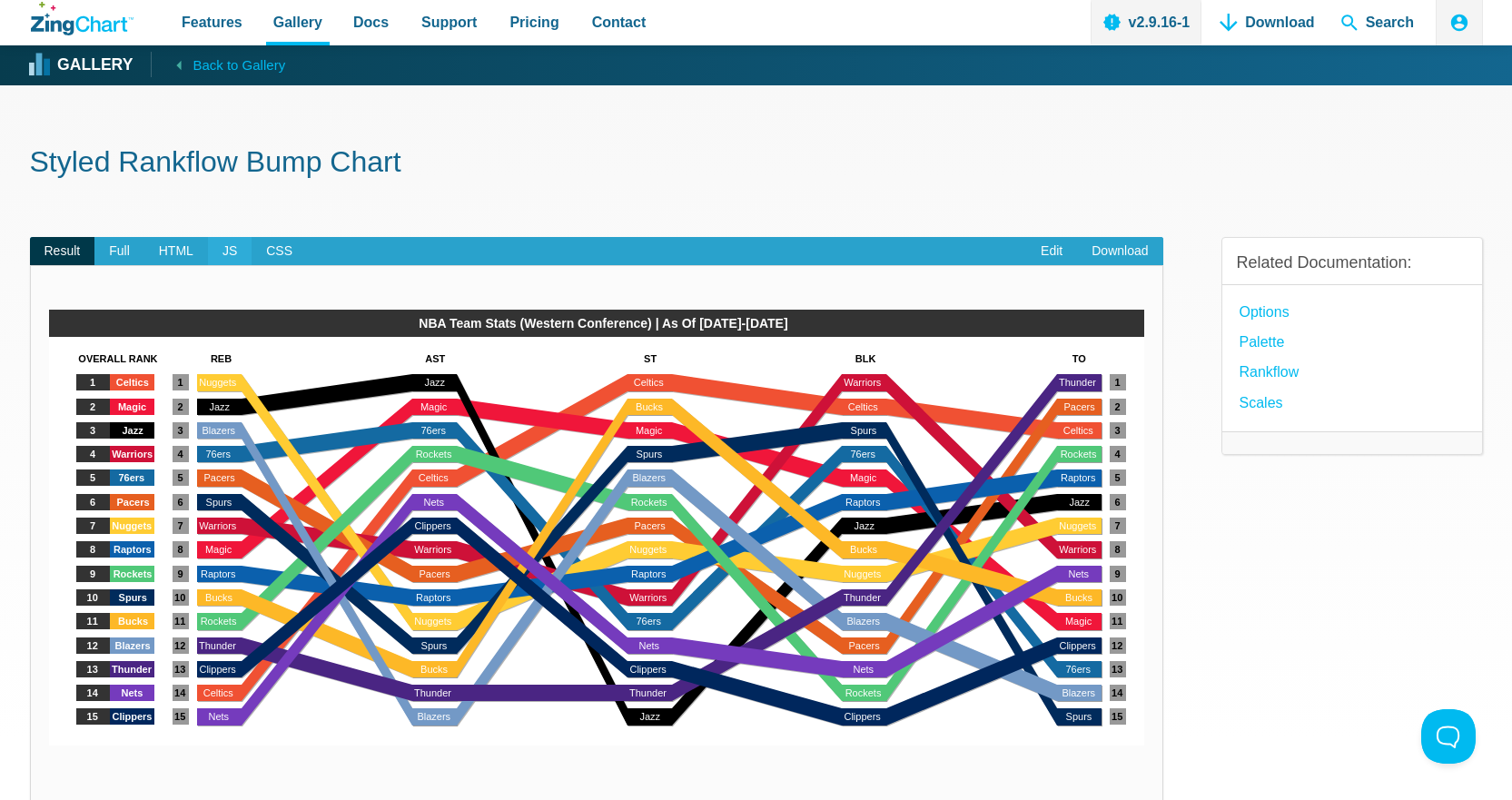
click at [216, 251] on span "JS" at bounding box center [229, 251] width 44 height 29
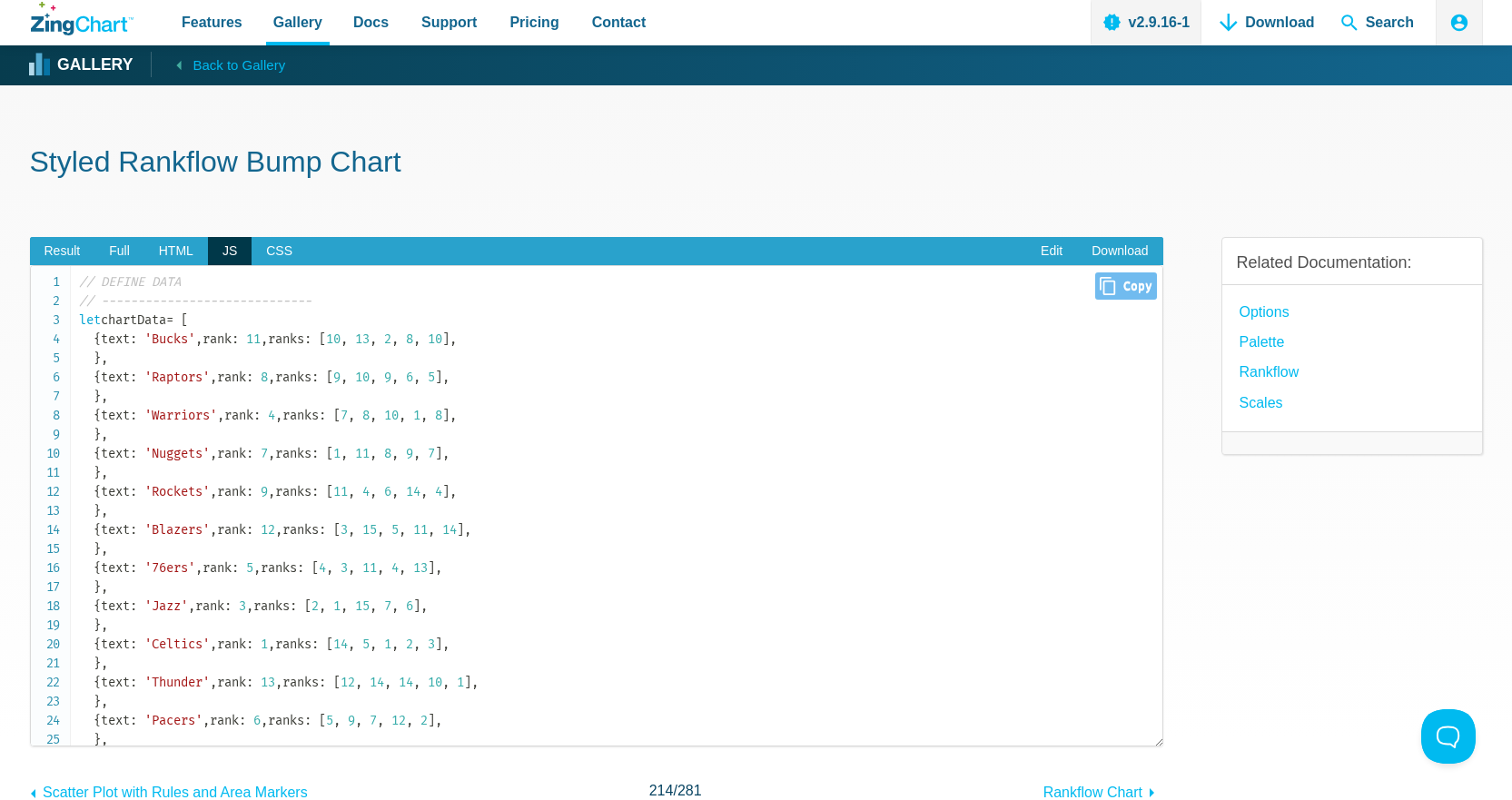
click at [167, 385] on span "'Raptors'" at bounding box center [176, 377] width 65 height 16
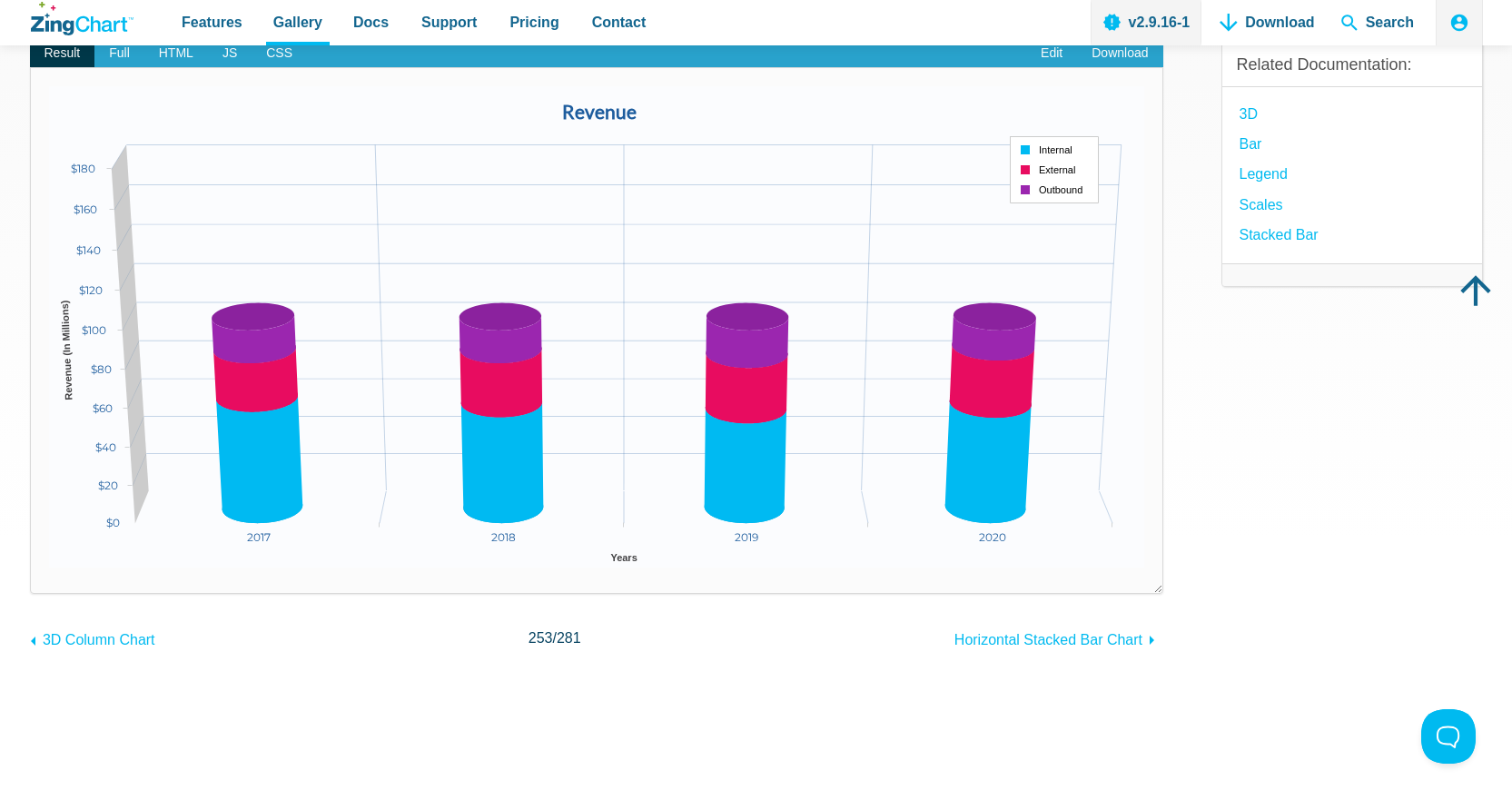
scroll to position [181, 0]
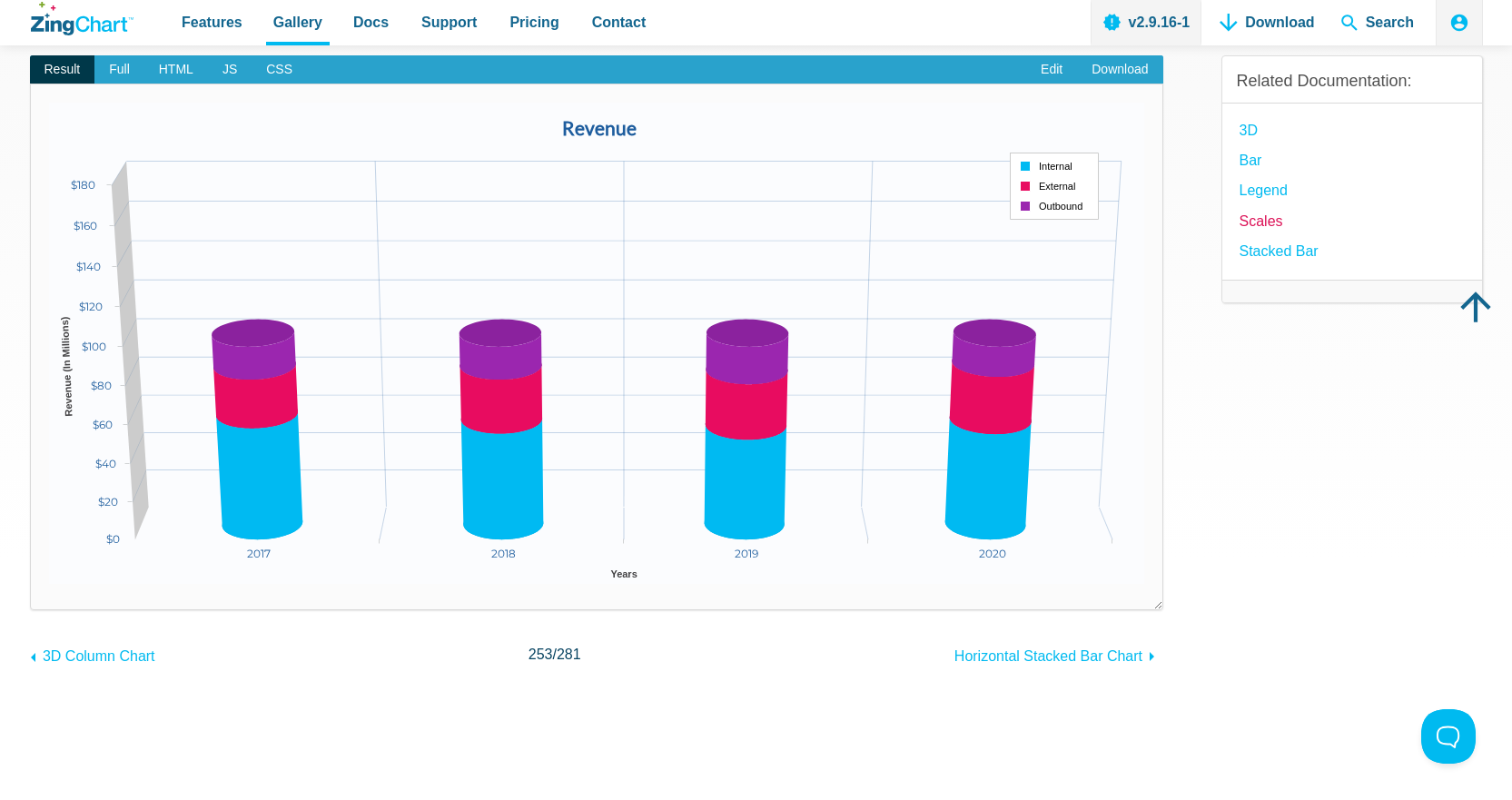
click at [1258, 227] on link "Scales" at bounding box center [1261, 220] width 44 height 24
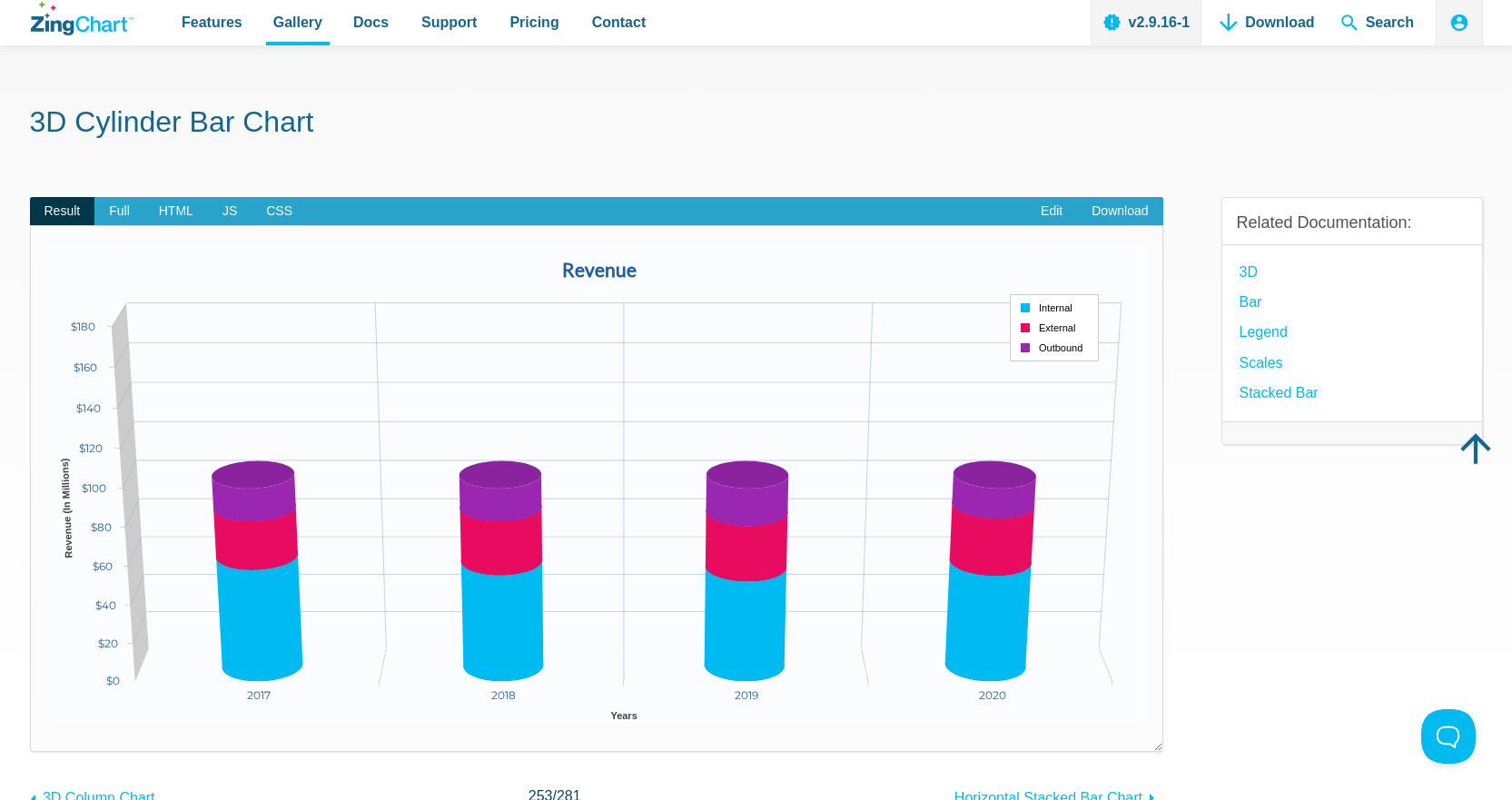
scroll to position [0, 0]
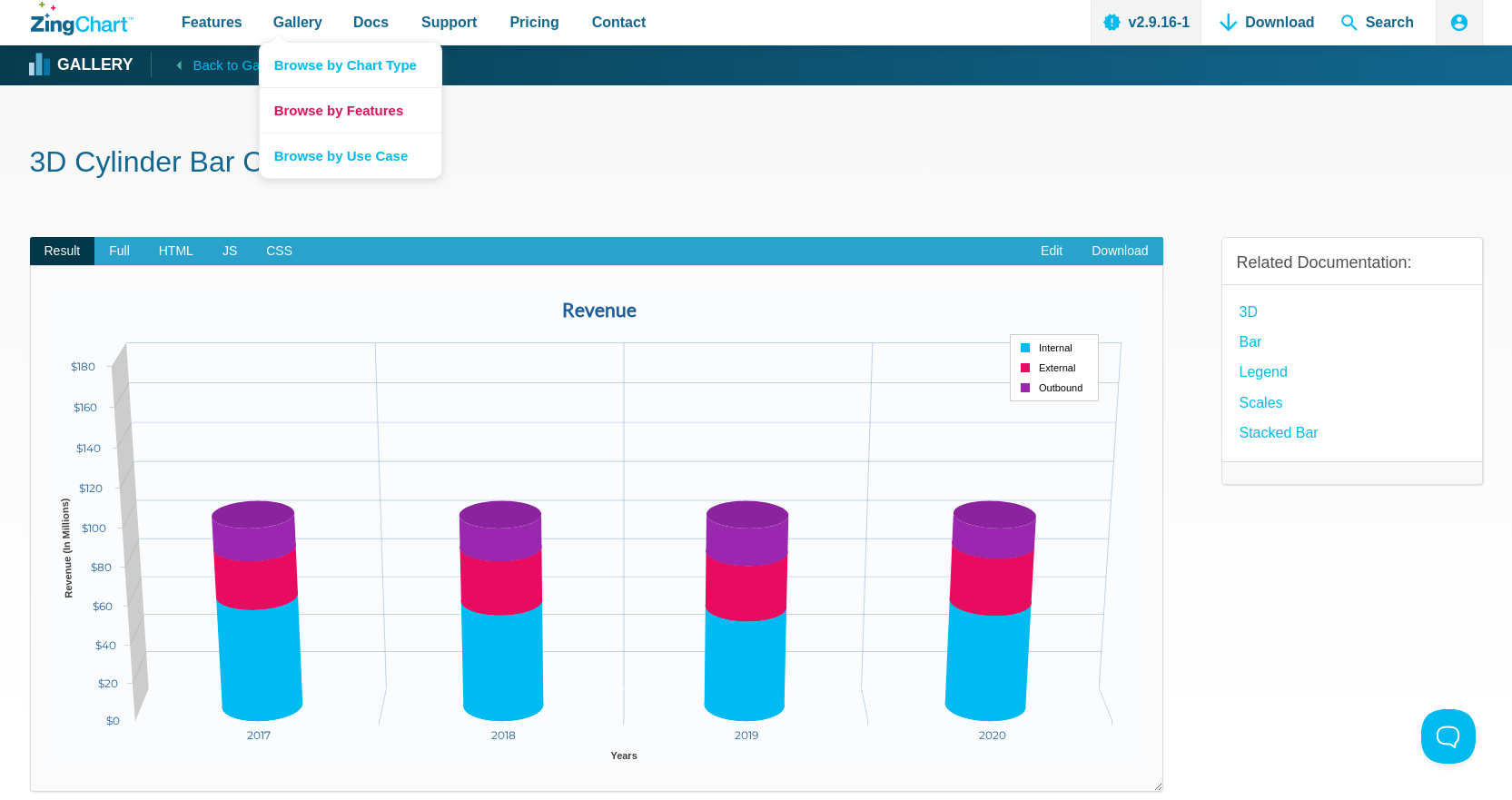
click at [331, 108] on link "Browse by Features" at bounding box center [350, 109] width 181 height 46
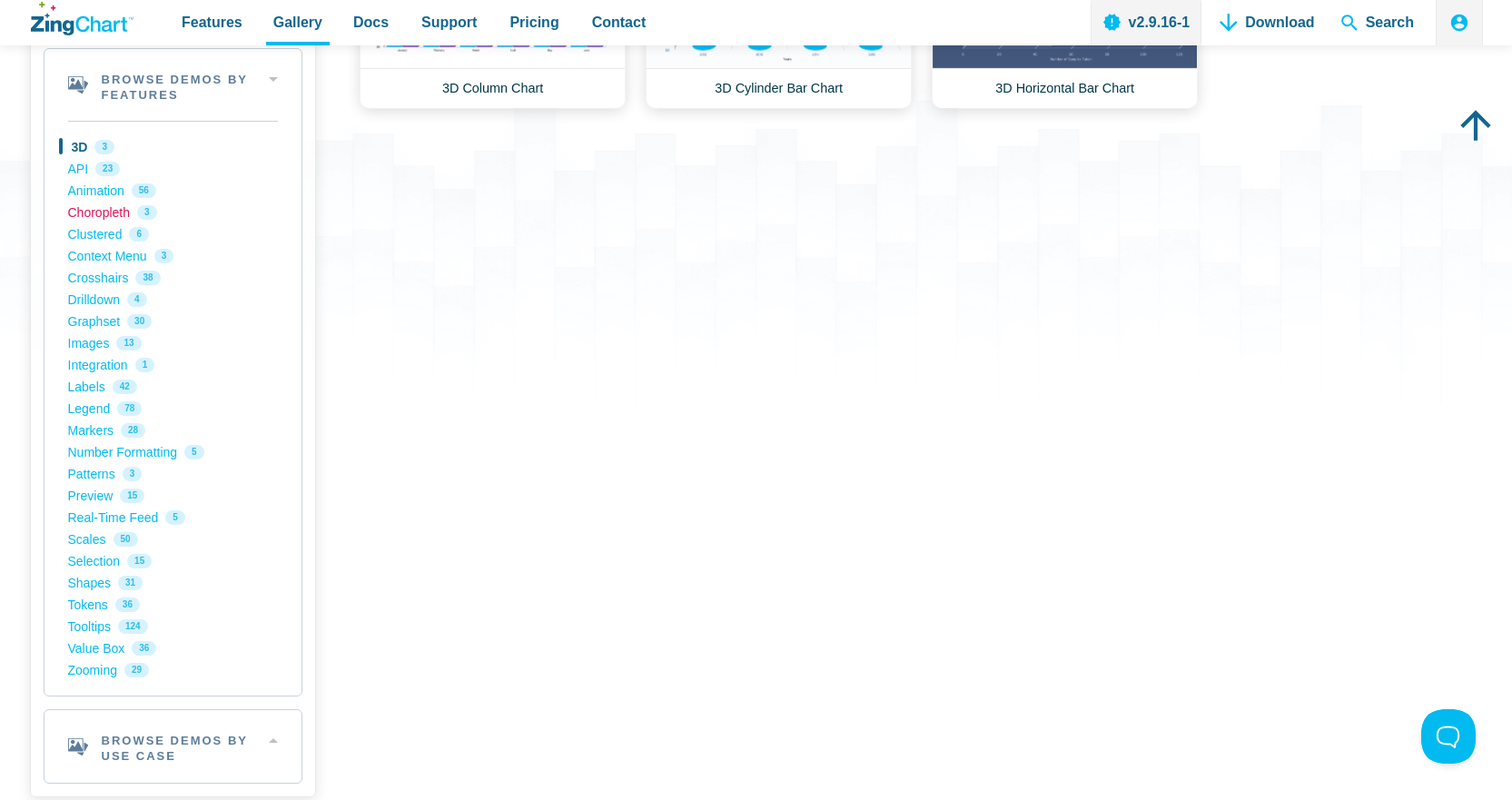
click at [114, 210] on link "Choropleth 3" at bounding box center [173, 212] width 210 height 21
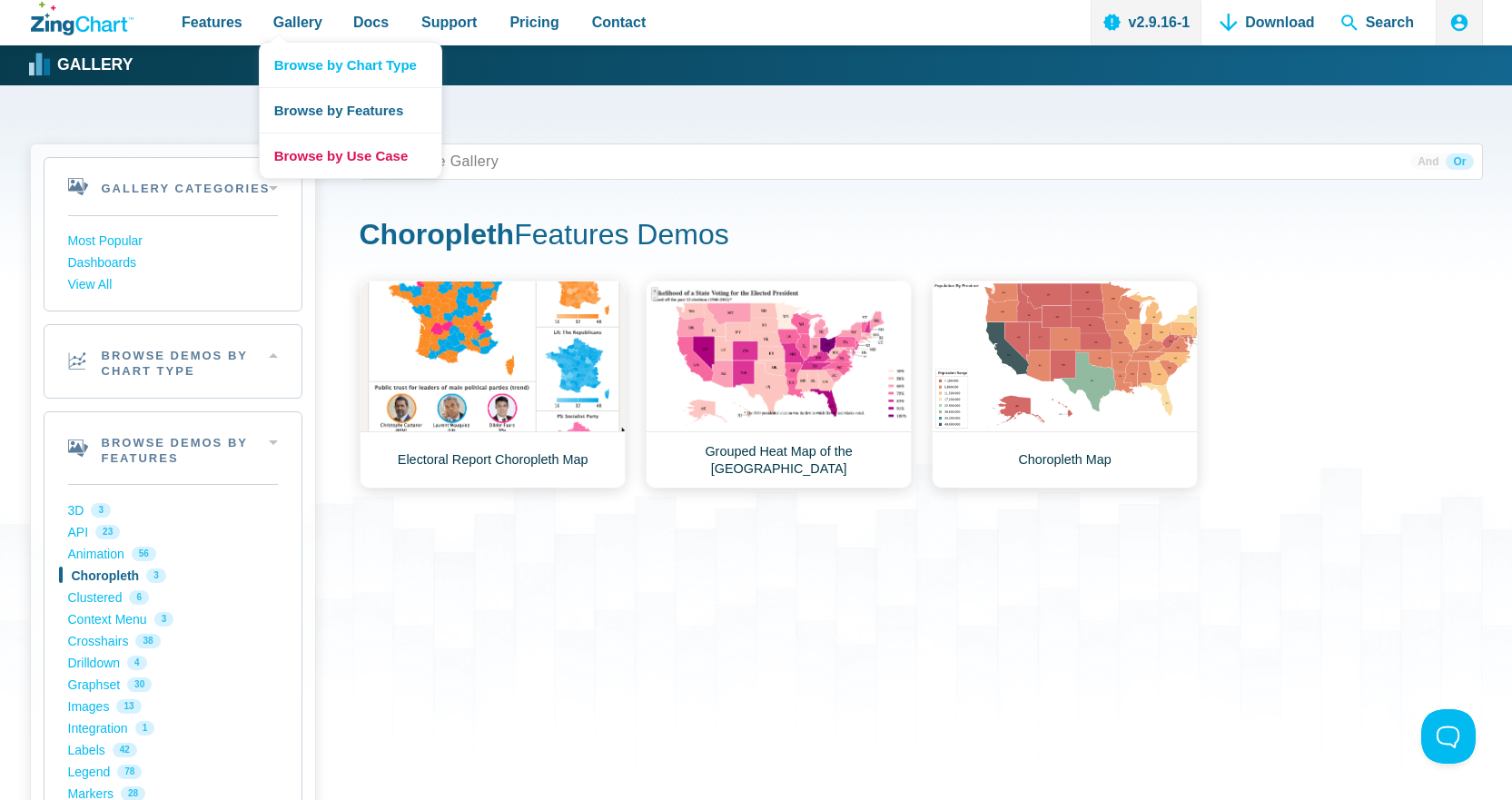
click at [337, 158] on link "Browse by Use Case" at bounding box center [350, 155] width 181 height 46
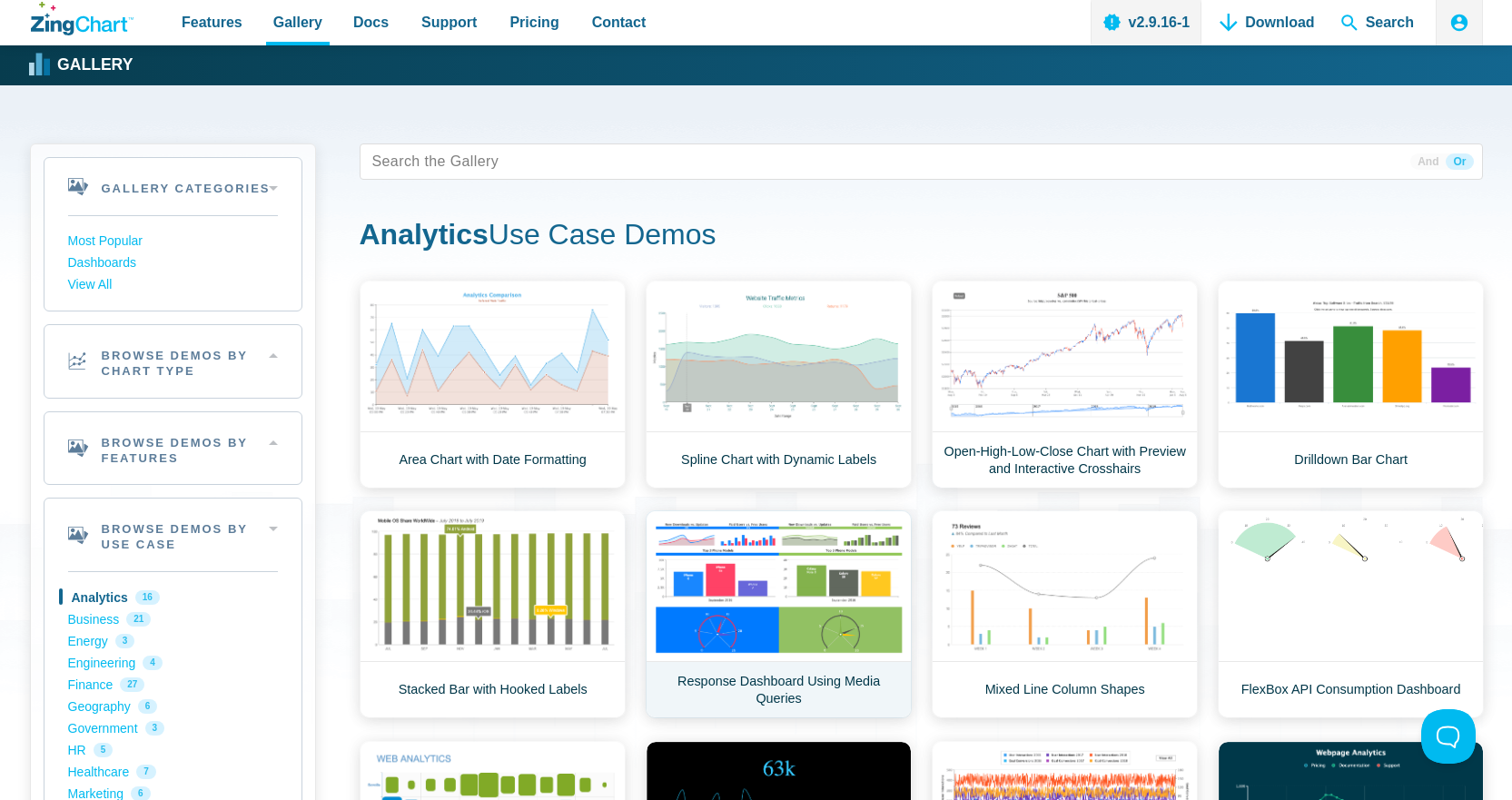
click at [795, 574] on link "Response Dashboard Using Media Queries" at bounding box center [778, 614] width 266 height 208
